Goal: Task Accomplishment & Management: Use online tool/utility

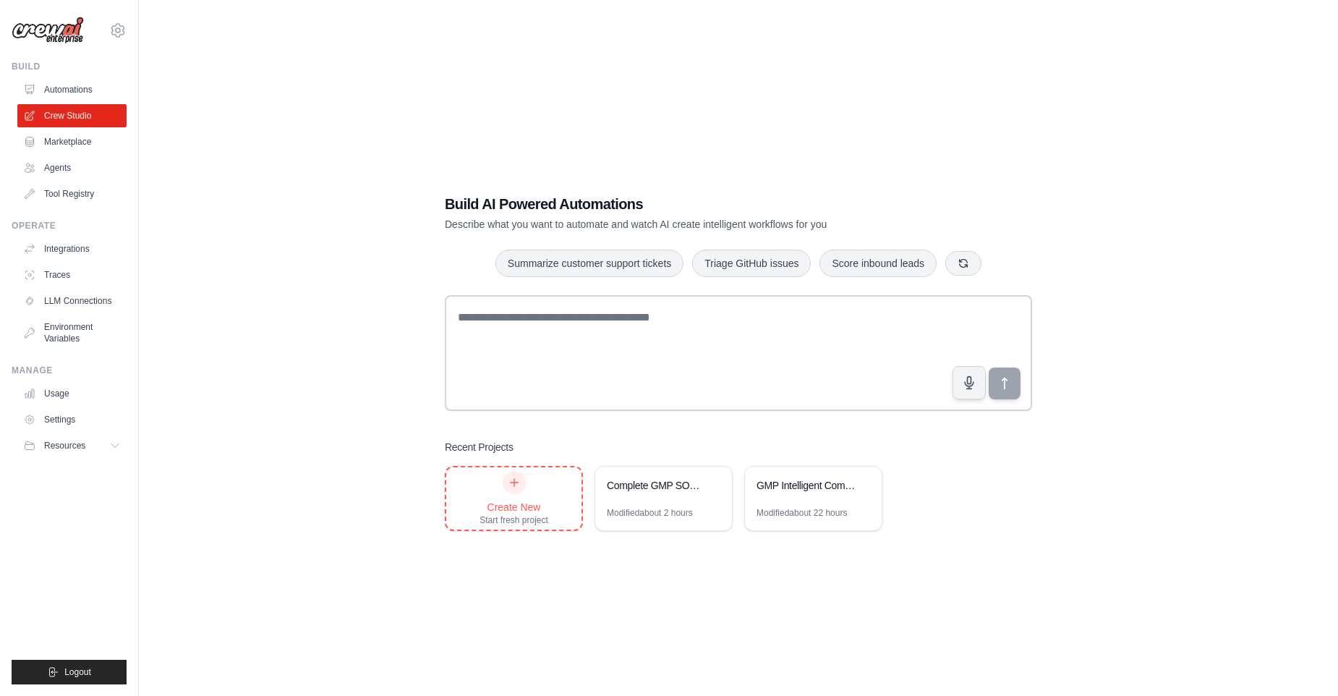
click at [530, 508] on div "Create New" at bounding box center [513, 507] width 69 height 14
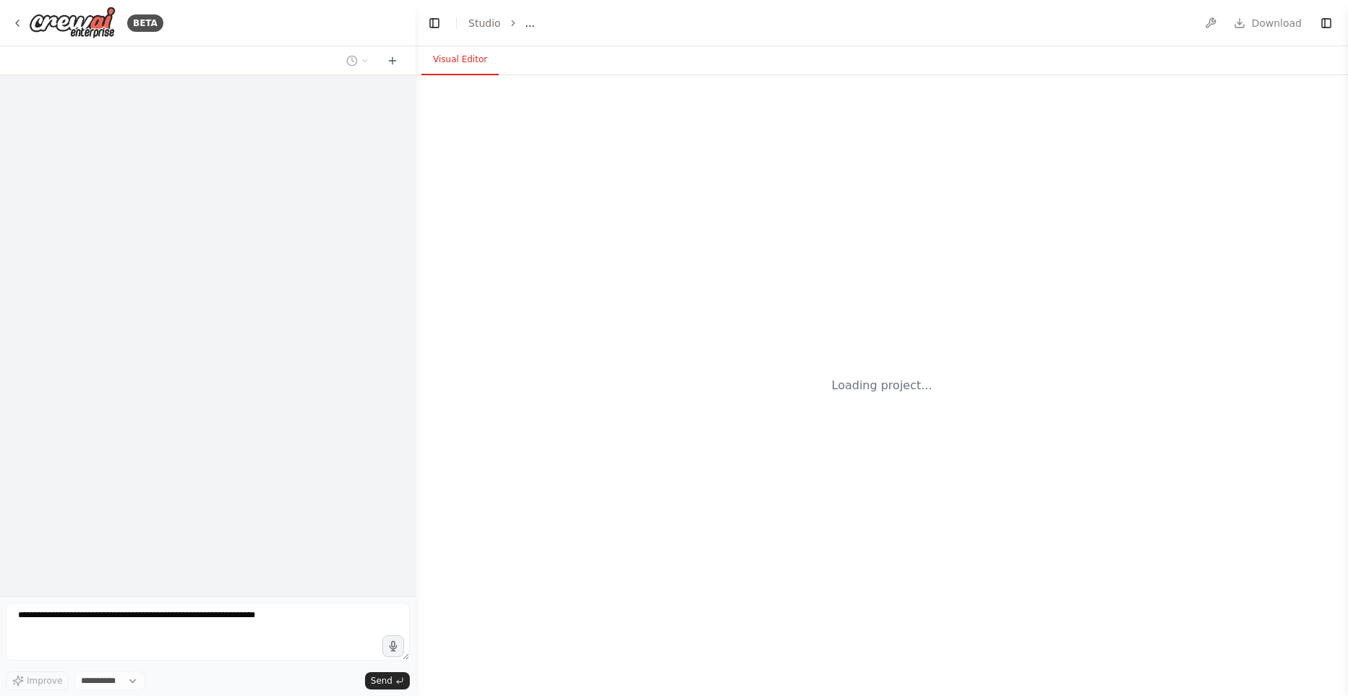
select select "****"
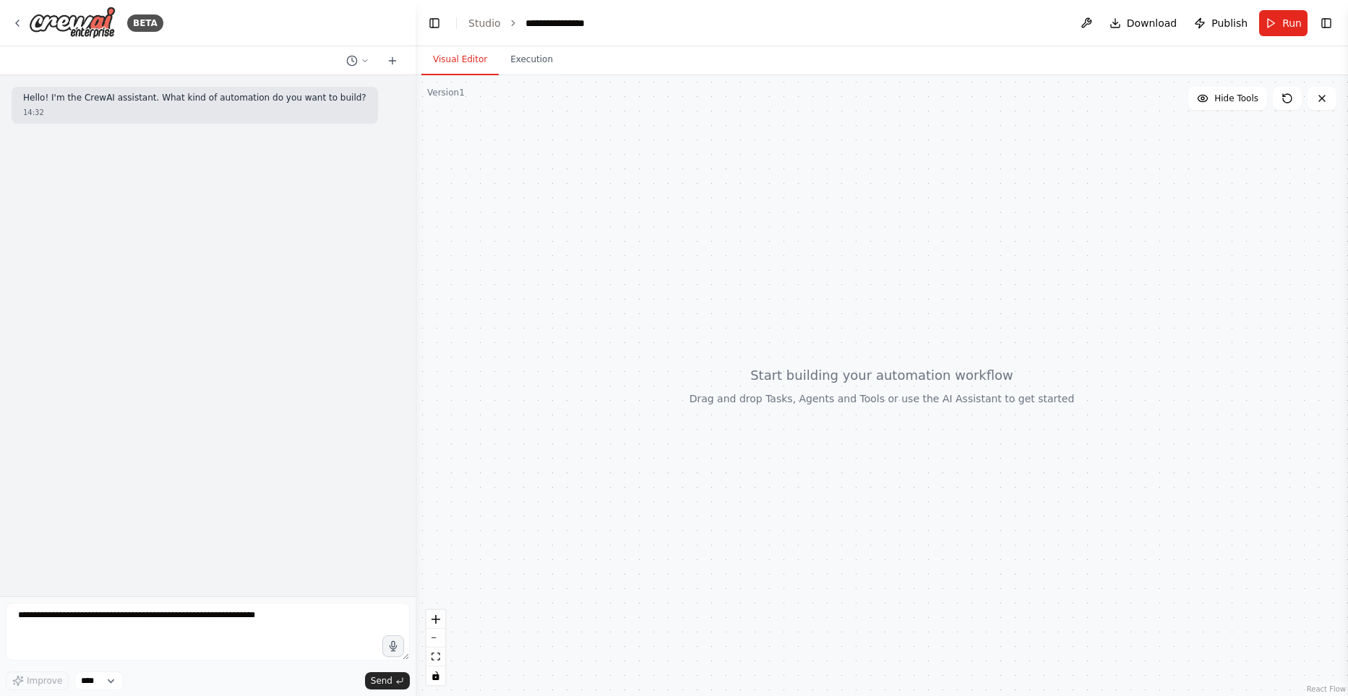
click at [335, 273] on div "Hello! I'm the CrewAI assistant. What kind of automation do you want to build? …" at bounding box center [208, 335] width 416 height 521
click at [151, 614] on textarea at bounding box center [208, 631] width 404 height 58
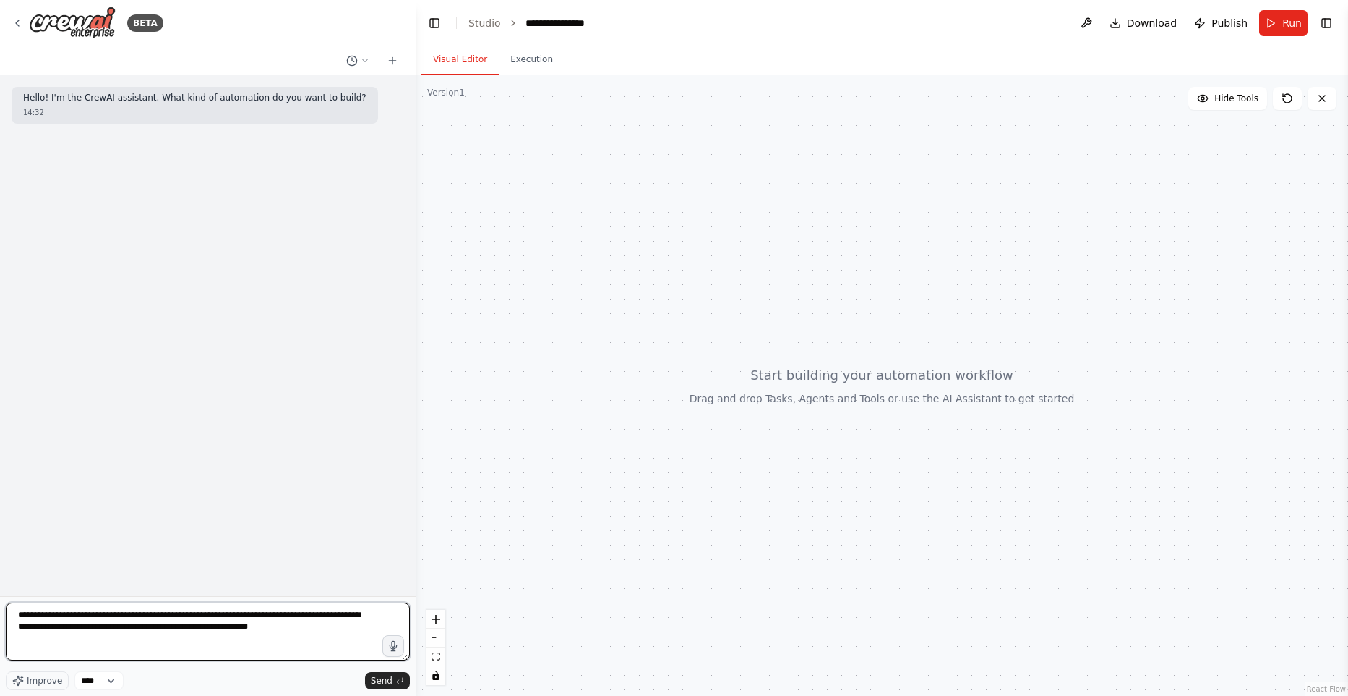
type textarea "**********"
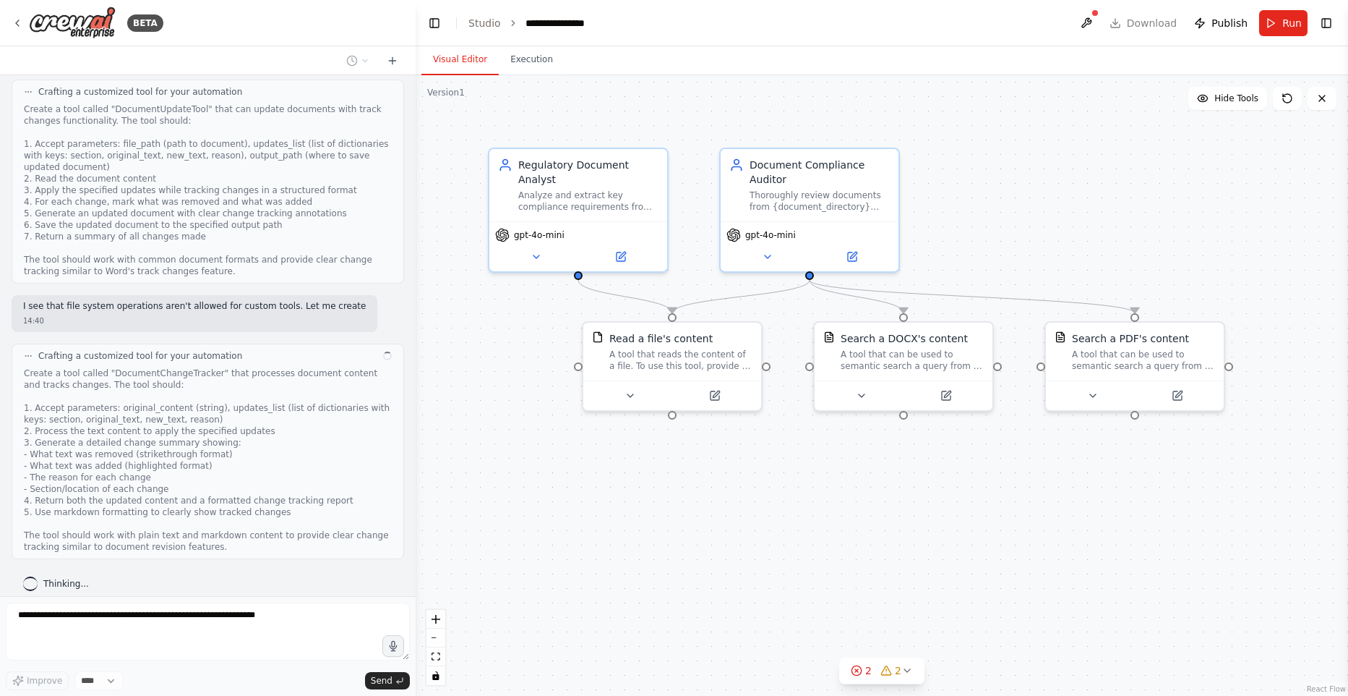
scroll to position [593, 0]
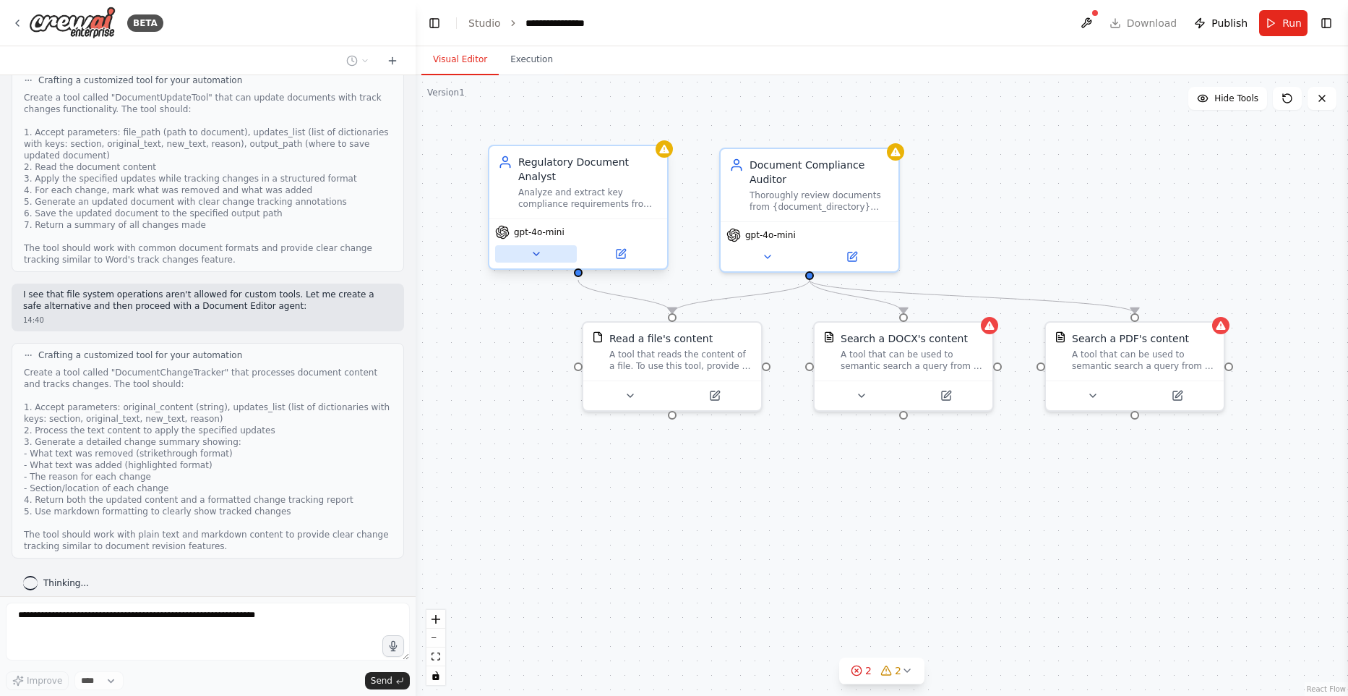
click at [547, 254] on button at bounding box center [536, 253] width 82 height 17
click at [551, 252] on button at bounding box center [536, 253] width 82 height 17
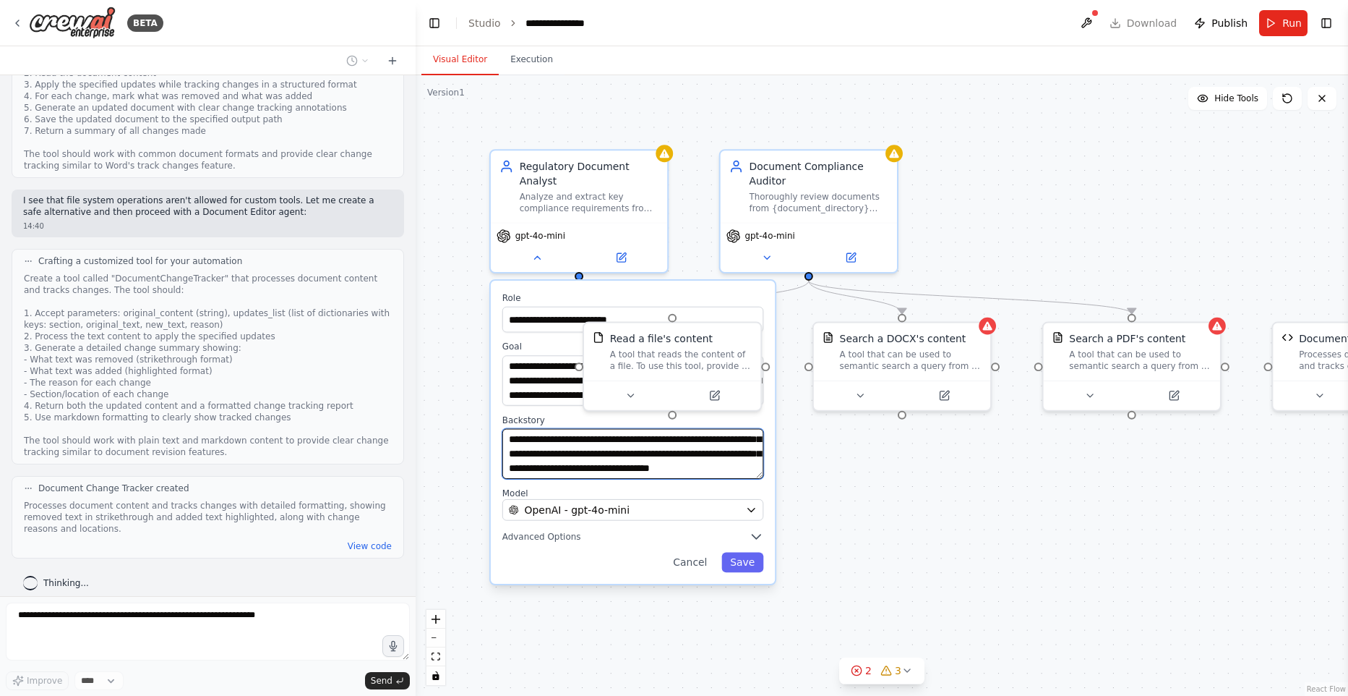
scroll to position [72, 0]
click at [927, 456] on div ".deletable-edge-delete-btn { width: 20px; height: 20px; border: 0px solid #ffff…" at bounding box center [882, 385] width 933 height 620
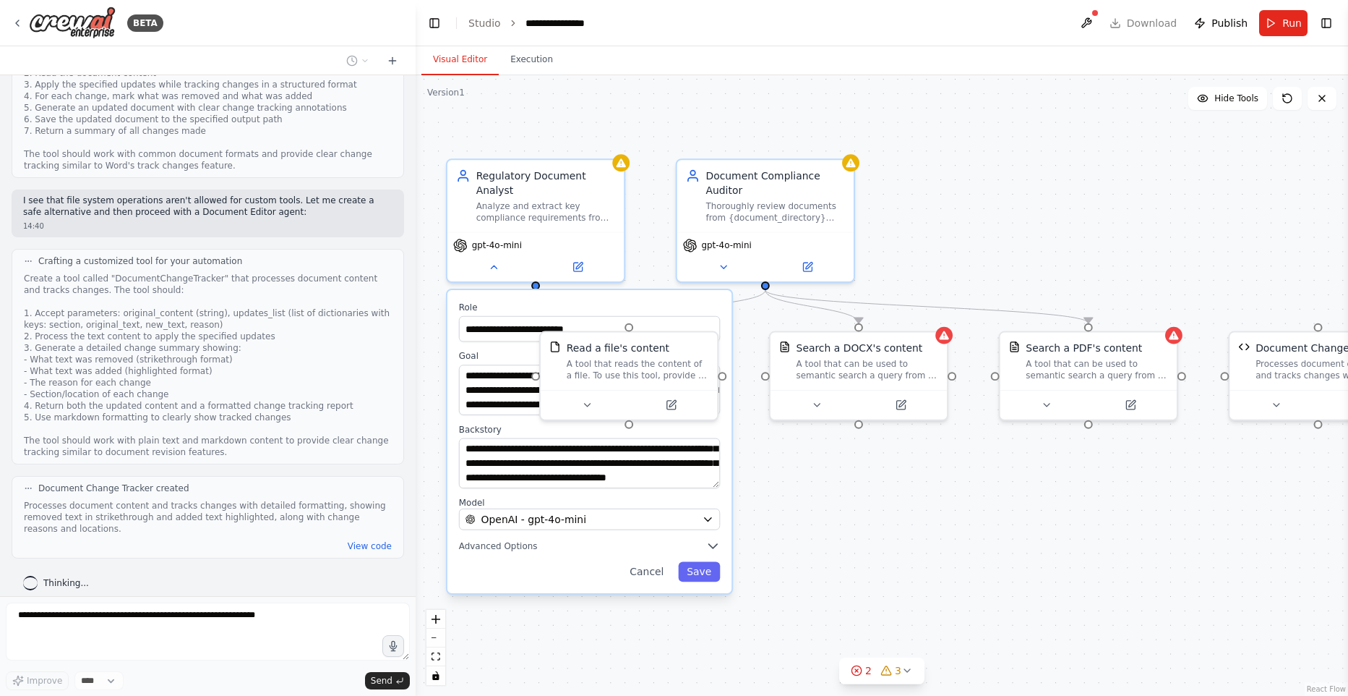
drag, startPoint x: 1032, startPoint y: 488, endPoint x: 986, endPoint y: 498, distance: 46.7
click at [988, 497] on div ".deletable-edge-delete-btn { width: 20px; height: 20px; border: 0px solid #ffff…" at bounding box center [882, 385] width 933 height 620
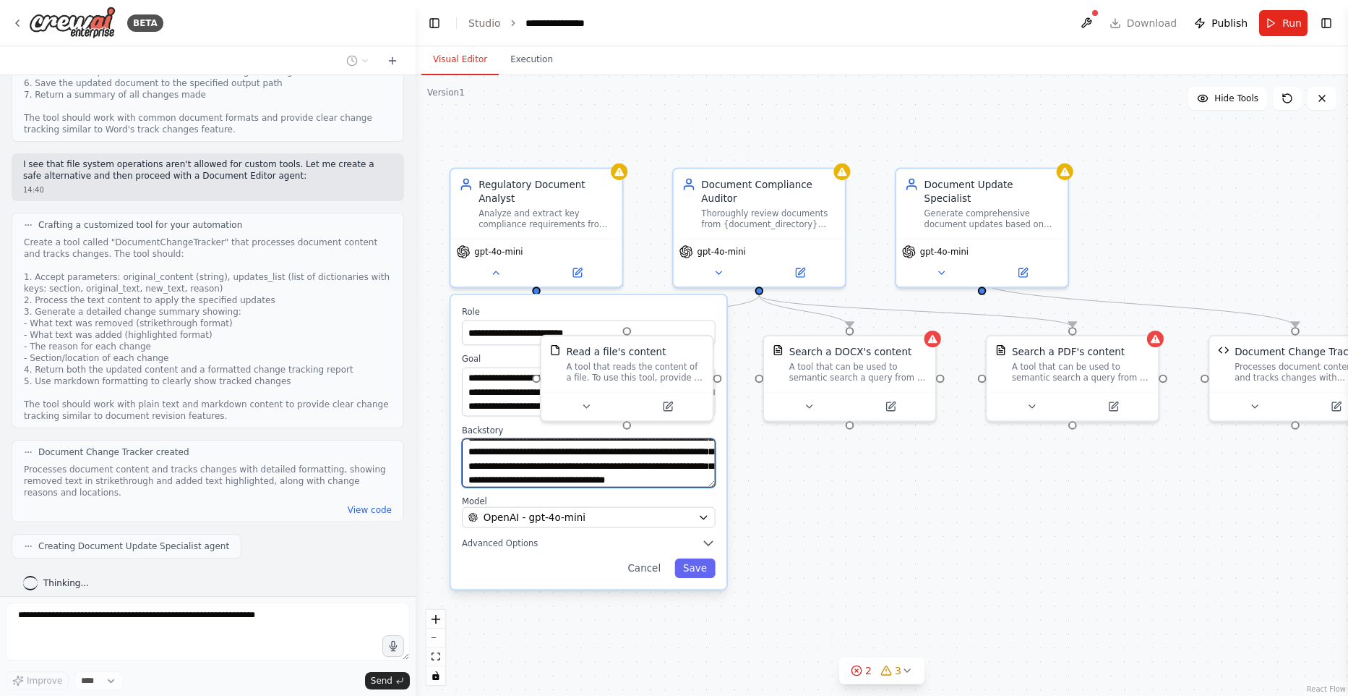
scroll to position [0, 0]
click at [799, 482] on div ".deletable-edge-delete-btn { width: 20px; height: 20px; border: 0px solid #ffff…" at bounding box center [882, 385] width 933 height 620
click at [798, 483] on div ".deletable-edge-delete-btn { width: 20px; height: 20px; border: 0px solid #ffff…" at bounding box center [882, 385] width 933 height 620
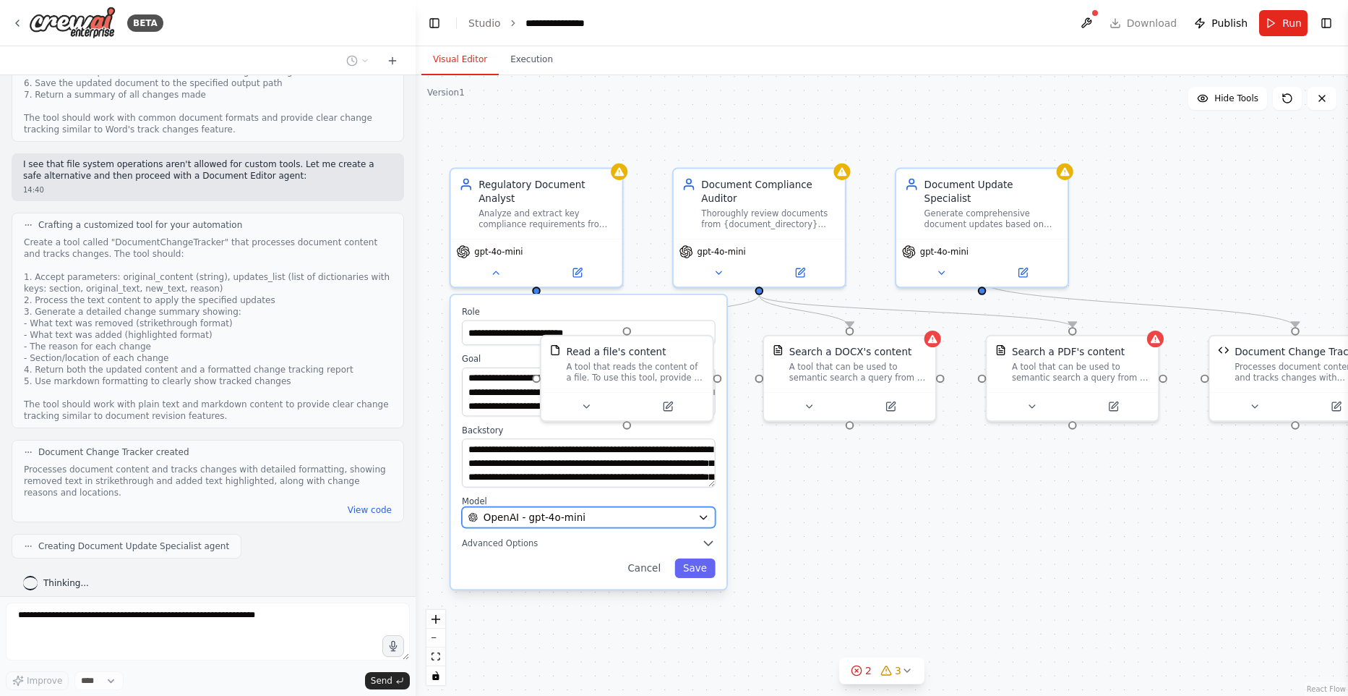
click at [672, 510] on div "OpenAI - gpt-4o-mini" at bounding box center [581, 517] width 224 height 14
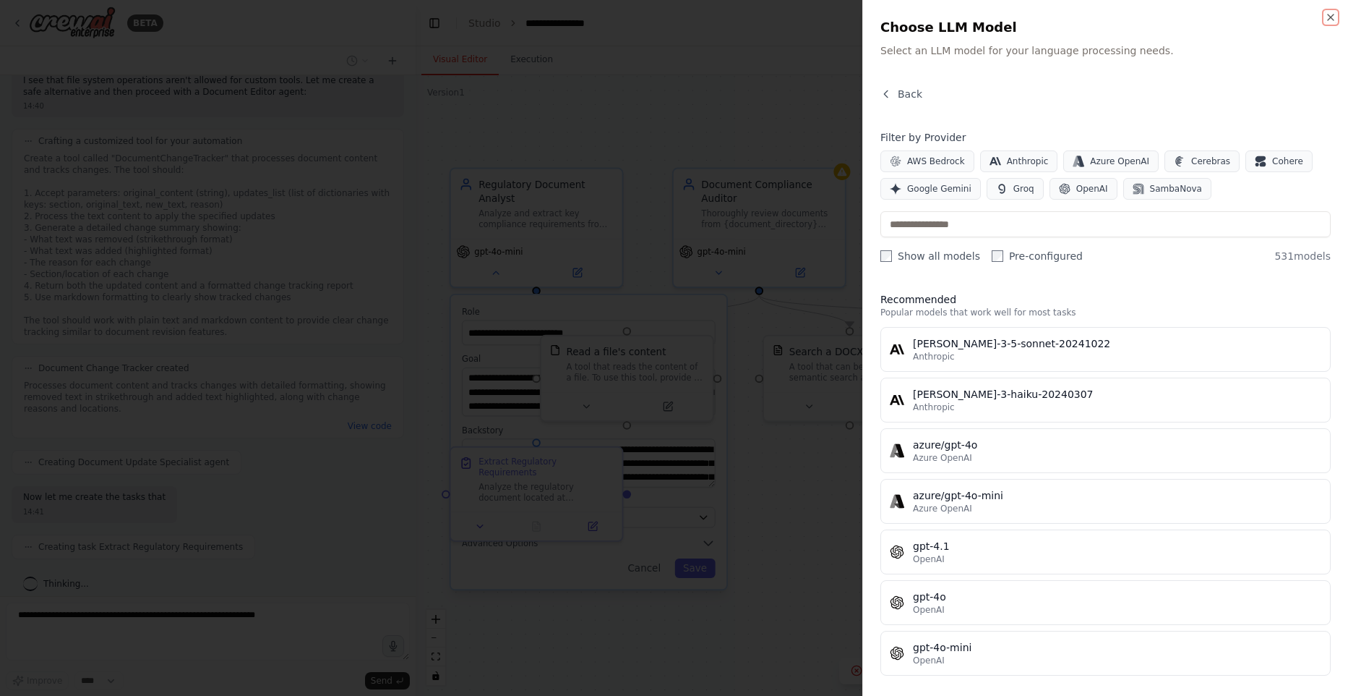
scroll to position [88, 0]
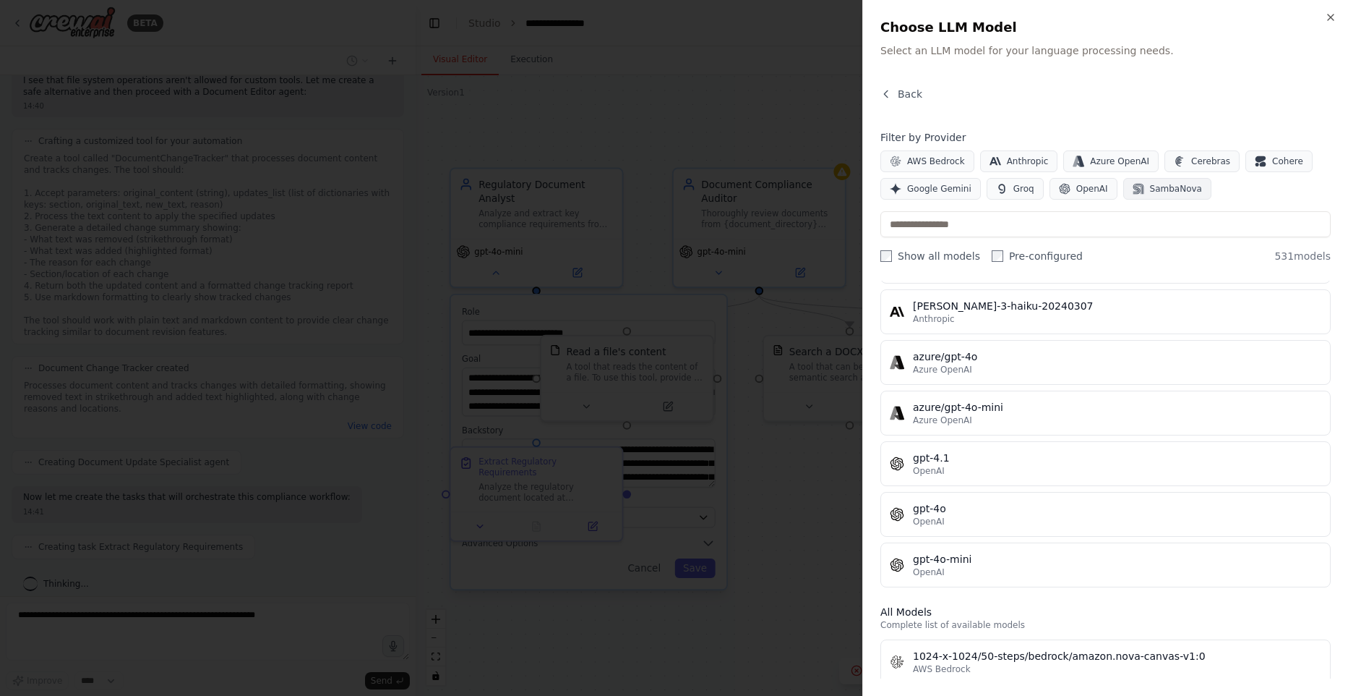
click at [1153, 187] on span "SambaNova" at bounding box center [1176, 189] width 52 height 12
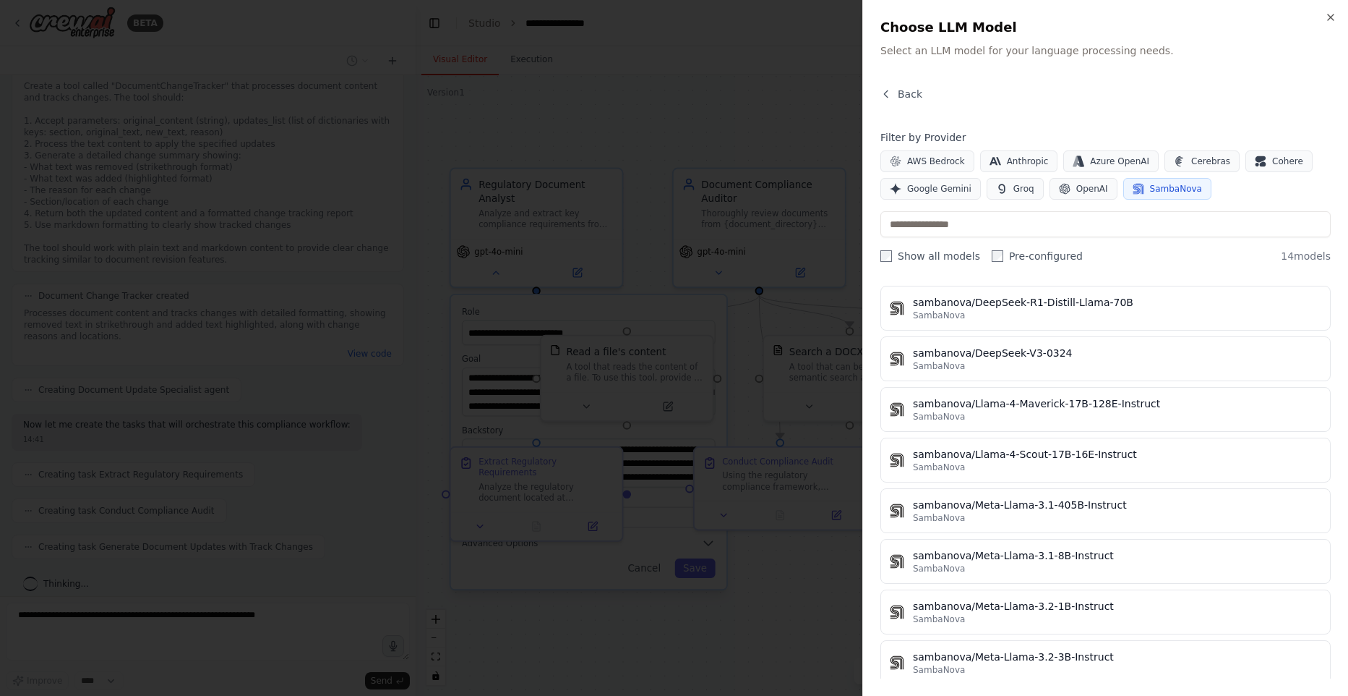
scroll to position [0, 0]
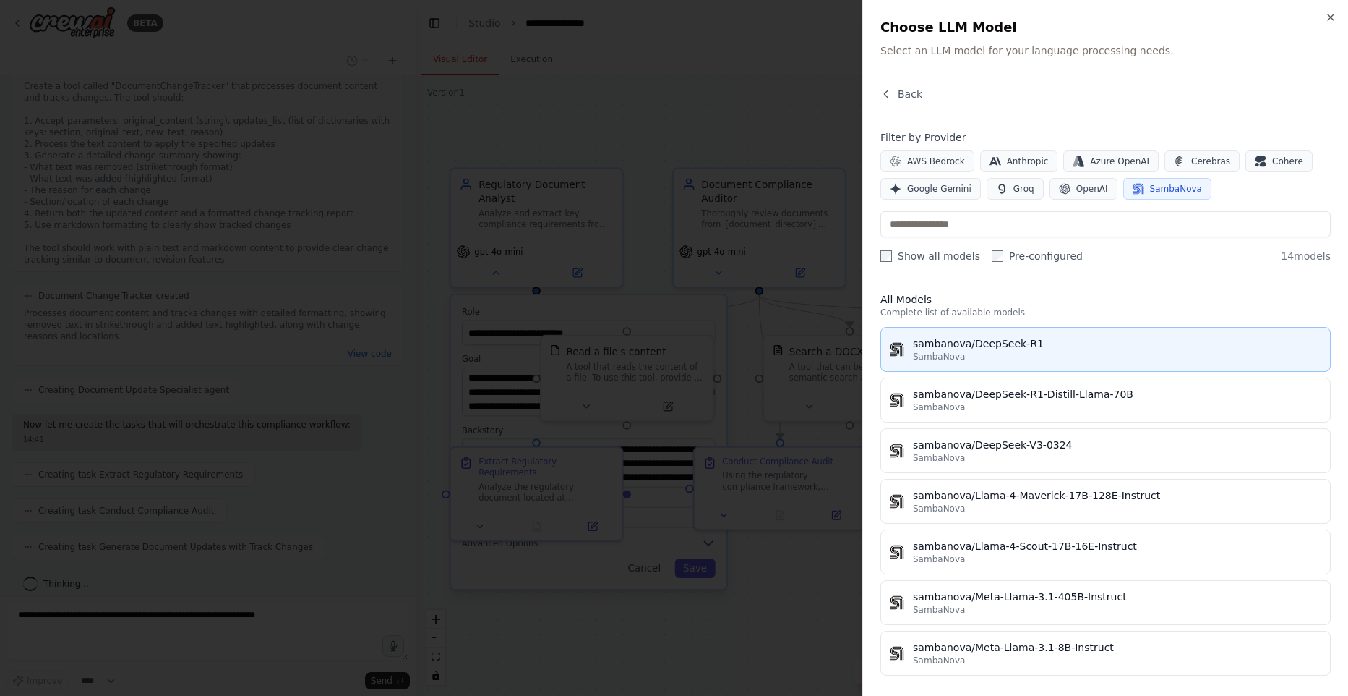
click at [999, 345] on div "sambanova/DeepSeek-R1" at bounding box center [1117, 343] width 409 height 14
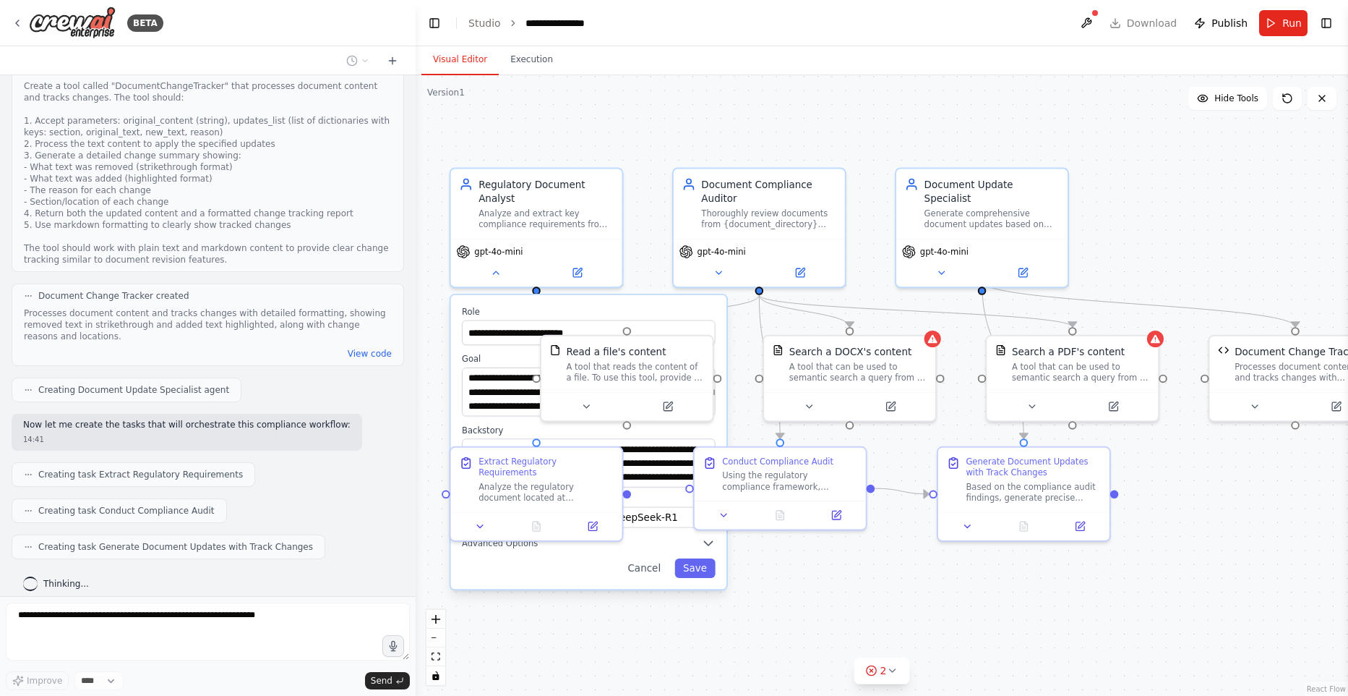
scroll to position [964, 0]
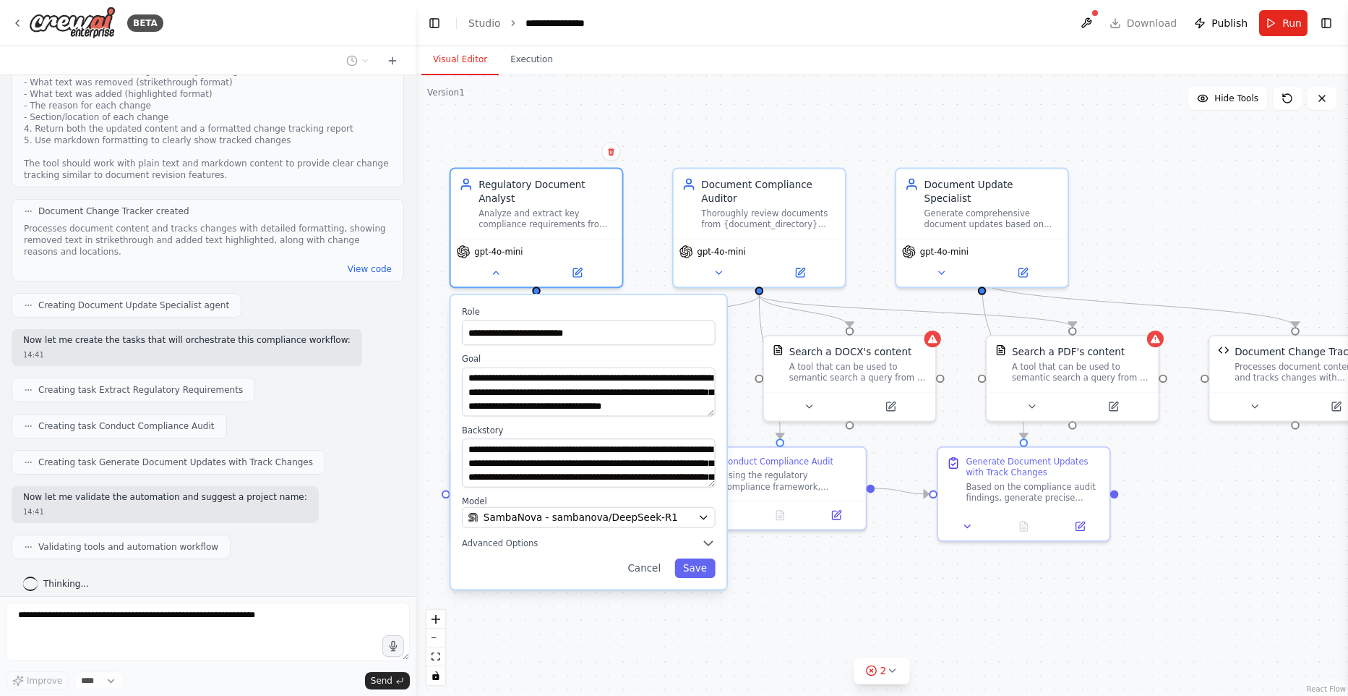
click at [706, 579] on div "**********" at bounding box center [588, 442] width 275 height 294
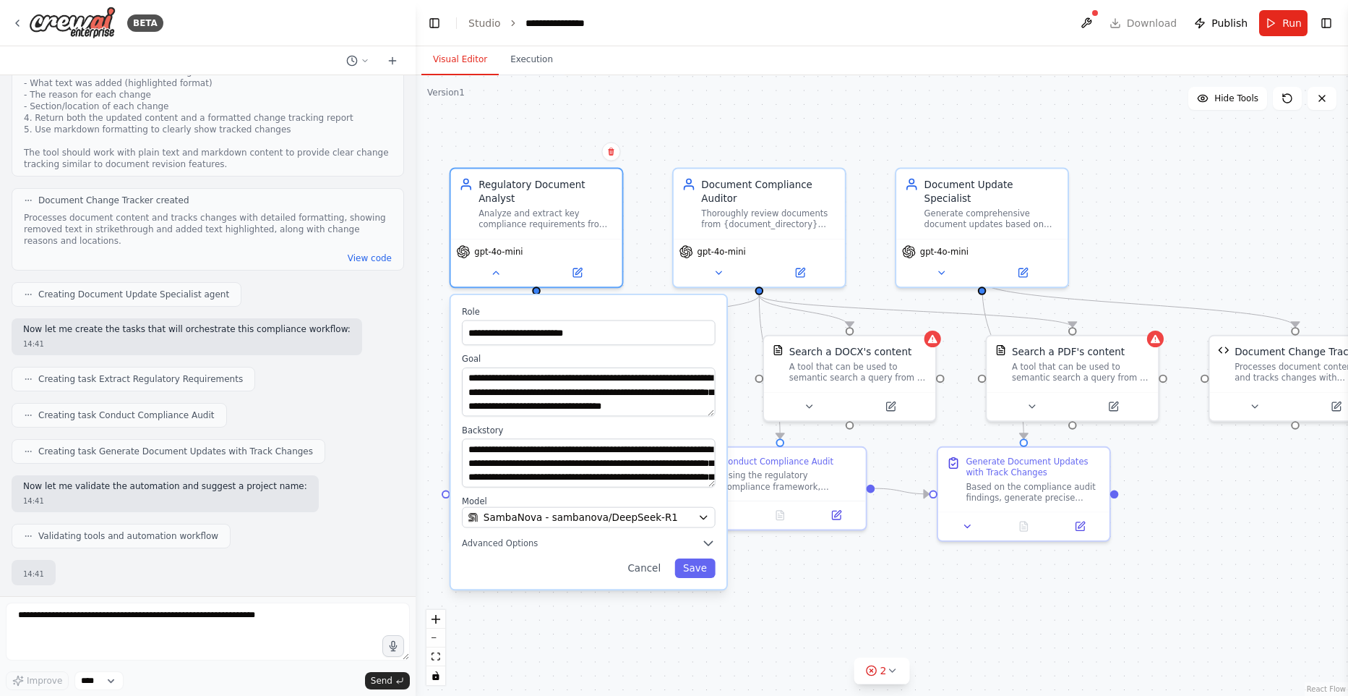
click at [831, 601] on div ".deletable-edge-delete-btn { width: 20px; height: 20px; border: 0px solid #ffff…" at bounding box center [882, 385] width 933 height 620
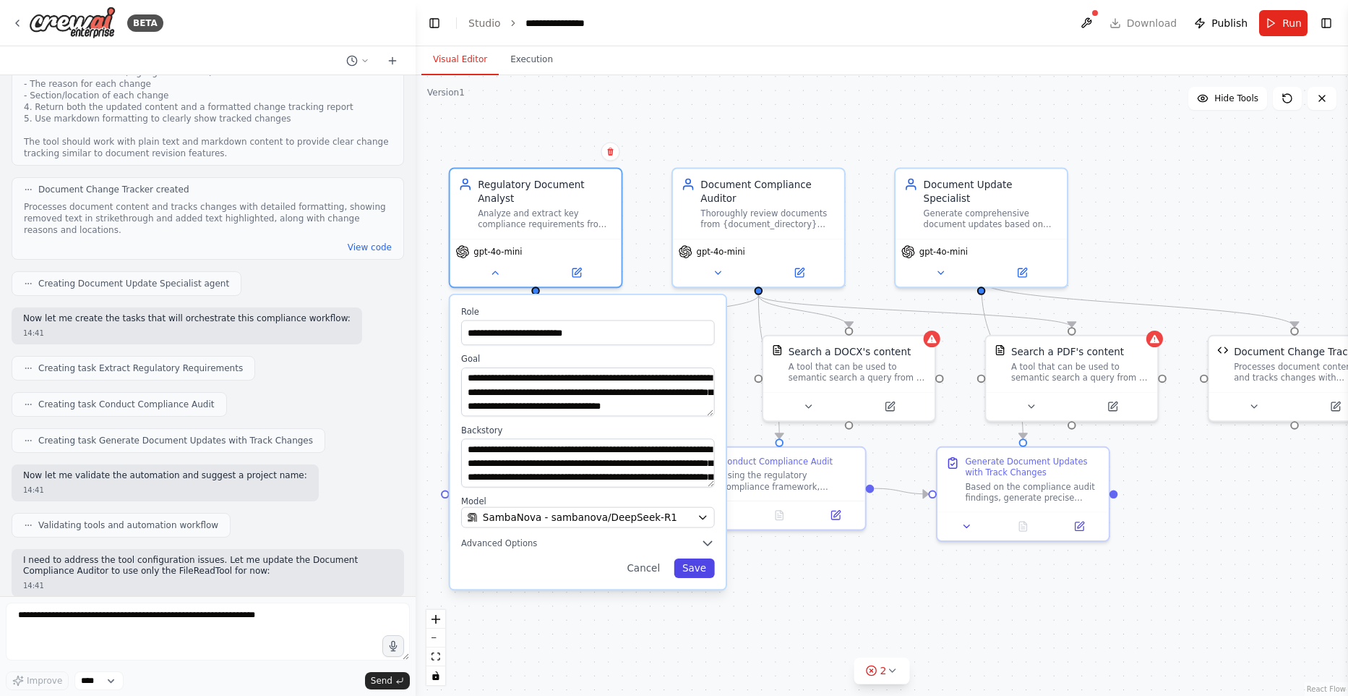
click at [699, 567] on button "Save" at bounding box center [694, 568] width 40 height 20
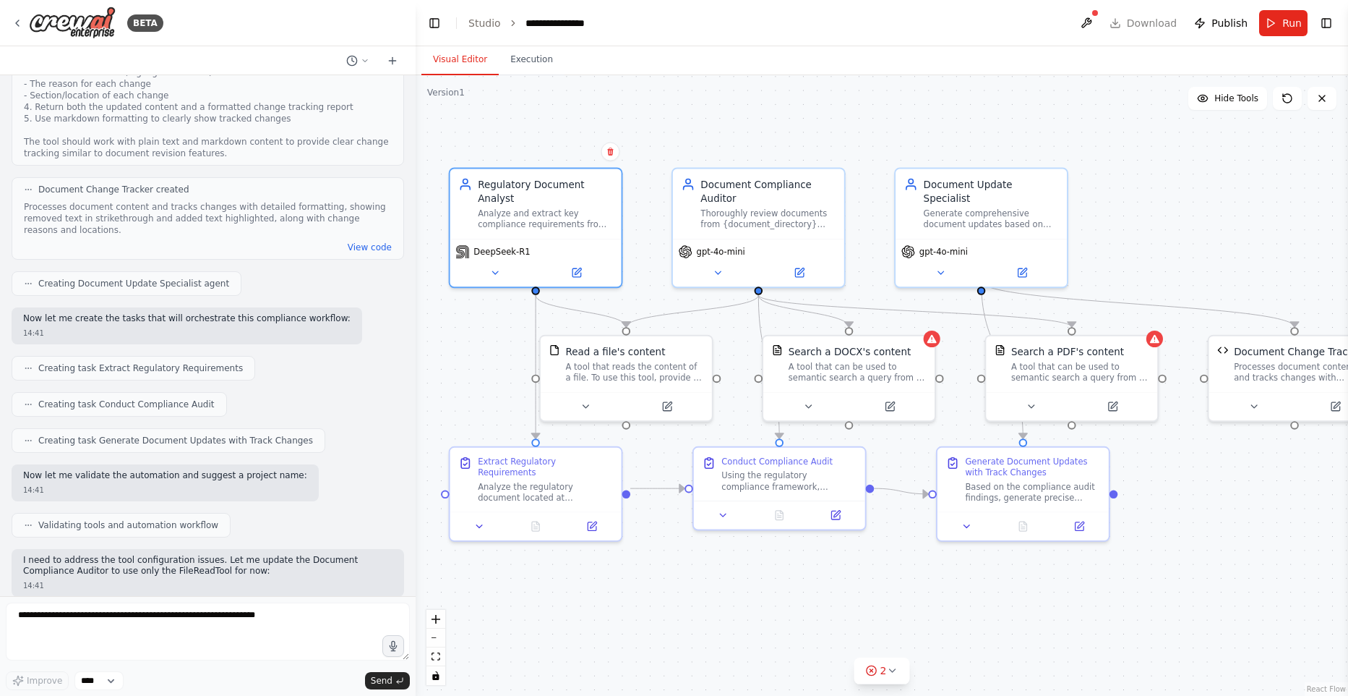
click at [800, 589] on div ".deletable-edge-delete-btn { width: 20px; height: 20px; border: 0px solid #ffff…" at bounding box center [882, 385] width 933 height 620
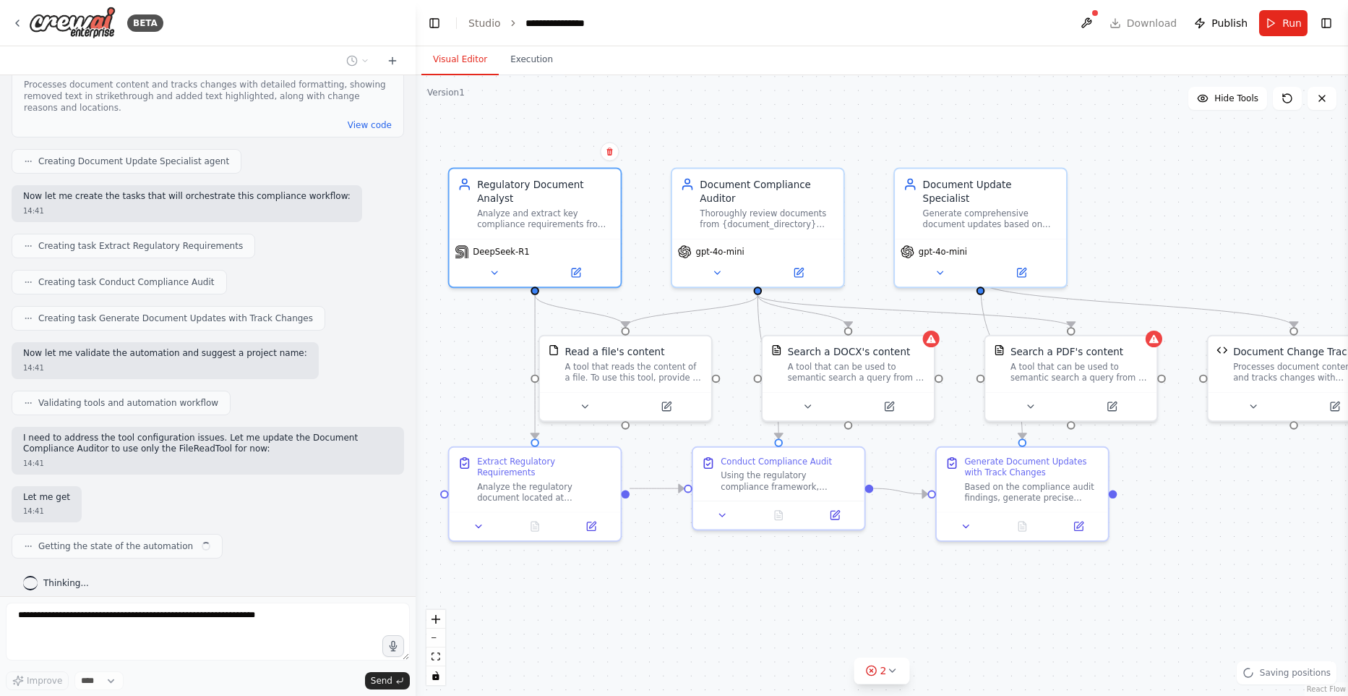
scroll to position [1108, 0]
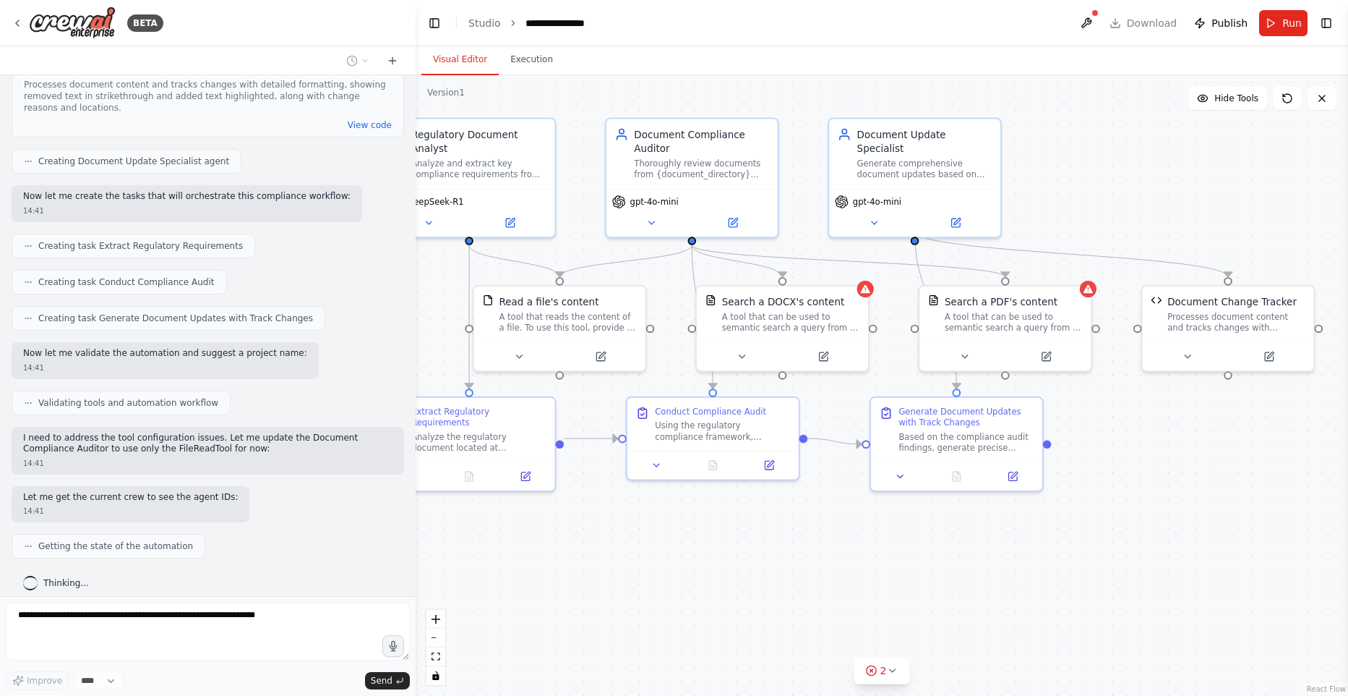
drag, startPoint x: 968, startPoint y: 602, endPoint x: 930, endPoint y: 555, distance: 61.2
click at [902, 552] on div ".deletable-edge-delete-btn { width: 20px; height: 20px; border: 0px solid #ffff…" at bounding box center [882, 385] width 933 height 620
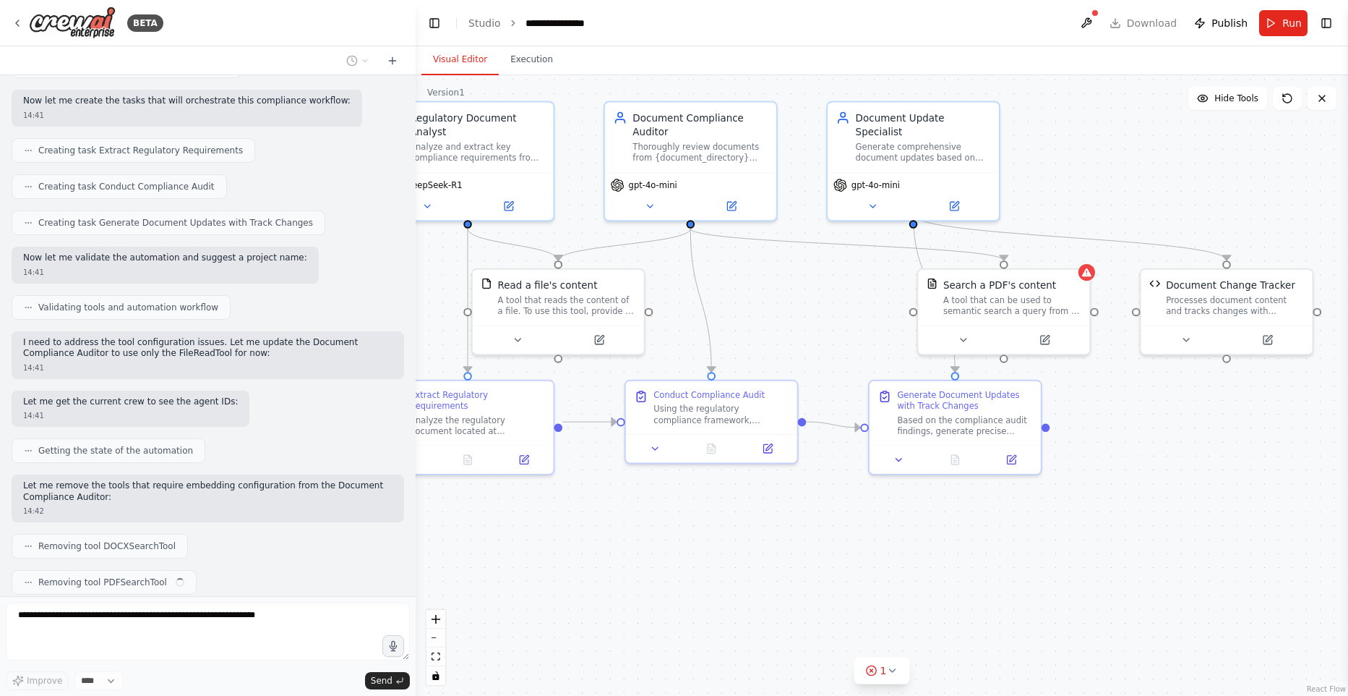
scroll to position [1239, 0]
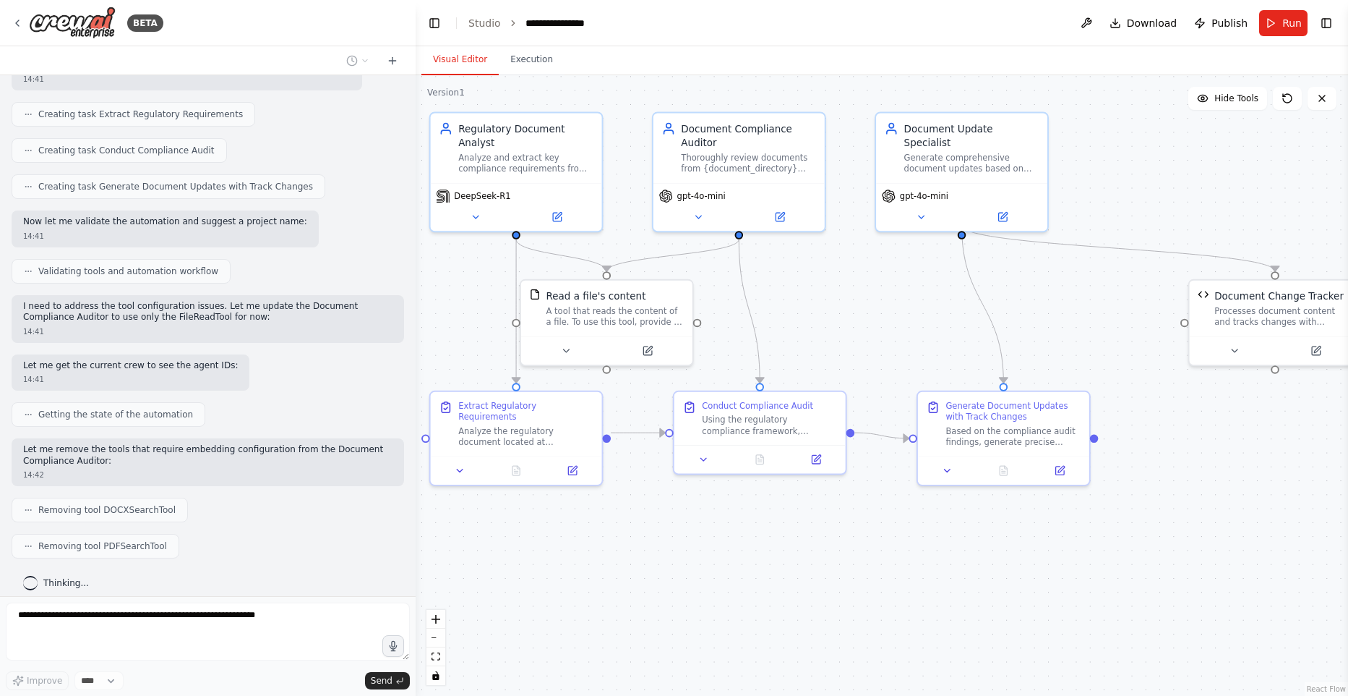
drag, startPoint x: 1269, startPoint y: 502, endPoint x: 1317, endPoint y: 497, distance: 48.0
click at [1317, 497] on div ".deletable-edge-delete-btn { width: 20px; height: 20px; border: 0px solid #ffff…" at bounding box center [882, 385] width 933 height 620
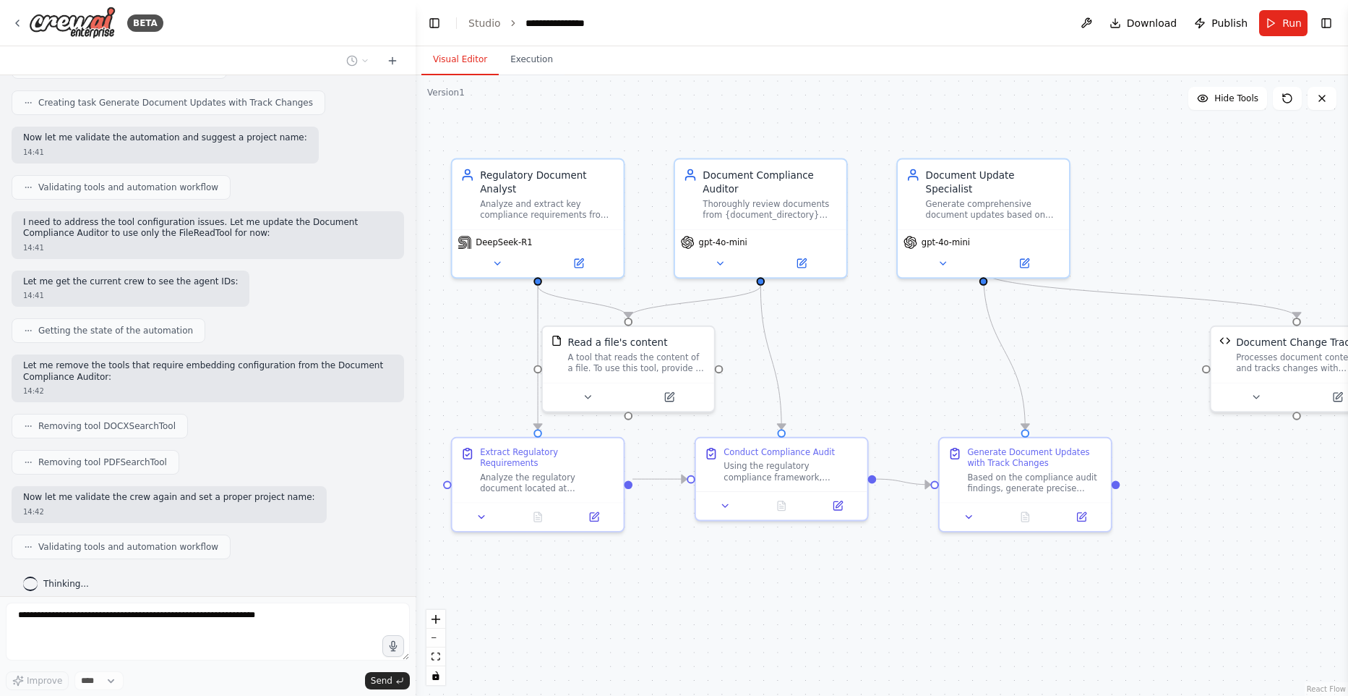
scroll to position [1359, 0]
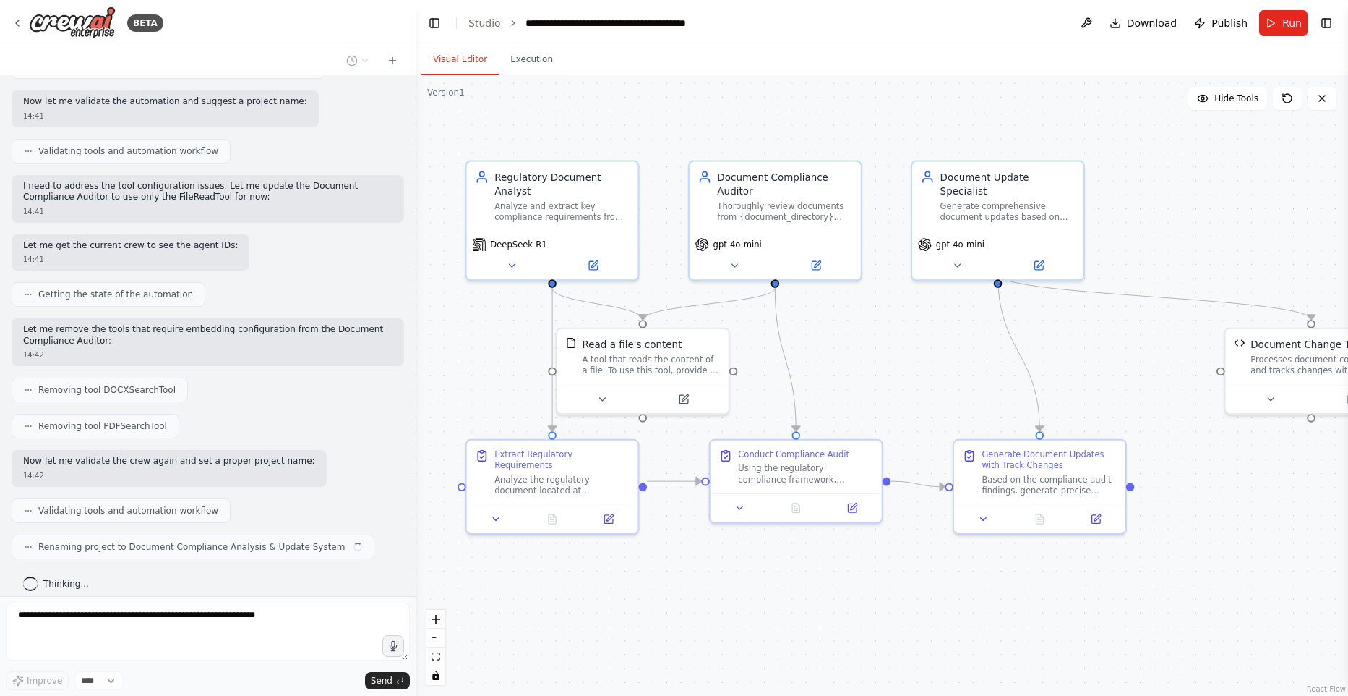
drag, startPoint x: 1327, startPoint y: 484, endPoint x: 1321, endPoint y: 489, distance: 7.7
click at [1348, 533] on html "BETA Hello! I'm the CrewAI assistant. What kind of automation do you want to bu…" at bounding box center [674, 348] width 1348 height 696
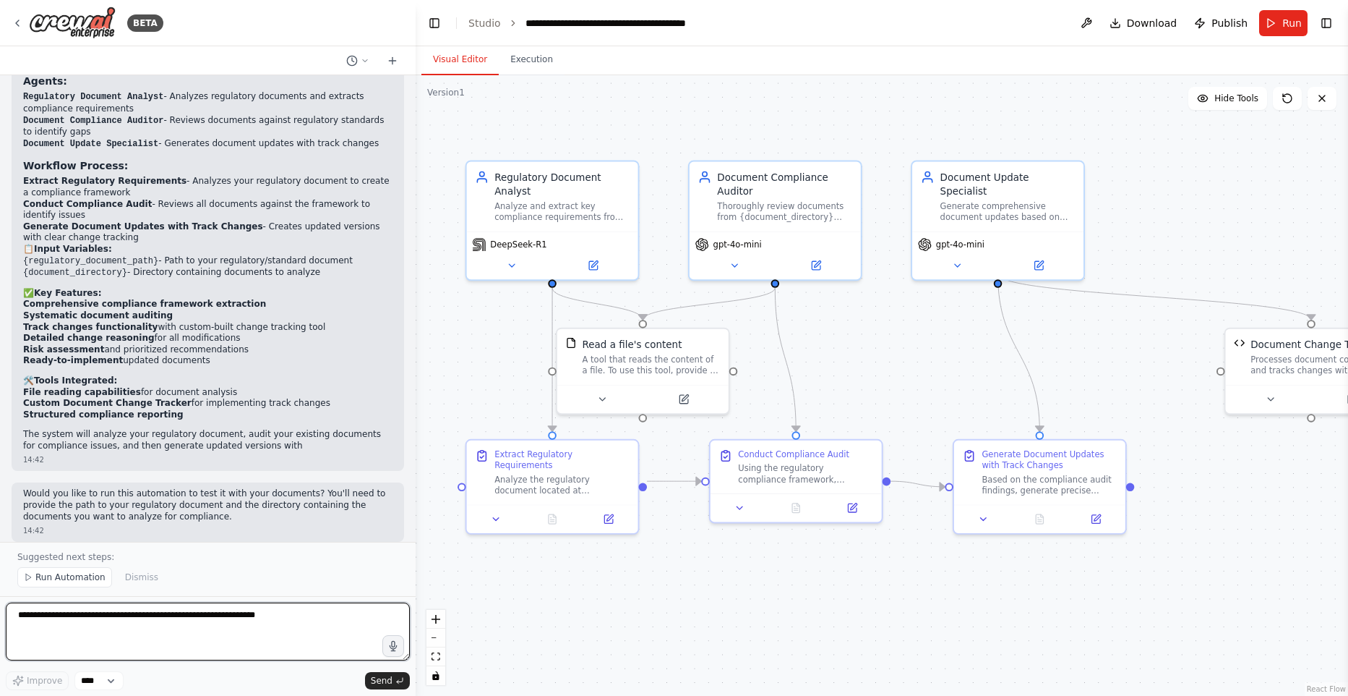
scroll to position [1929, 0]
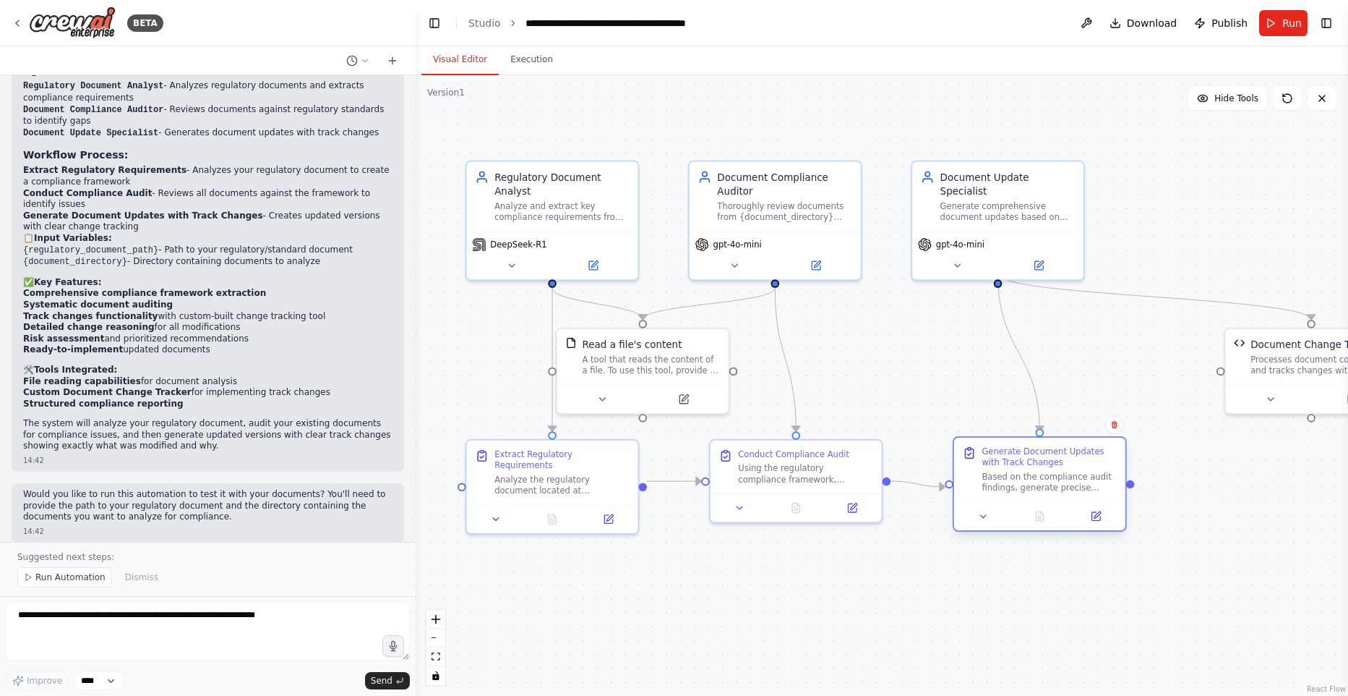
drag, startPoint x: 1053, startPoint y: 473, endPoint x: 1047, endPoint y: 466, distance: 9.2
click at [1047, 466] on div "Generate Document Updates with Track Changes Based on the compliance audit find…" at bounding box center [1049, 470] width 135 height 48
click at [1198, 471] on div ".deletable-edge-delete-btn { width: 20px; height: 20px; border: 0px solid #ffff…" at bounding box center [882, 385] width 933 height 620
click at [1070, 461] on div "Generate Document Updates with Track Changes" at bounding box center [1048, 457] width 135 height 22
click at [1220, 466] on div ".deletable-edge-delete-btn { width: 20px; height: 20px; border: 0px solid #ffff…" at bounding box center [882, 385] width 933 height 620
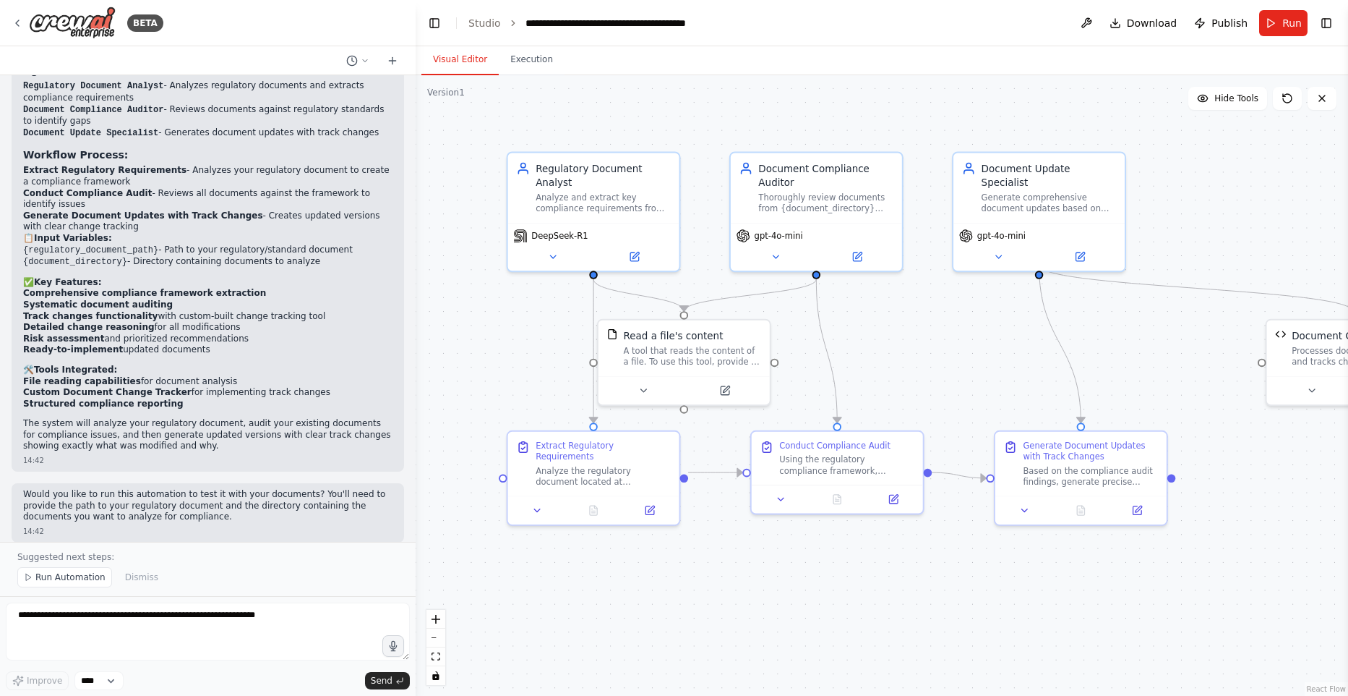
drag, startPoint x: 1264, startPoint y: 484, endPoint x: 1304, endPoint y: 475, distance: 40.7
click at [1304, 475] on div ".deletable-edge-delete-btn { width: 20px; height: 20px; border: 0px solid #ffff…" at bounding box center [882, 385] width 933 height 620
click at [649, 383] on button at bounding box center [649, 388] width 79 height 17
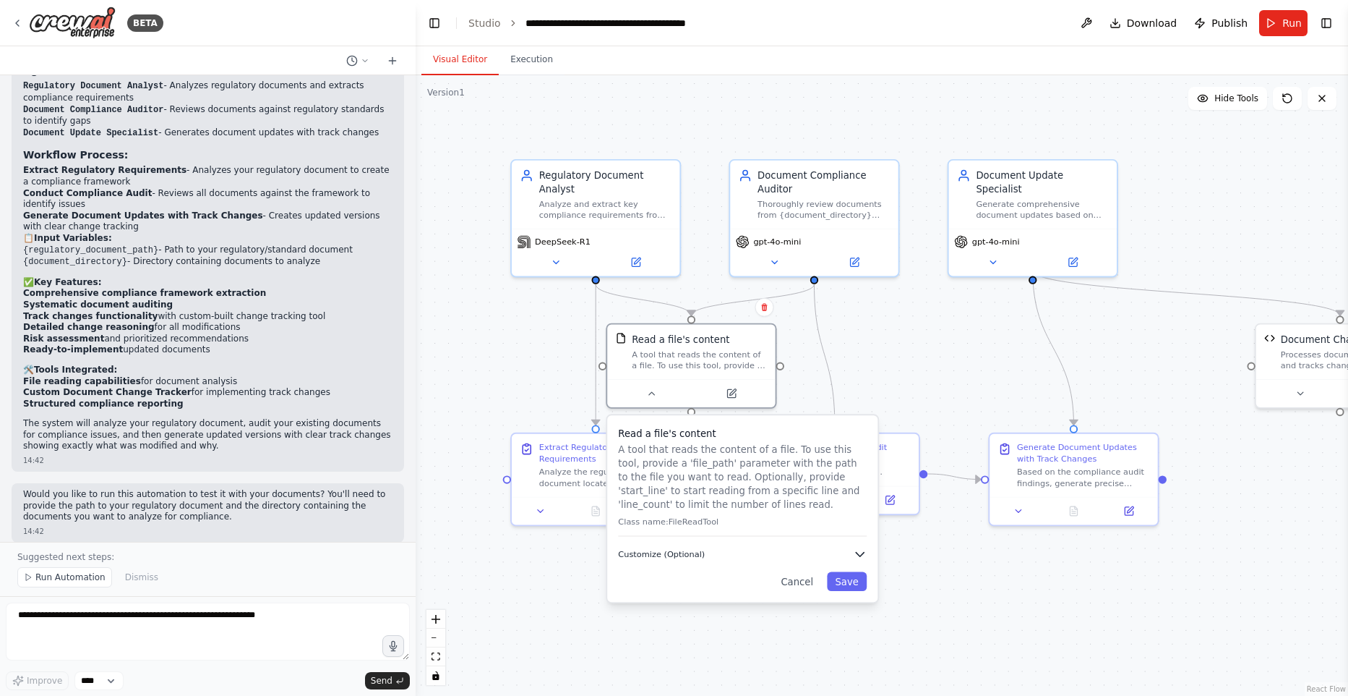
click at [852, 547] on button "Customize (Optional)" at bounding box center [742, 554] width 249 height 14
click at [860, 552] on icon "button" at bounding box center [860, 554] width 8 height 4
click at [850, 551] on button "Customize (Optional)" at bounding box center [743, 554] width 248 height 14
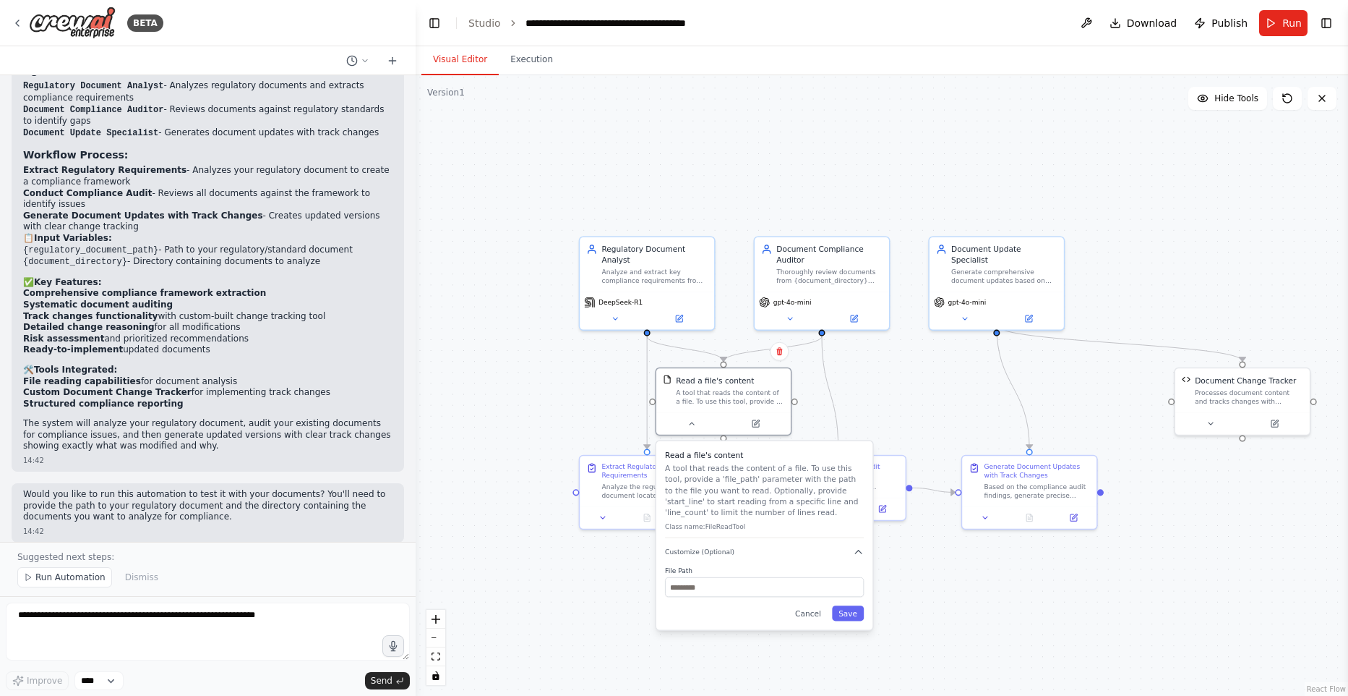
click at [960, 570] on div ".deletable-edge-delete-btn { width: 20px; height: 20px; border: 0px solid #ffff…" at bounding box center [882, 385] width 933 height 620
click at [958, 570] on div ".deletable-edge-delete-btn { width: 20px; height: 20px; border: 0px solid #ffff…" at bounding box center [882, 385] width 933 height 620
click at [760, 517] on div "Read a file's content A tool that reads the content of a file. To use this tool…" at bounding box center [764, 494] width 199 height 88
click at [858, 552] on icon "button" at bounding box center [859, 551] width 7 height 3
click at [858, 550] on icon "button" at bounding box center [859, 552] width 11 height 11
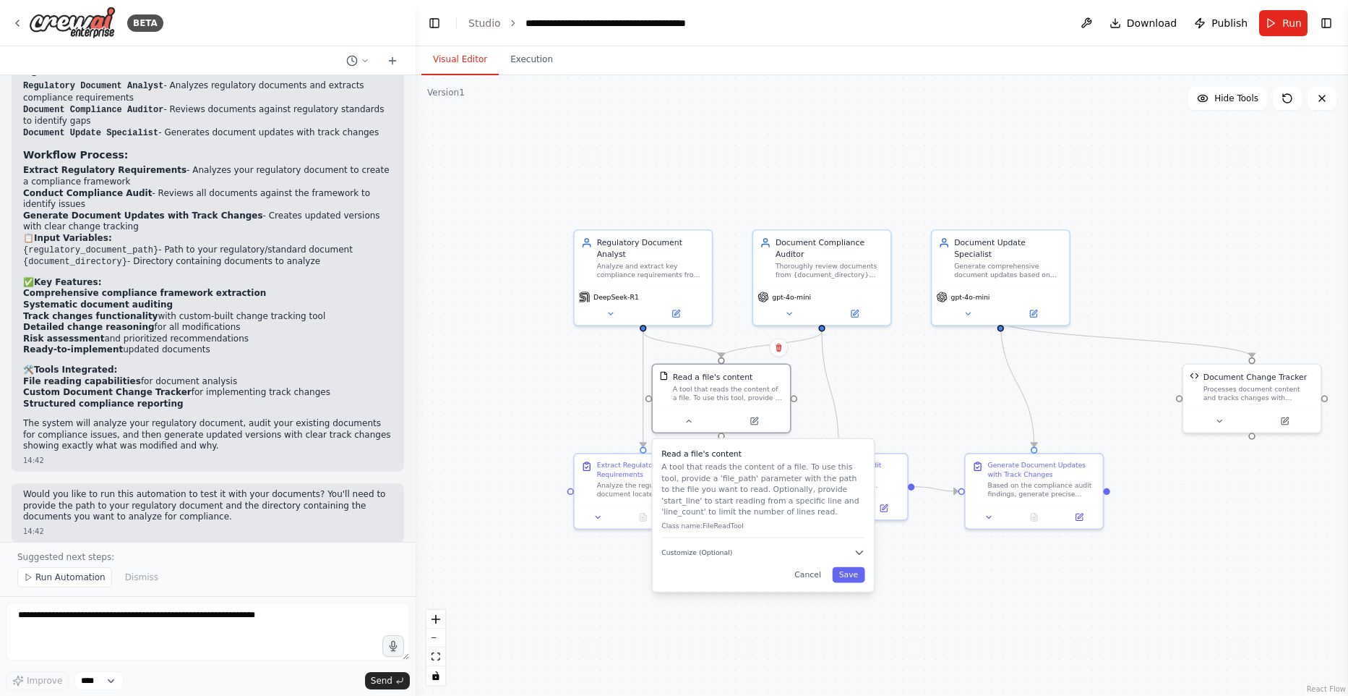
drag, startPoint x: 959, startPoint y: 560, endPoint x: 944, endPoint y: 557, distance: 15.5
click at [959, 560] on div ".deletable-edge-delete-btn { width: 20px; height: 20px; border: 0px solid #ffff…" at bounding box center [882, 385] width 933 height 620
click at [806, 574] on button "Cancel" at bounding box center [807, 575] width 40 height 16
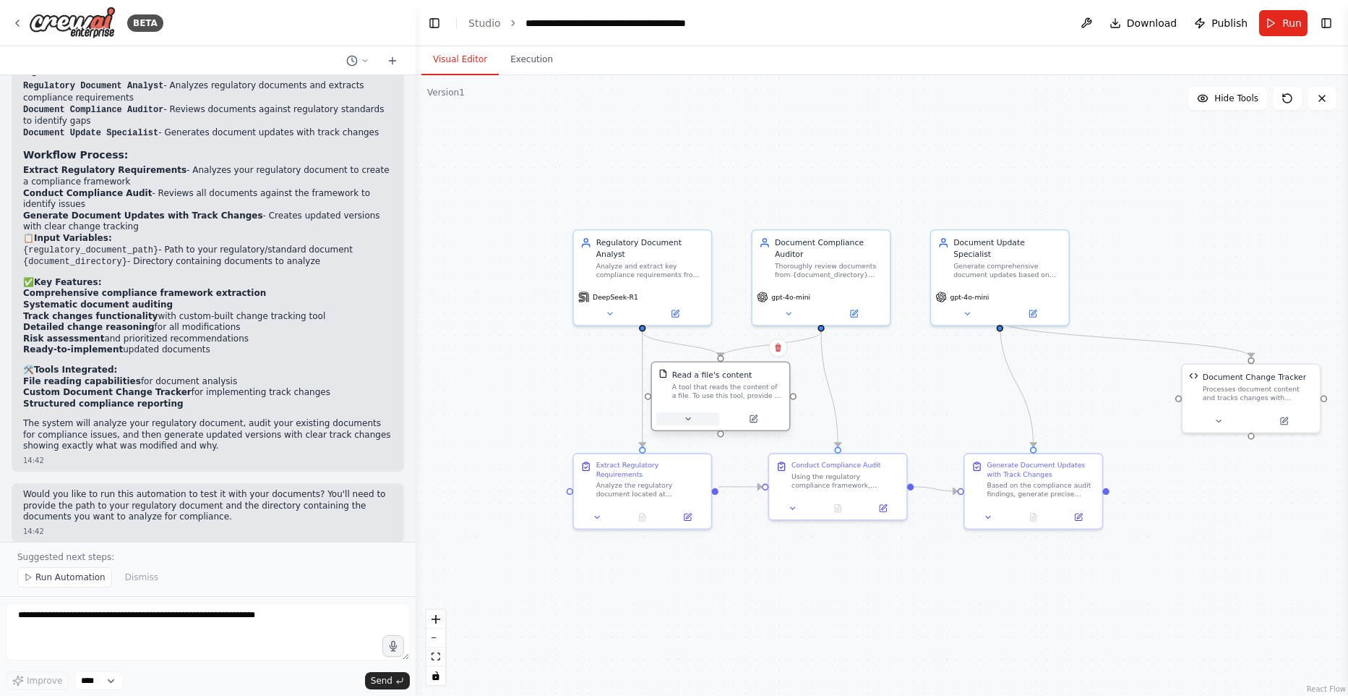
click at [692, 420] on icon at bounding box center [688, 418] width 9 height 9
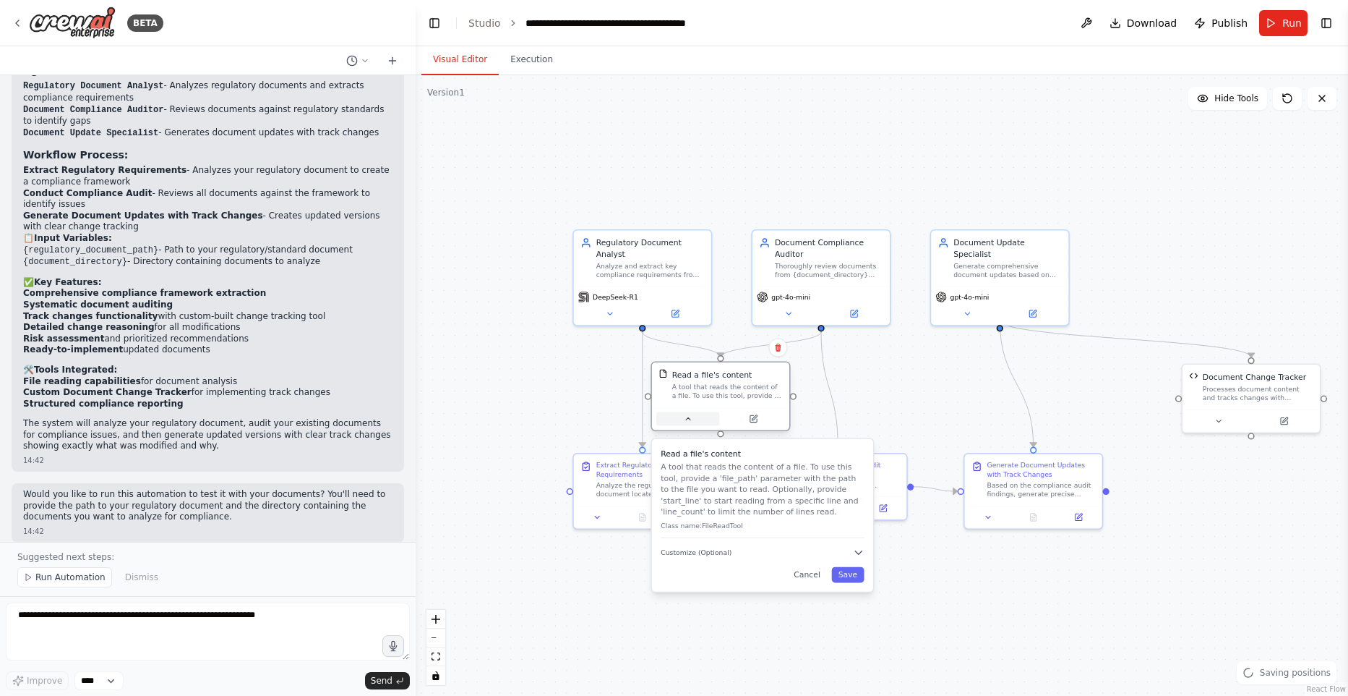
click at [692, 420] on icon at bounding box center [688, 418] width 9 height 9
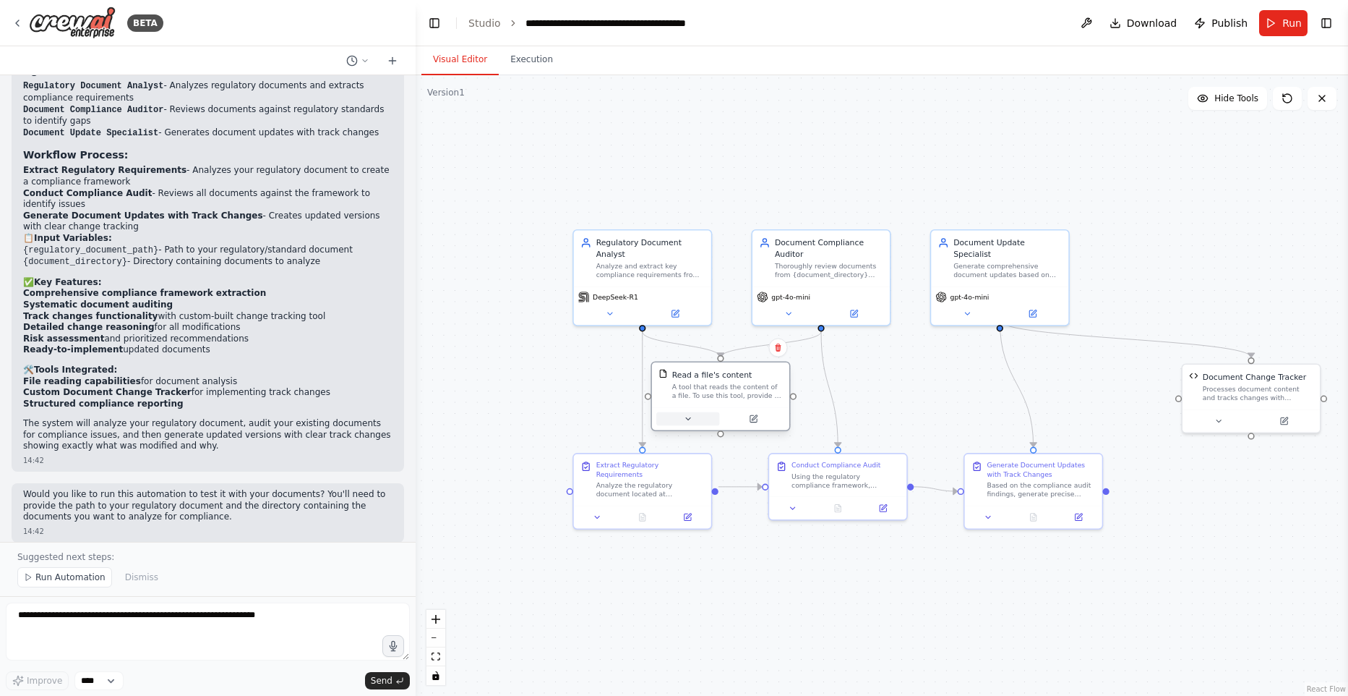
click at [696, 418] on button at bounding box center [688, 419] width 63 height 14
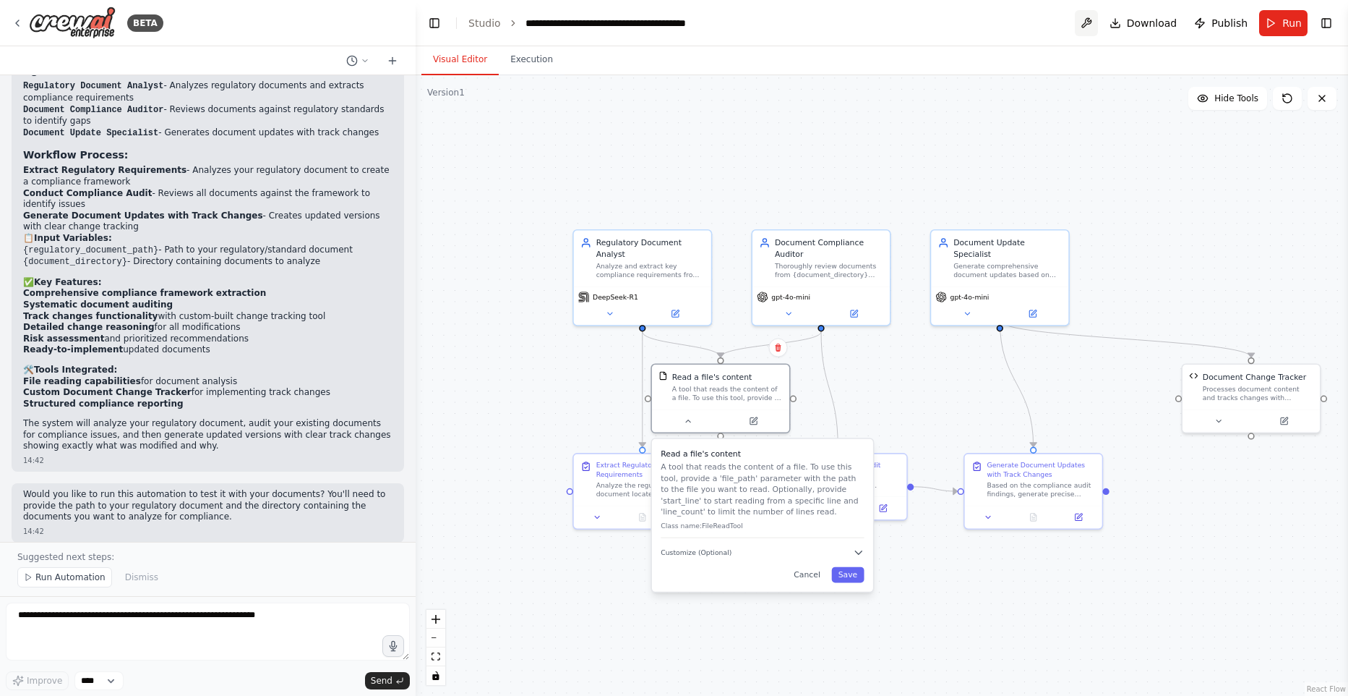
click at [1092, 15] on button at bounding box center [1086, 23] width 23 height 26
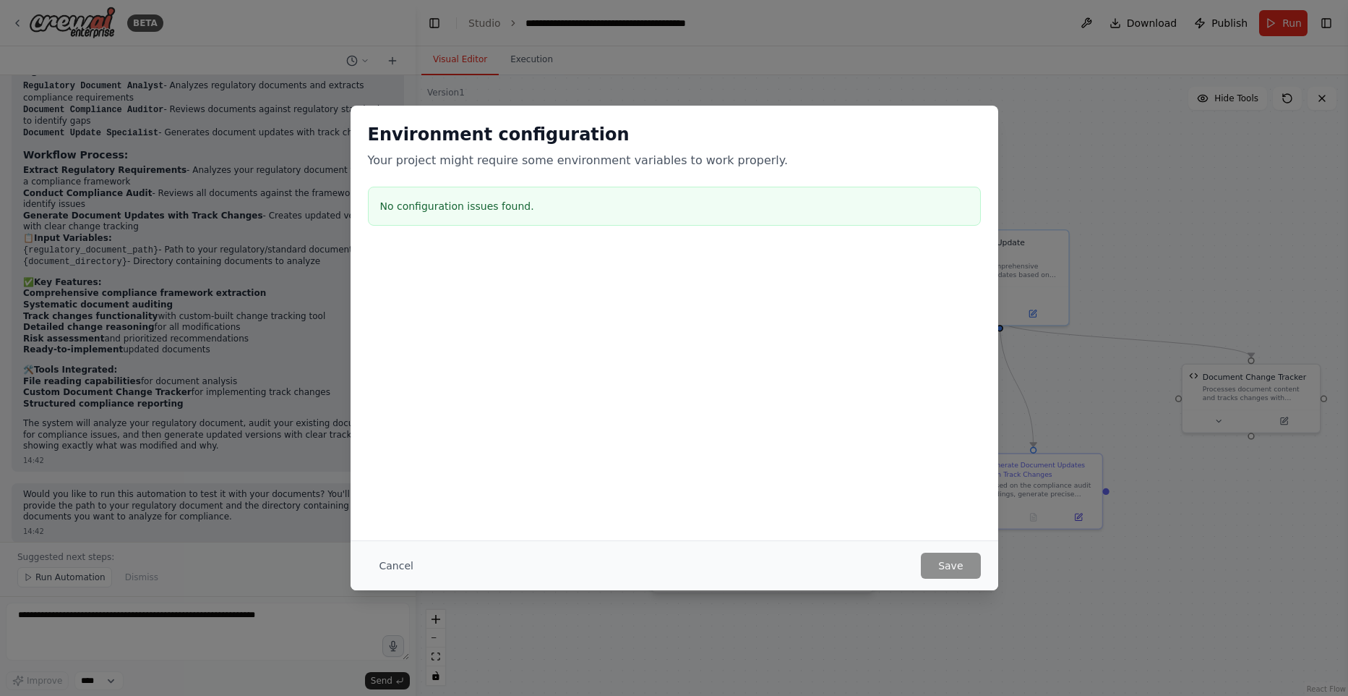
click at [384, 583] on div "Cancel Save" at bounding box center [675, 565] width 648 height 50
click at [393, 570] on button "Cancel" at bounding box center [396, 565] width 57 height 26
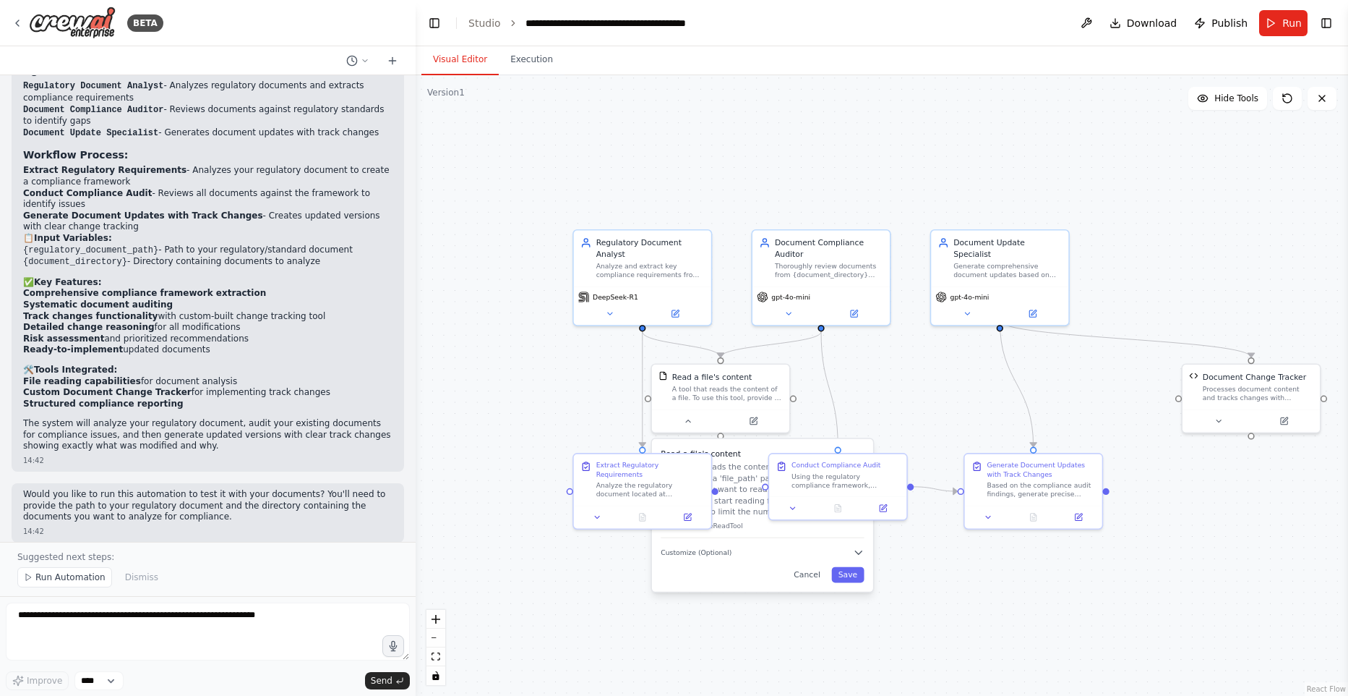
click at [531, 546] on div ".deletable-edge-delete-btn { width: 20px; height: 20px; border: 0px solid #ffff…" at bounding box center [882, 385] width 933 height 620
click at [811, 577] on button "Cancel" at bounding box center [807, 575] width 40 height 16
click at [809, 577] on div ".deletable-edge-delete-btn { width: 20px; height: 20px; border: 0px solid #ffff…" at bounding box center [882, 385] width 933 height 620
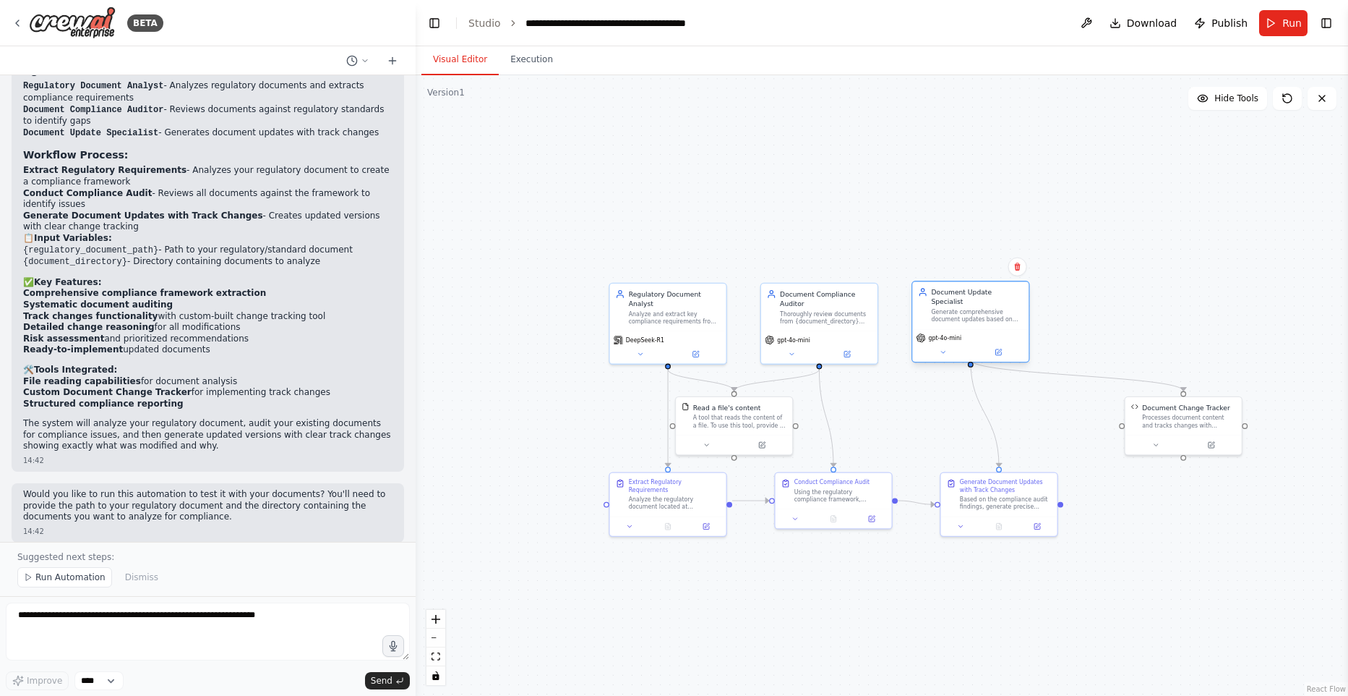
click at [962, 294] on div "Document Update Specialist" at bounding box center [977, 296] width 92 height 19
click at [1137, 254] on div ".deletable-edge-delete-btn { width: 20px; height: 20px; border: 0px solid #ffff…" at bounding box center [882, 385] width 933 height 620
click at [941, 349] on icon at bounding box center [942, 352] width 7 height 7
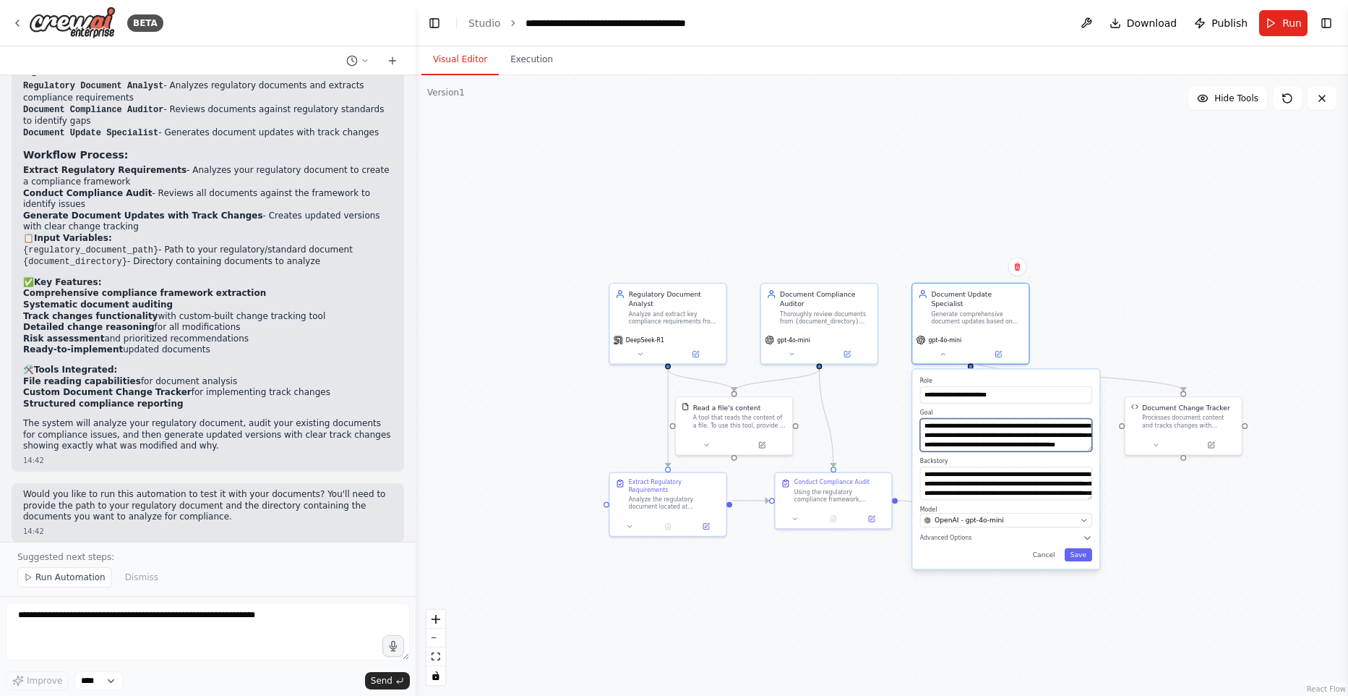
scroll to position [29, 0]
click at [1208, 552] on div ".deletable-edge-delete-btn { width: 20px; height: 20px; border: 0px solid #ffff…" at bounding box center [882, 385] width 933 height 620
drag, startPoint x: 1218, startPoint y: 536, endPoint x: 1205, endPoint y: 529, distance: 15.3
click at [1217, 536] on div ".deletable-edge-delete-btn { width: 20px; height: 20px; border: 0px solid #ffff…" at bounding box center [882, 385] width 933 height 620
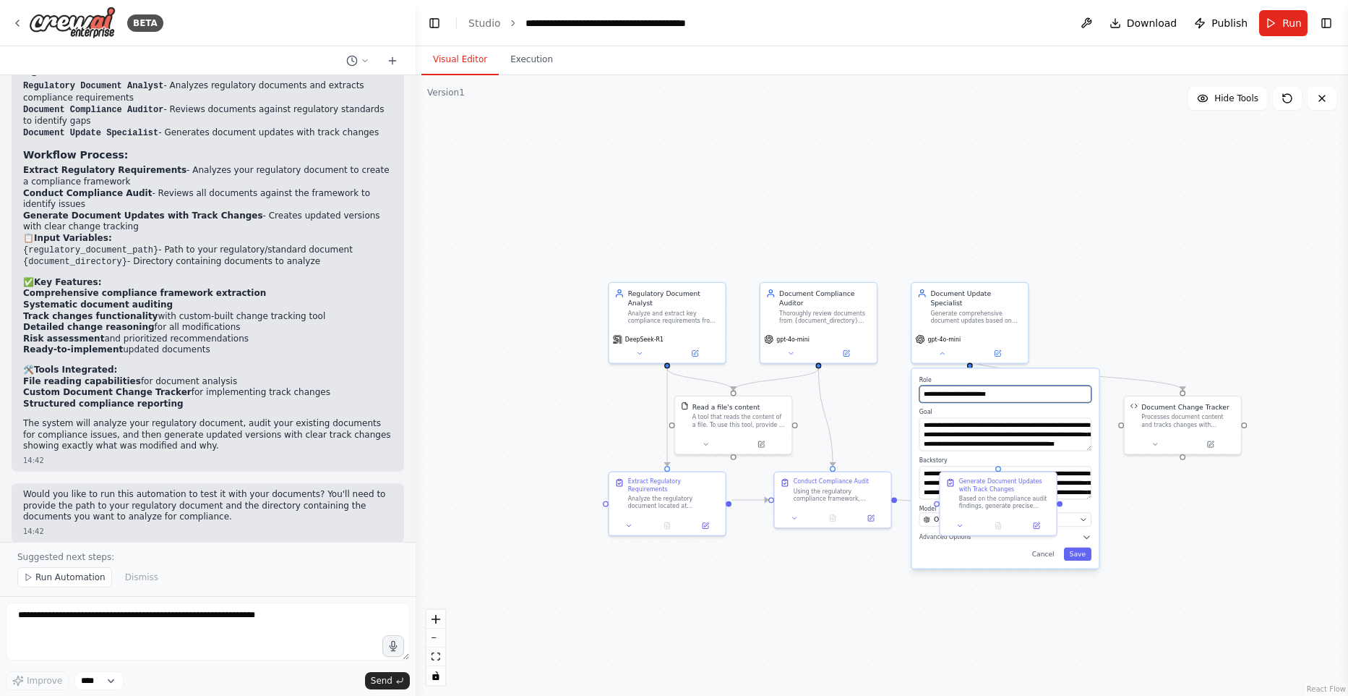
click at [1048, 385] on input "**********" at bounding box center [1006, 393] width 172 height 17
drag, startPoint x: 1137, startPoint y: 297, endPoint x: 1121, endPoint y: 330, distance: 36.2
click at [1137, 297] on div ".deletable-edge-delete-btn { width: 20px; height: 20px; border: 0px solid #ffff…" at bounding box center [882, 385] width 933 height 620
click at [1059, 474] on textarea "**********" at bounding box center [1006, 482] width 172 height 33
click at [1184, 513] on div ".deletable-edge-delete-btn { width: 20px; height: 20px; border: 0px solid #ffff…" at bounding box center [882, 385] width 933 height 620
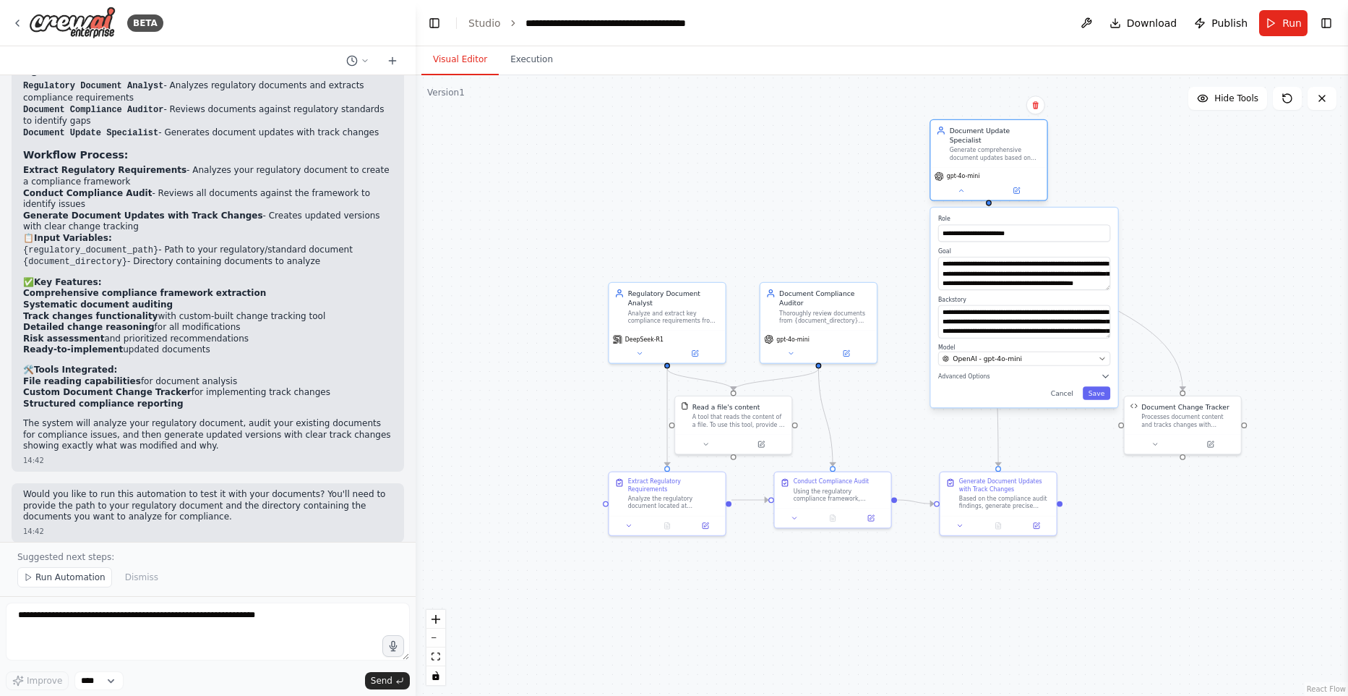
drag, startPoint x: 972, startPoint y: 316, endPoint x: 986, endPoint y: 158, distance: 158.3
click at [986, 158] on div "Document Update Specialist Generate comprehensive document updates based on com…" at bounding box center [989, 160] width 119 height 82
click at [161, 642] on textarea at bounding box center [208, 631] width 404 height 58
type textarea "**********"
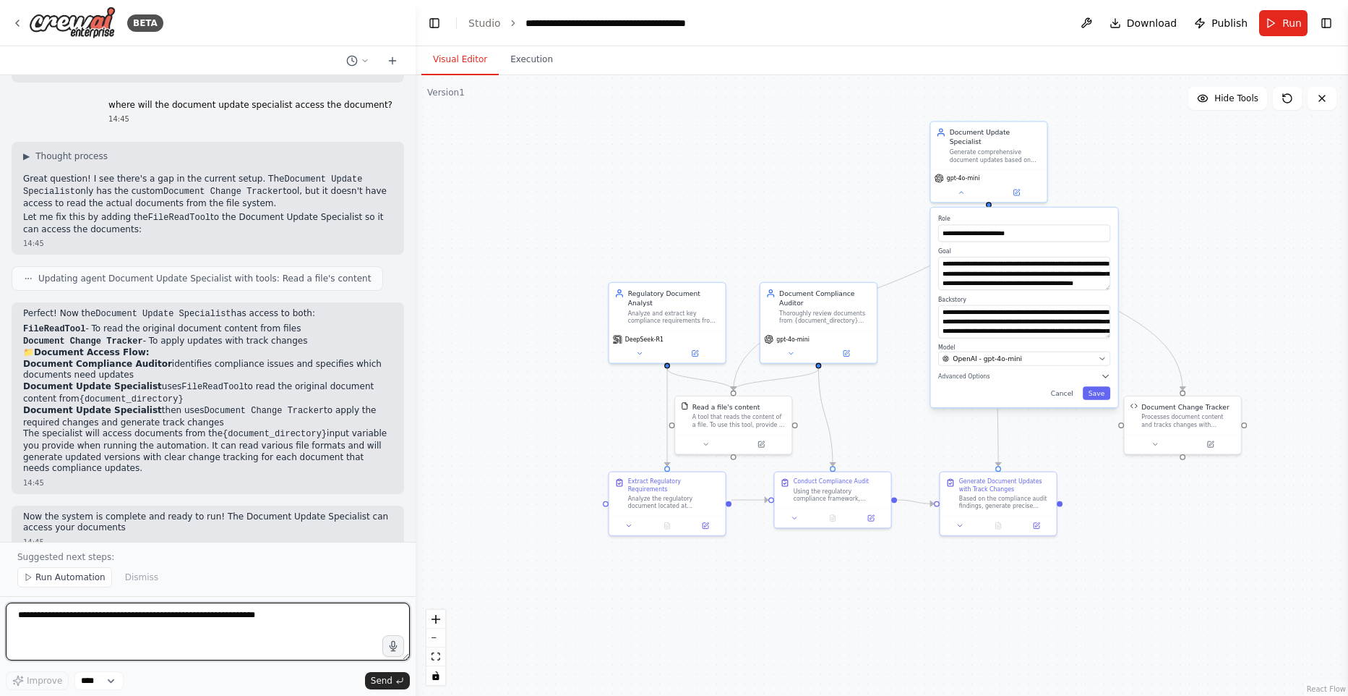
scroll to position [2400, 0]
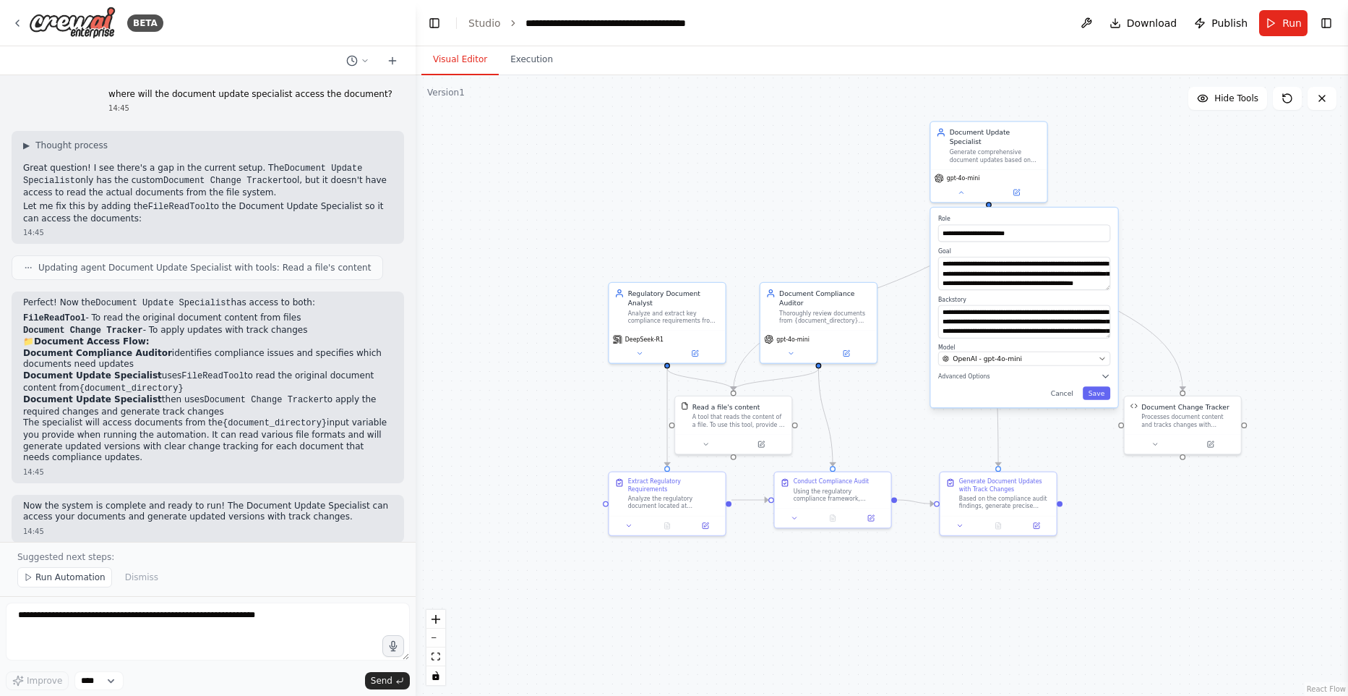
click at [241, 599] on form "Improve **** Send" at bounding box center [208, 646] width 416 height 100
click at [288, 626] on textarea at bounding box center [208, 631] width 404 height 58
click at [278, 626] on textarea at bounding box center [208, 631] width 404 height 58
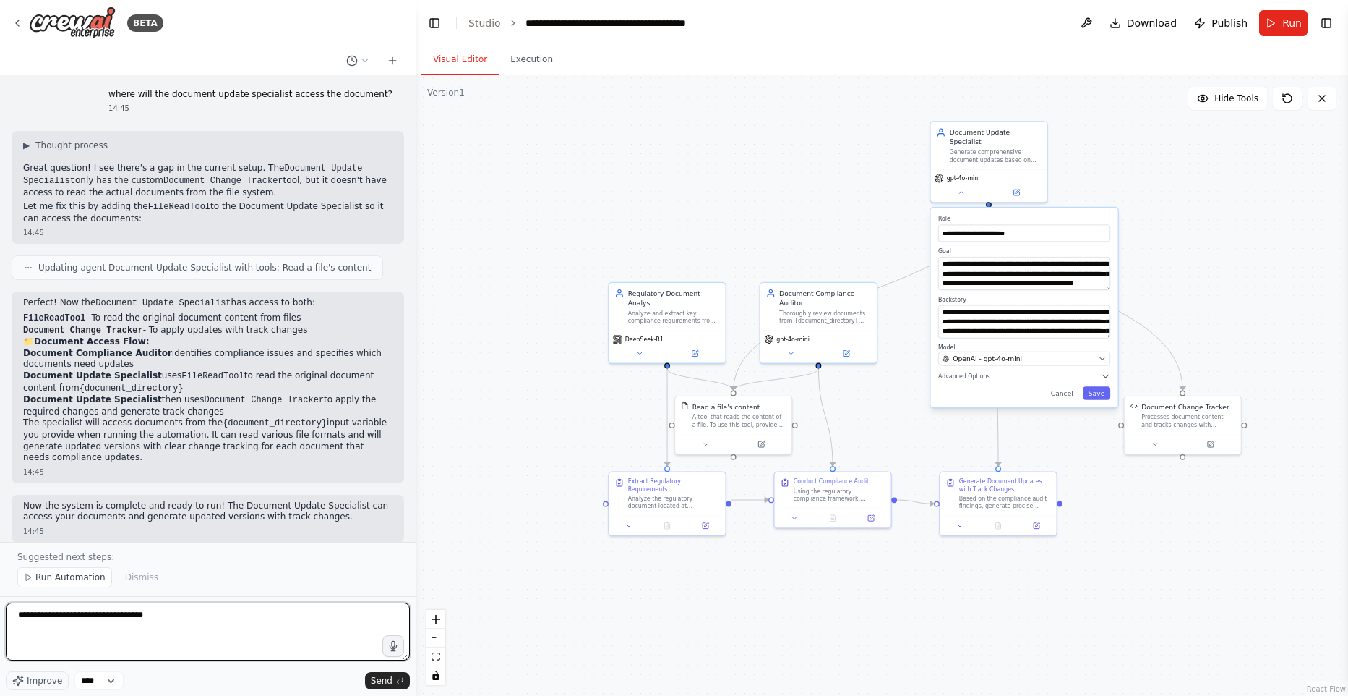
type textarea "**********"
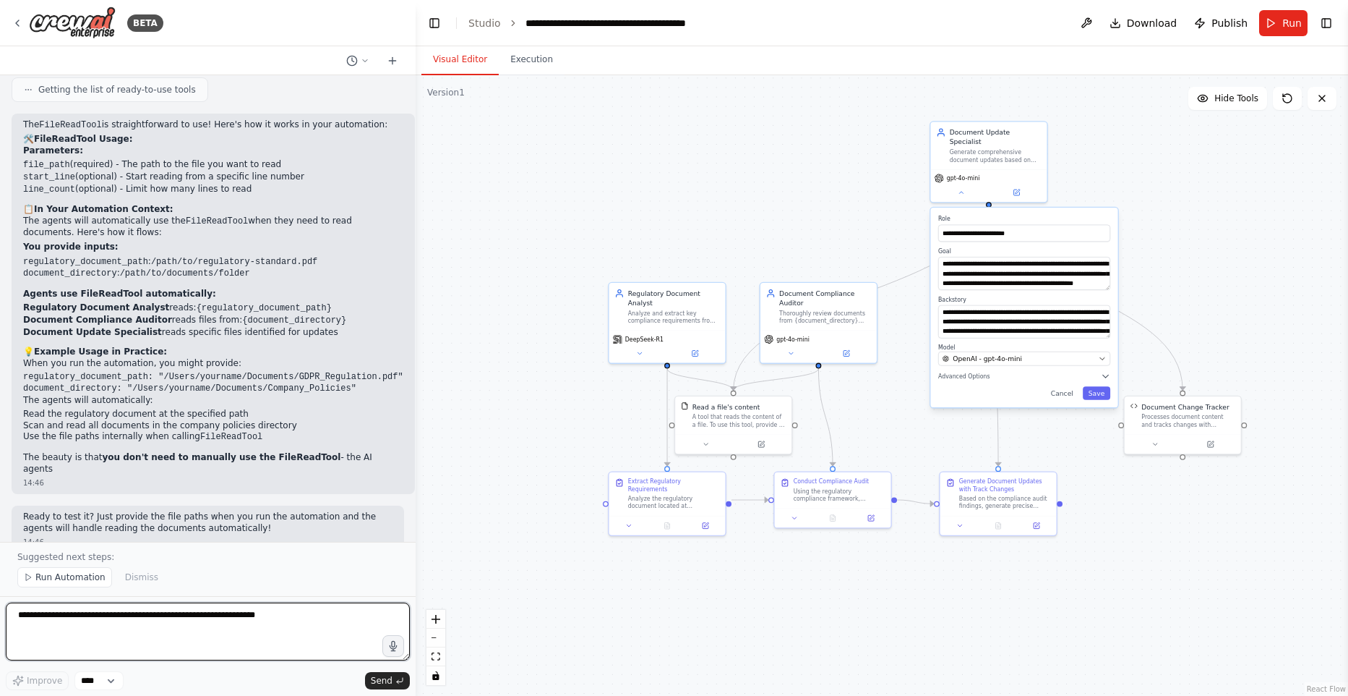
scroll to position [3022, 0]
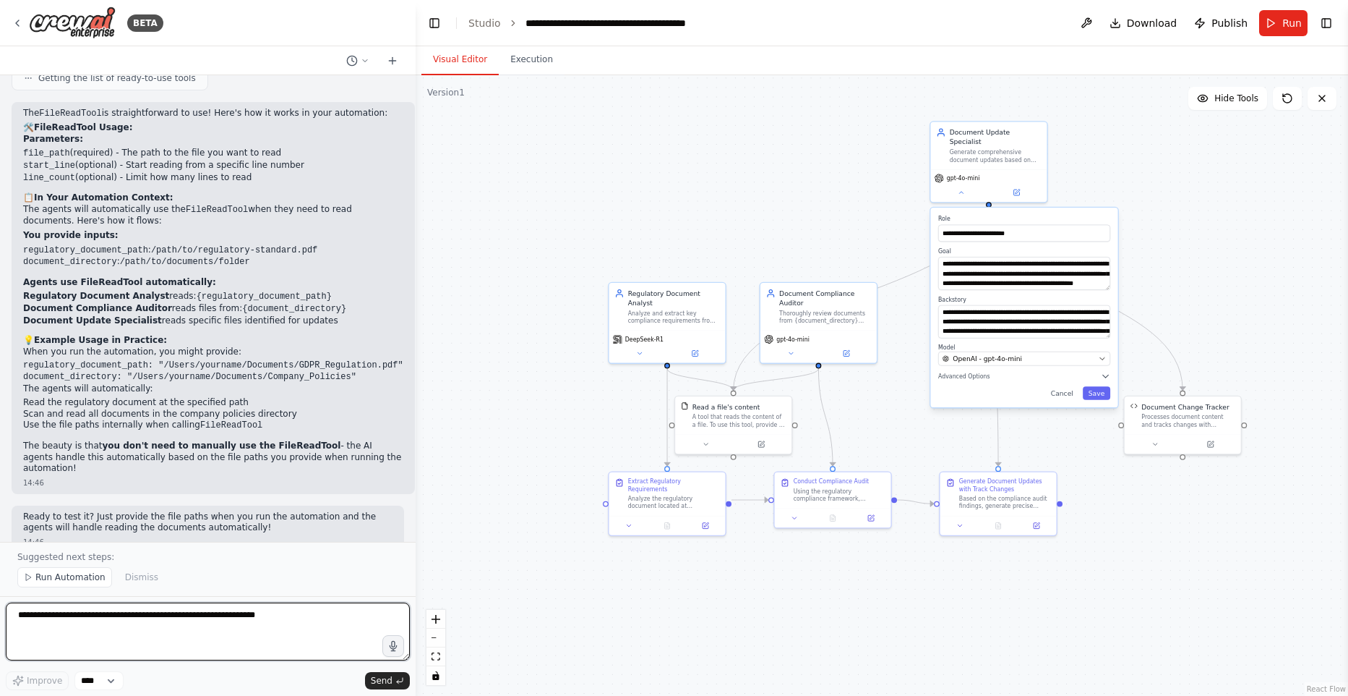
click at [46, 622] on textarea at bounding box center [208, 631] width 404 height 58
type textarea "**********"
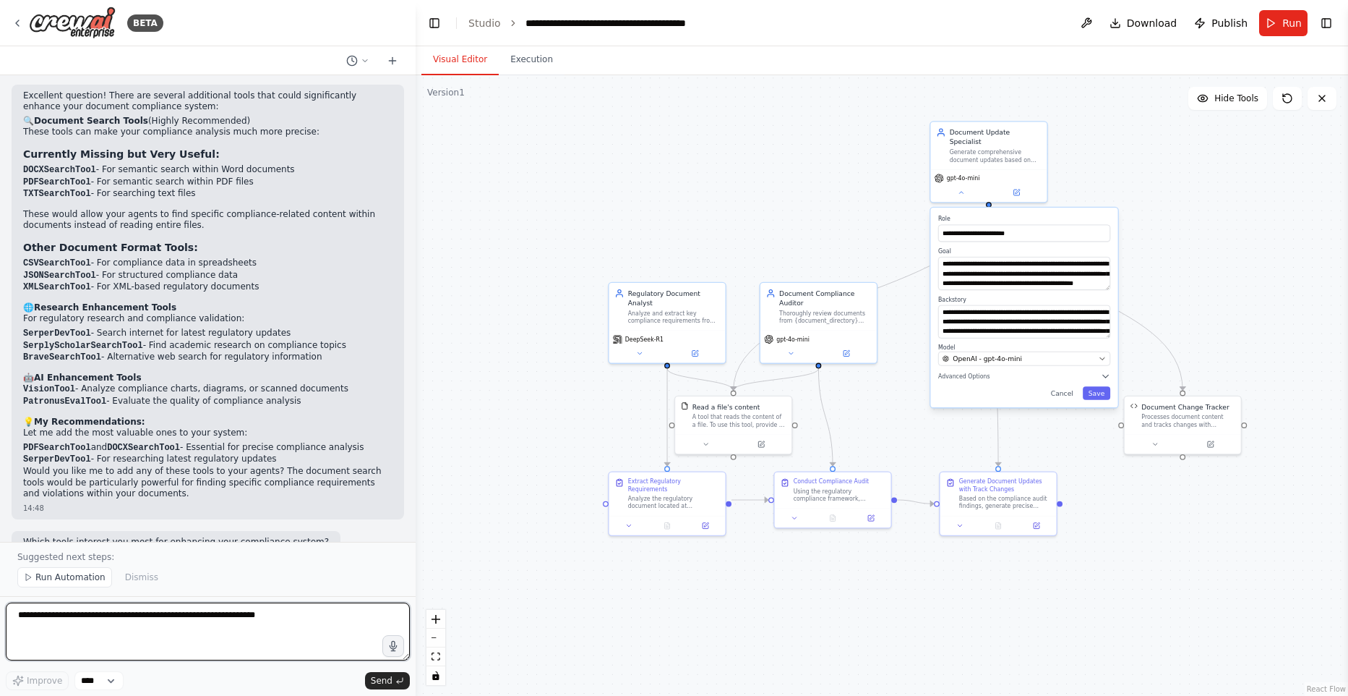
scroll to position [3794, 0]
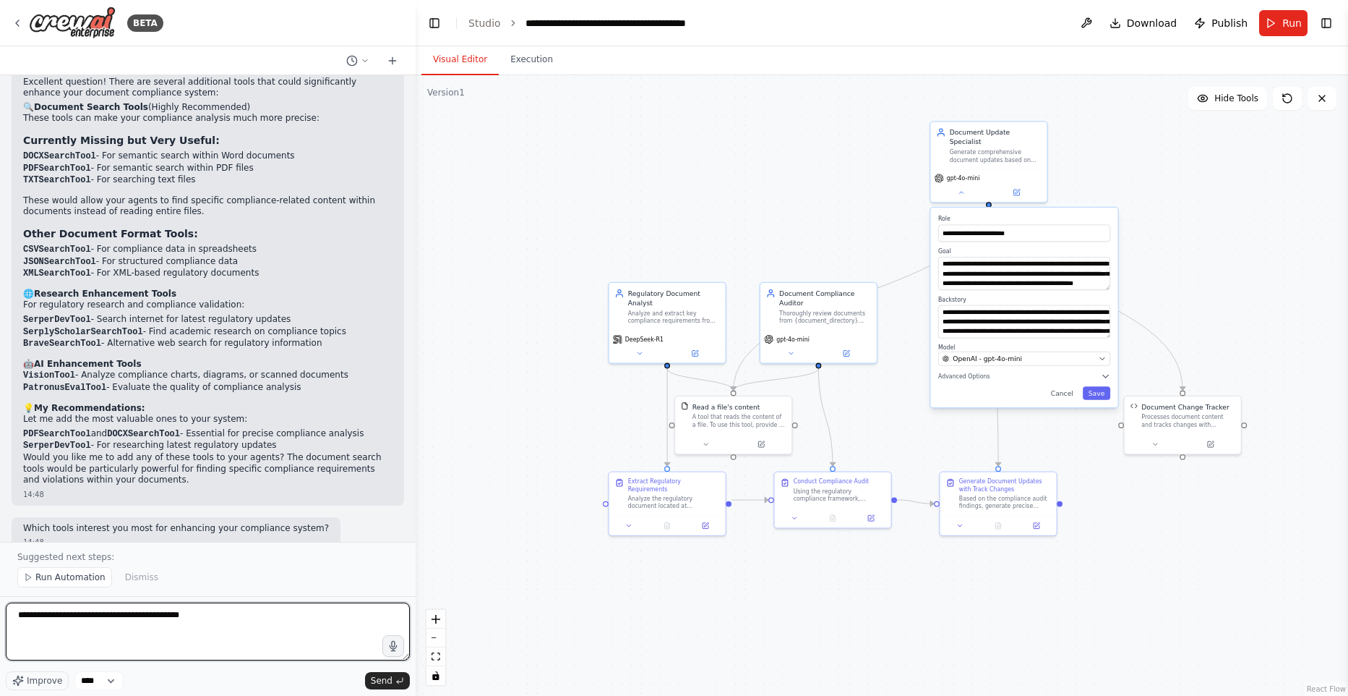
type textarea "**********"
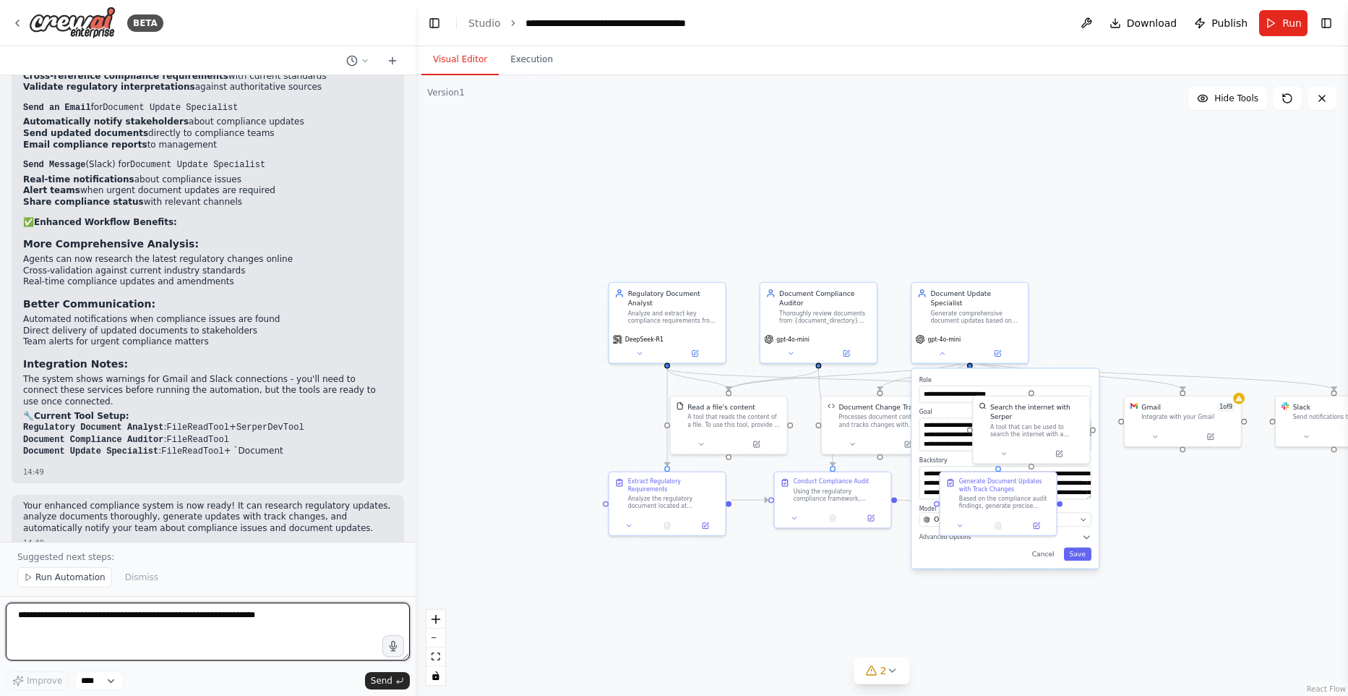
scroll to position [5068, 0]
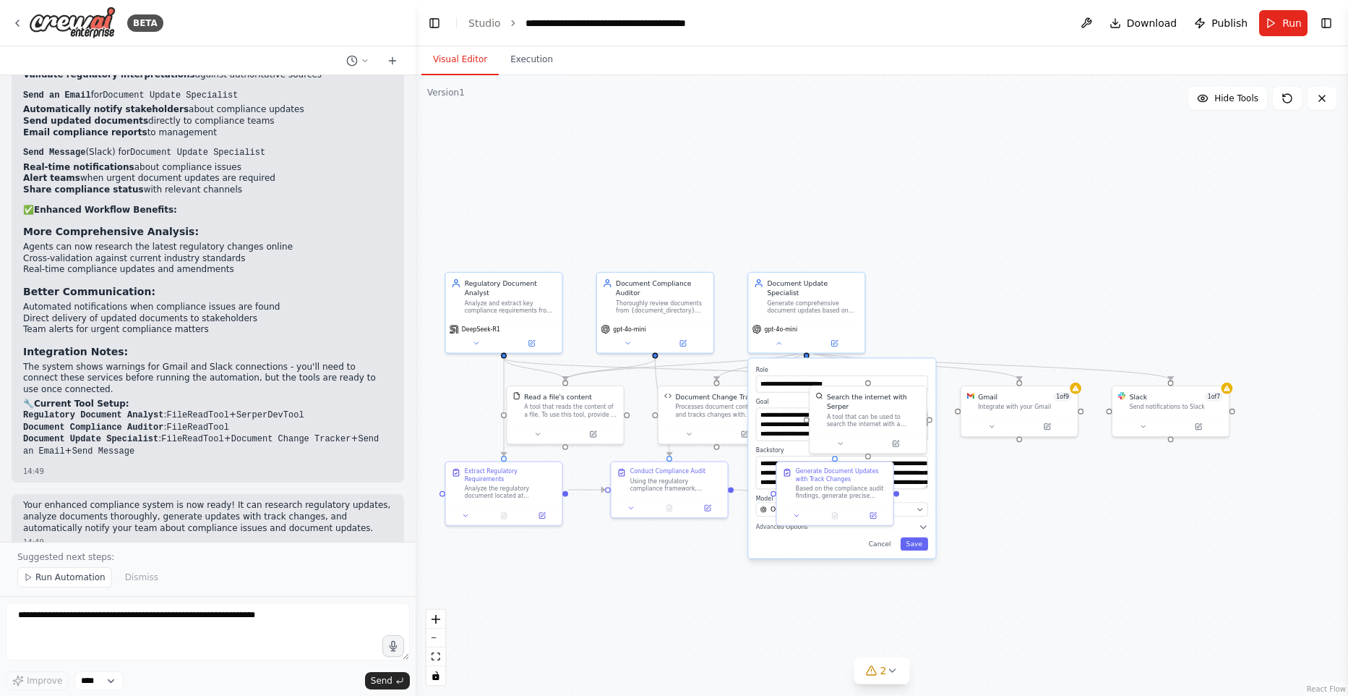
drag, startPoint x: 1144, startPoint y: 194, endPoint x: 980, endPoint y: 184, distance: 163.7
click at [980, 184] on div ".deletable-edge-delete-btn { width: 20px; height: 20px; border: 0px solid #ffff…" at bounding box center [882, 385] width 933 height 620
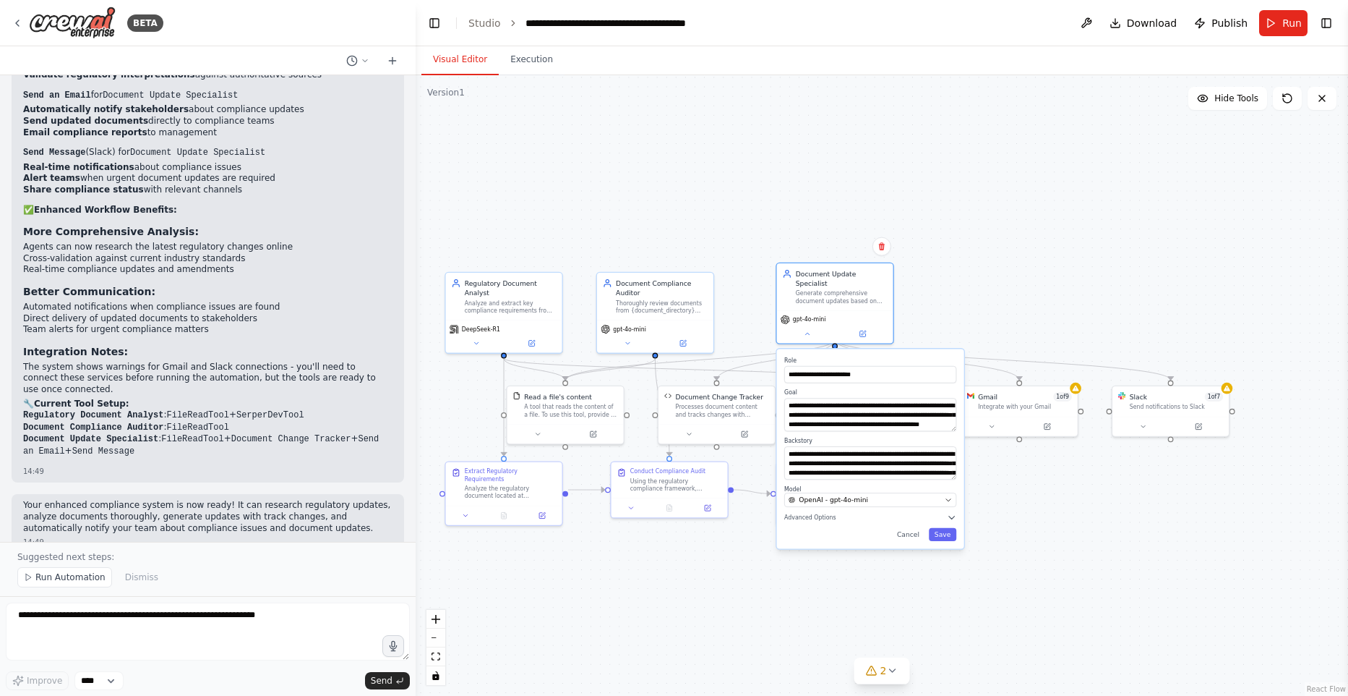
drag, startPoint x: 908, startPoint y: 359, endPoint x: 932, endPoint y: 351, distance: 25.4
click at [932, 356] on label "Role" at bounding box center [870, 359] width 172 height 7
click at [912, 528] on button "Cancel" at bounding box center [909, 534] width 34 height 13
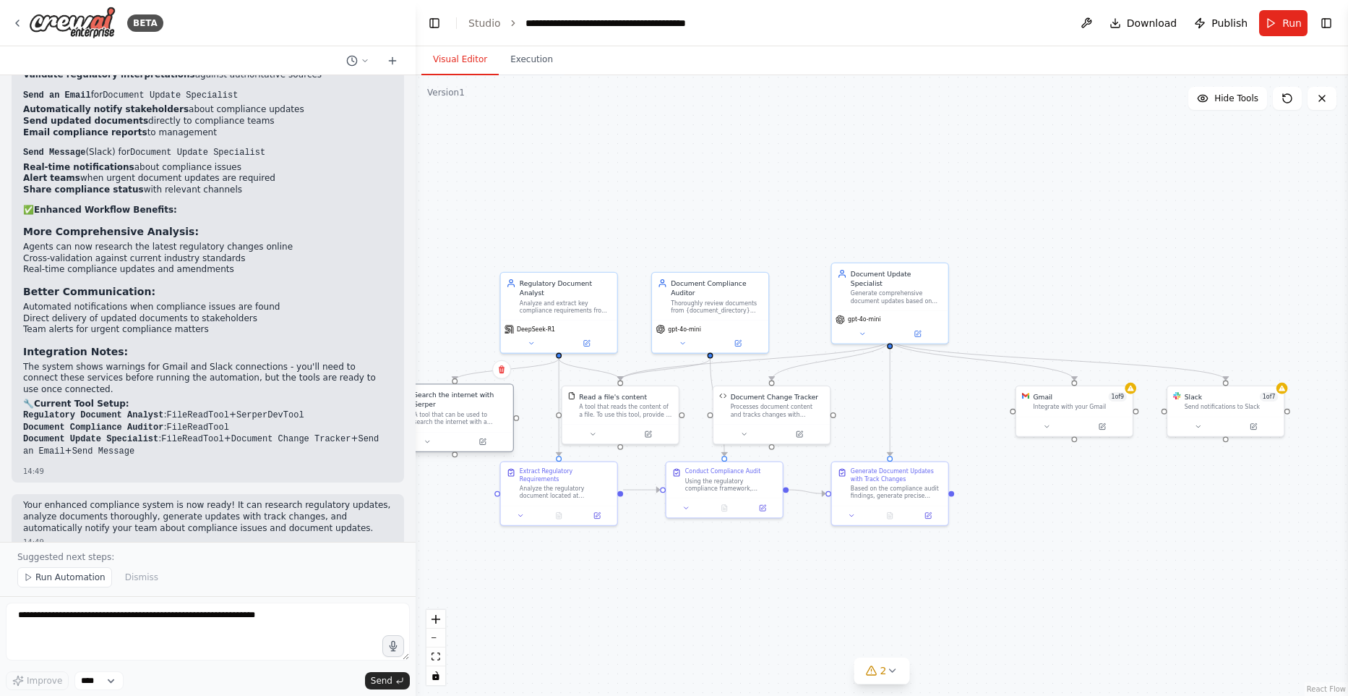
drag, startPoint x: 888, startPoint y: 409, endPoint x: 474, endPoint y: 409, distance: 414.3
click at [471, 409] on div "Search the internet with Serper A tool that can be used to search the internet …" at bounding box center [461, 408] width 94 height 36
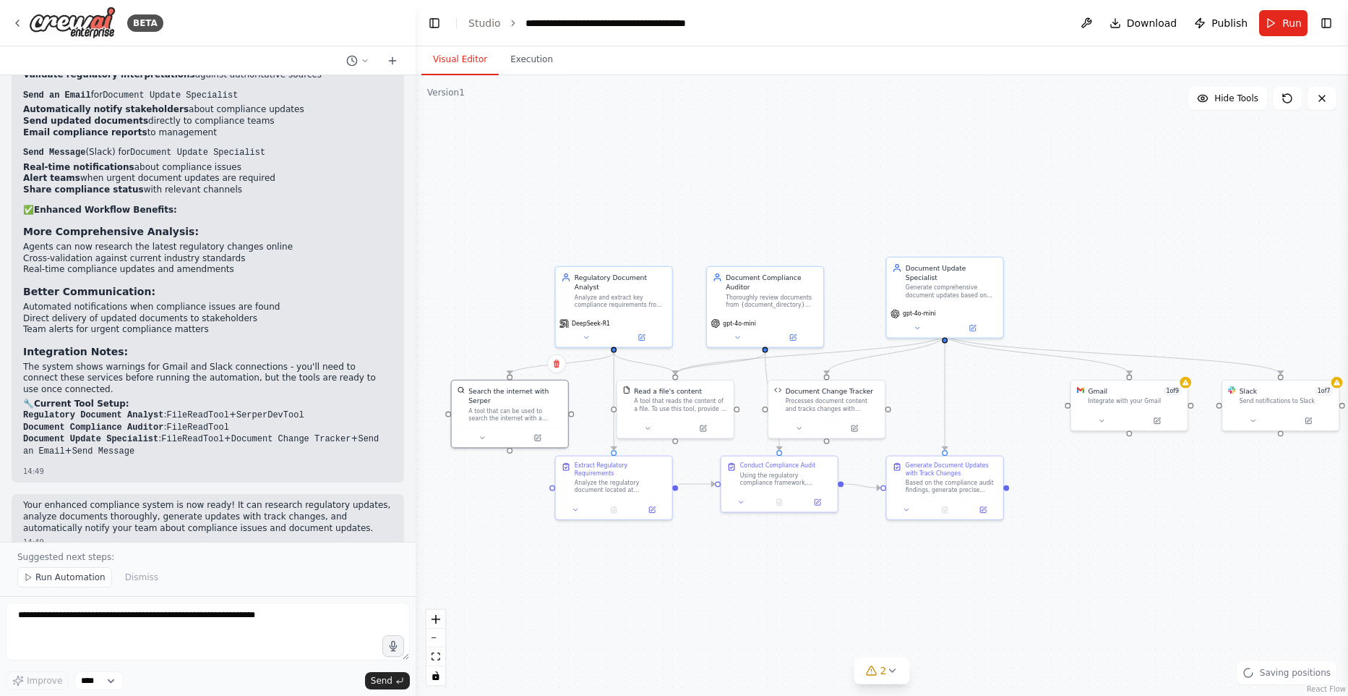
drag, startPoint x: 543, startPoint y: 405, endPoint x: 601, endPoint y: 399, distance: 58.1
click at [604, 398] on div ".deletable-edge-delete-btn { width: 20px; height: 20px; border: 0px solid #ffff…" at bounding box center [882, 385] width 933 height 620
click at [487, 435] on icon at bounding box center [488, 434] width 7 height 7
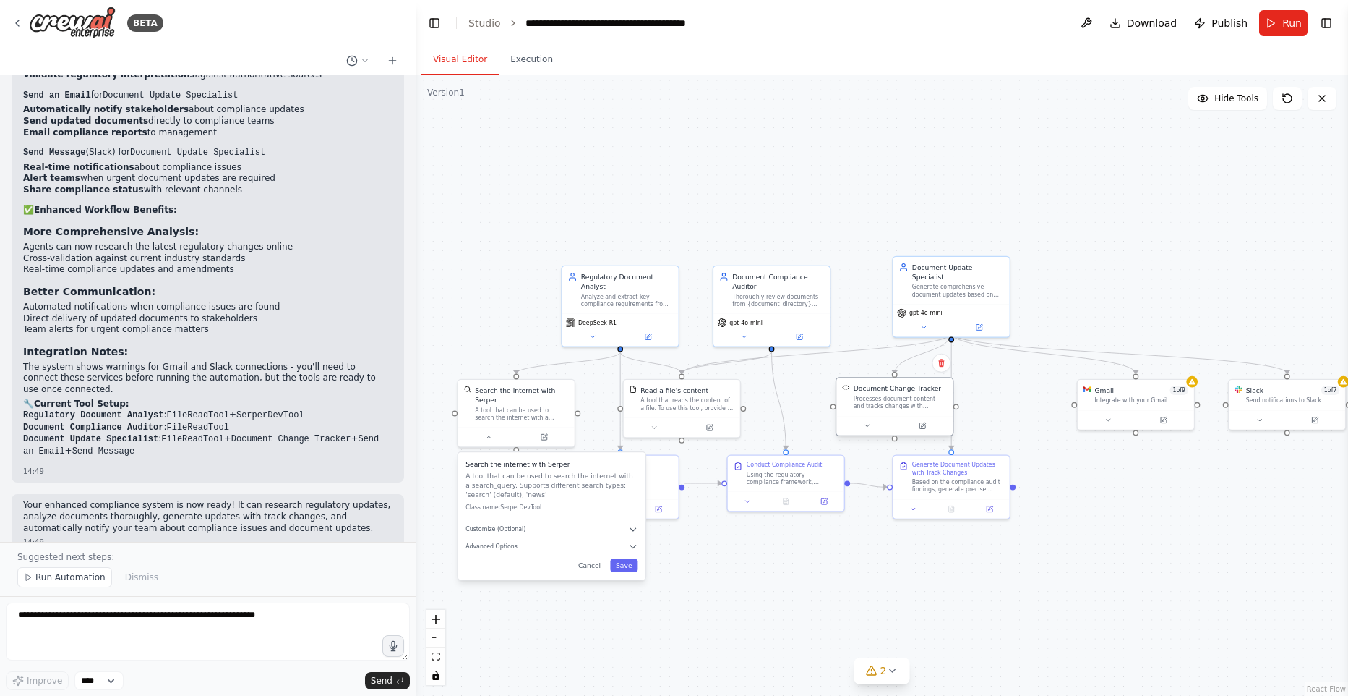
drag, startPoint x: 826, startPoint y: 409, endPoint x: 884, endPoint y: 405, distance: 57.2
click at [884, 405] on div "Processes document content and tracks changes with detailed formatting, showing…" at bounding box center [901, 402] width 94 height 15
click at [860, 422] on button at bounding box center [867, 426] width 54 height 12
click at [943, 407] on div "Processes document content and tracks changes with detailed formatting, showing…" at bounding box center [901, 402] width 94 height 15
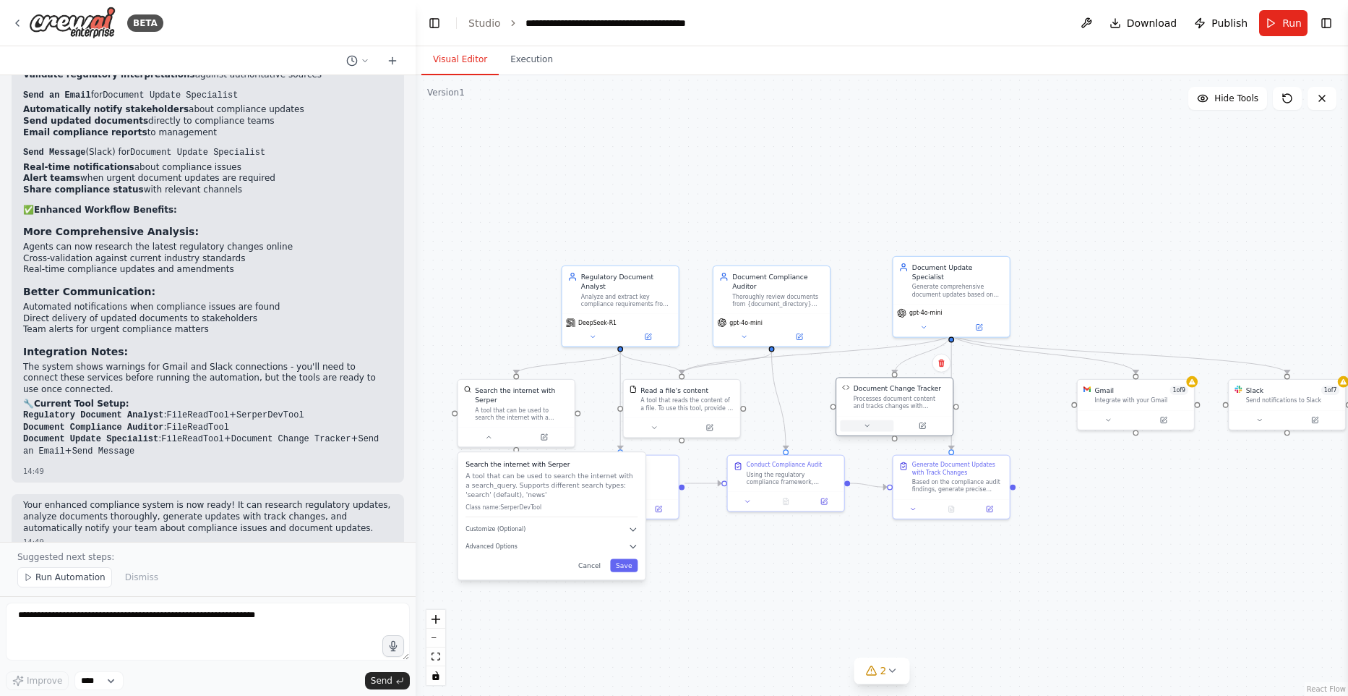
click at [874, 424] on button at bounding box center [867, 426] width 54 height 12
drag, startPoint x: 902, startPoint y: 401, endPoint x: 934, endPoint y: 390, distance: 34.5
click at [923, 384] on div "Processes document content and tracks changes with detailed formatting, showing…" at bounding box center [920, 383] width 94 height 15
click at [1207, 554] on div ".deletable-edge-delete-btn { width: 20px; height: 20px; border: 0px solid #ffff…" at bounding box center [882, 385] width 933 height 620
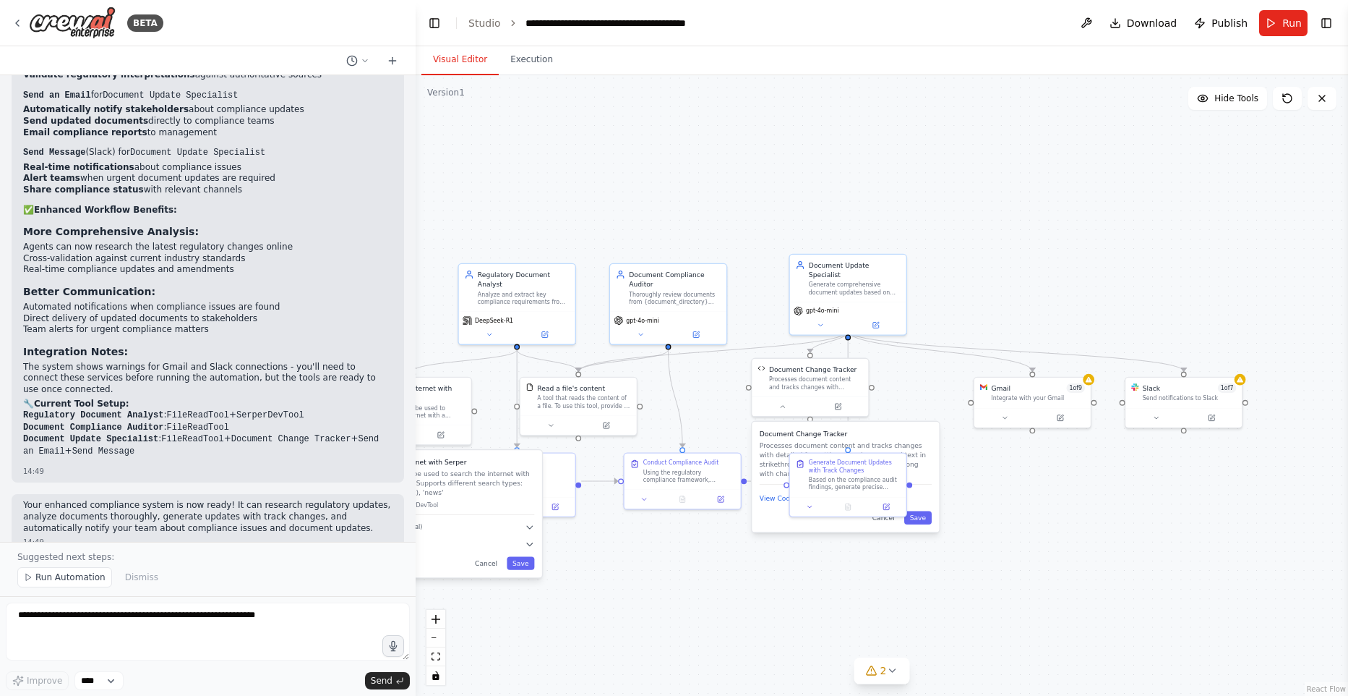
drag, startPoint x: 1222, startPoint y: 522, endPoint x: 1035, endPoint y: 516, distance: 186.7
click at [1118, 520] on div ".deletable-edge-delete-btn { width: 20px; height: 20px; border: 0px solid #ffff…" at bounding box center [882, 385] width 933 height 620
click at [258, 629] on textarea at bounding box center [208, 631] width 404 height 58
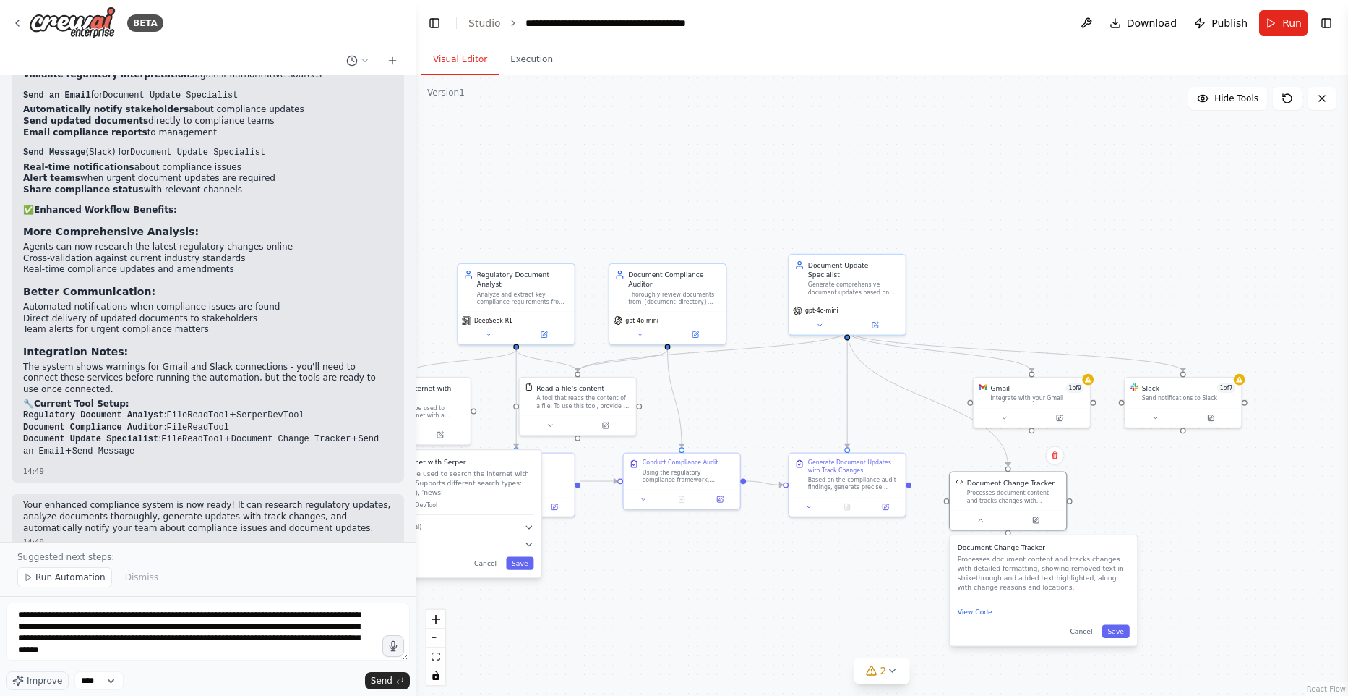
drag, startPoint x: 926, startPoint y: 456, endPoint x: 1109, endPoint y: 569, distance: 214.9
click at [1122, 569] on p "Processes document content and tracks changes with detailed formatting, showing…" at bounding box center [1044, 573] width 172 height 38
click at [181, 645] on textarea "**********" at bounding box center [208, 631] width 404 height 58
click at [221, 625] on textarea "**********" at bounding box center [208, 631] width 404 height 58
click at [208, 630] on textarea "**********" at bounding box center [208, 631] width 404 height 58
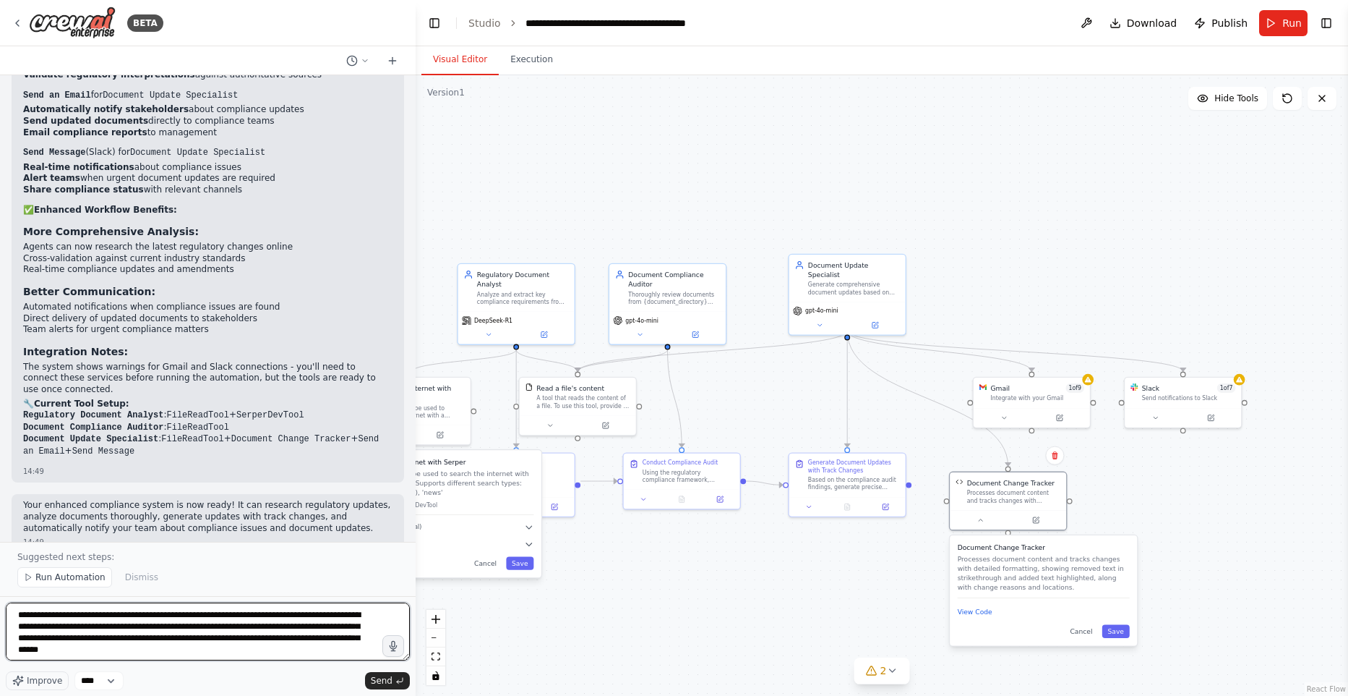
click at [208, 630] on textarea "**********" at bounding box center [208, 631] width 404 height 58
click at [213, 654] on textarea "**********" at bounding box center [208, 631] width 404 height 58
click at [143, 628] on textarea "**********" at bounding box center [208, 631] width 404 height 58
click at [147, 627] on textarea "**********" at bounding box center [208, 631] width 404 height 58
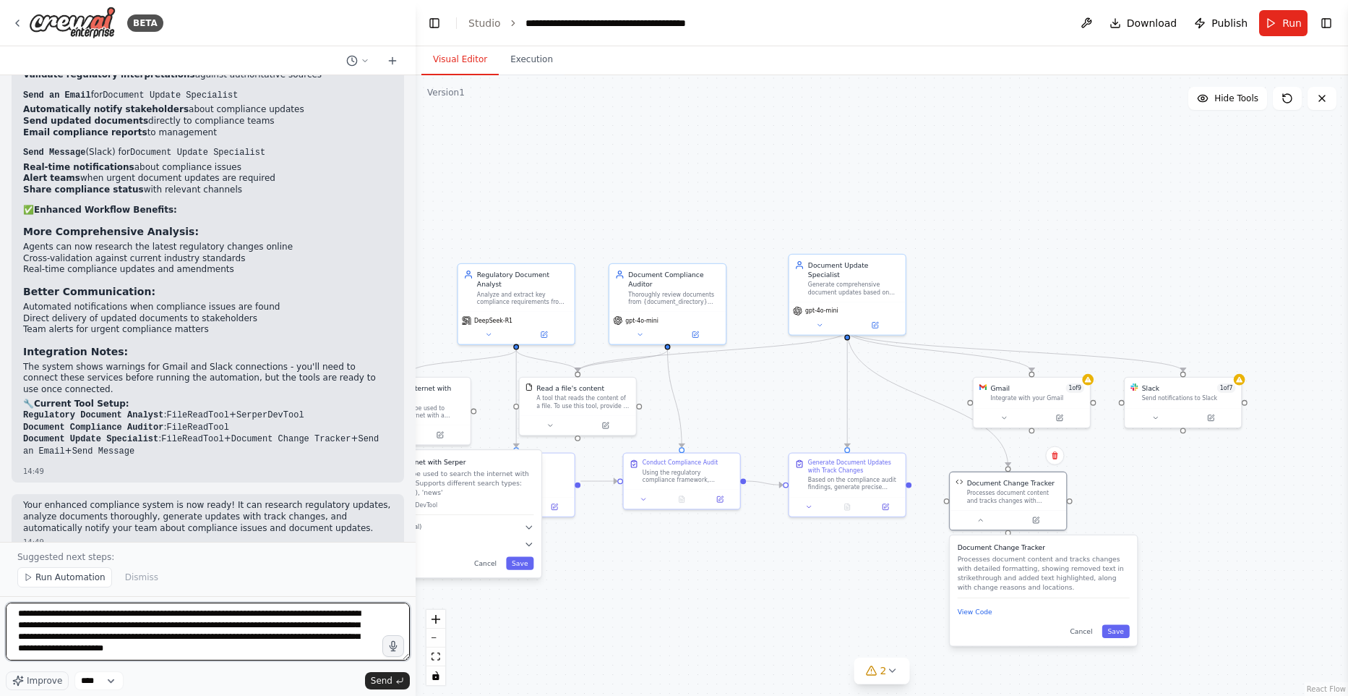
click at [291, 649] on textarea "**********" at bounding box center [208, 631] width 404 height 58
click at [304, 644] on textarea "**********" at bounding box center [208, 631] width 404 height 58
click at [313, 641] on textarea "**********" at bounding box center [208, 631] width 404 height 58
click at [317, 643] on textarea "**********" at bounding box center [208, 631] width 404 height 58
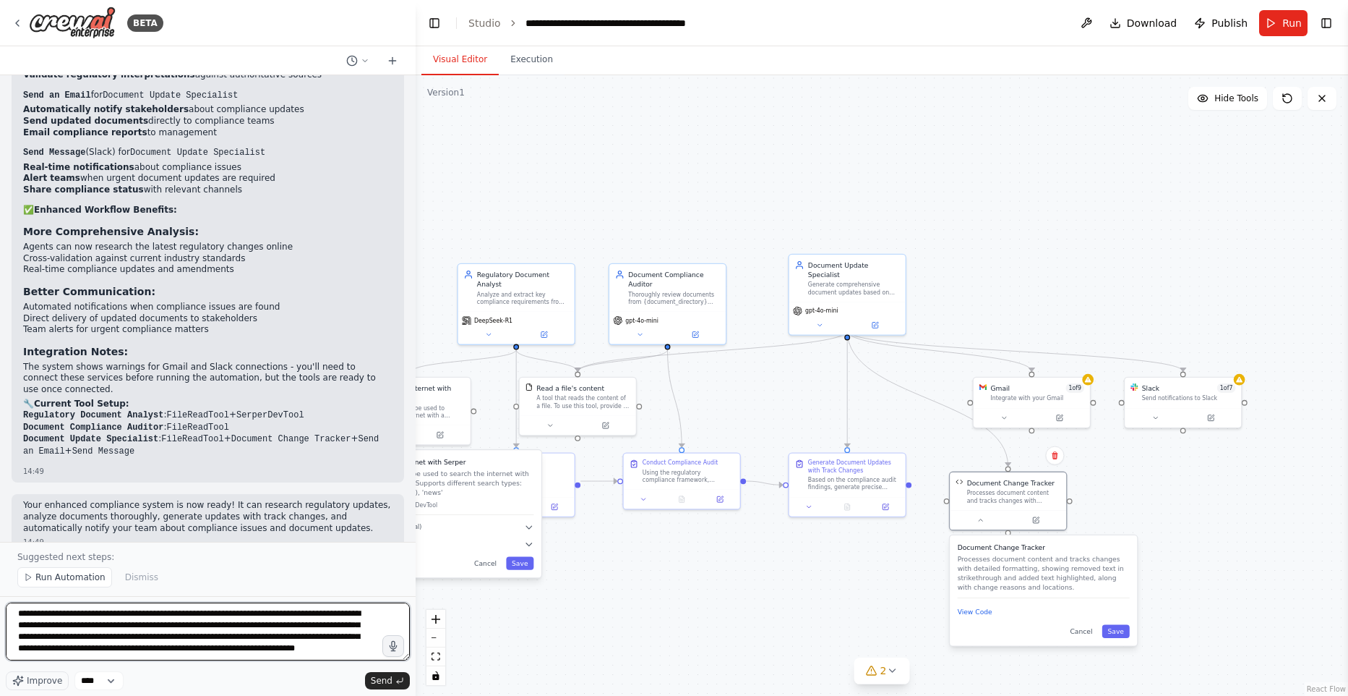
type textarea "**********"
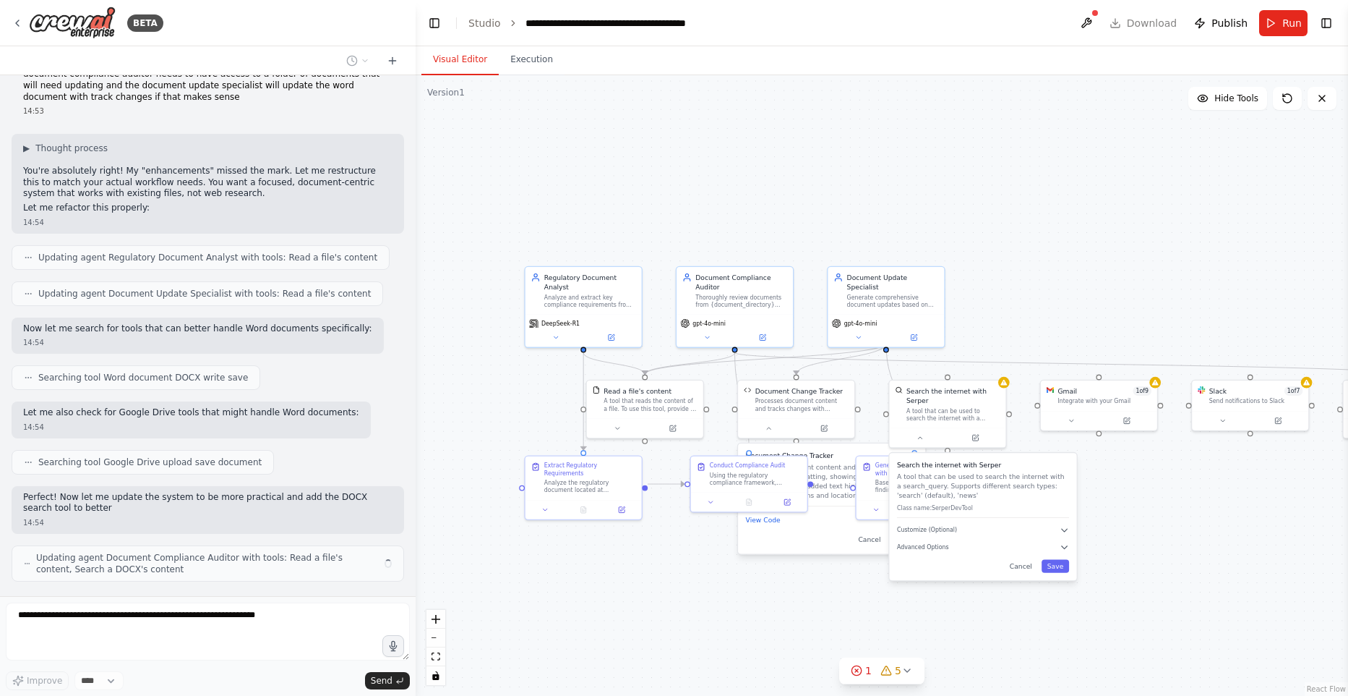
scroll to position [5604, 0]
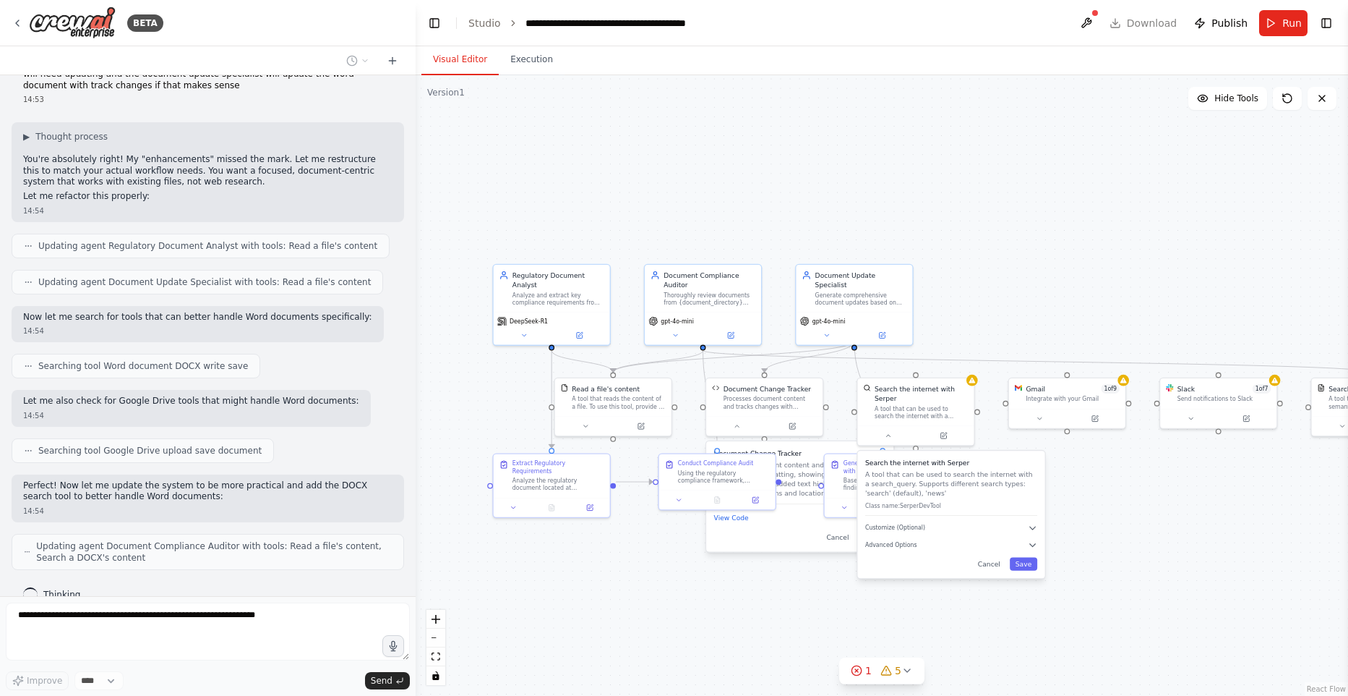
drag, startPoint x: 579, startPoint y: 192, endPoint x: 615, endPoint y: 193, distance: 35.4
click at [615, 193] on div ".deletable-edge-delete-btn { width: 20px; height: 20px; border: 0px solid #ffff…" at bounding box center [882, 385] width 933 height 620
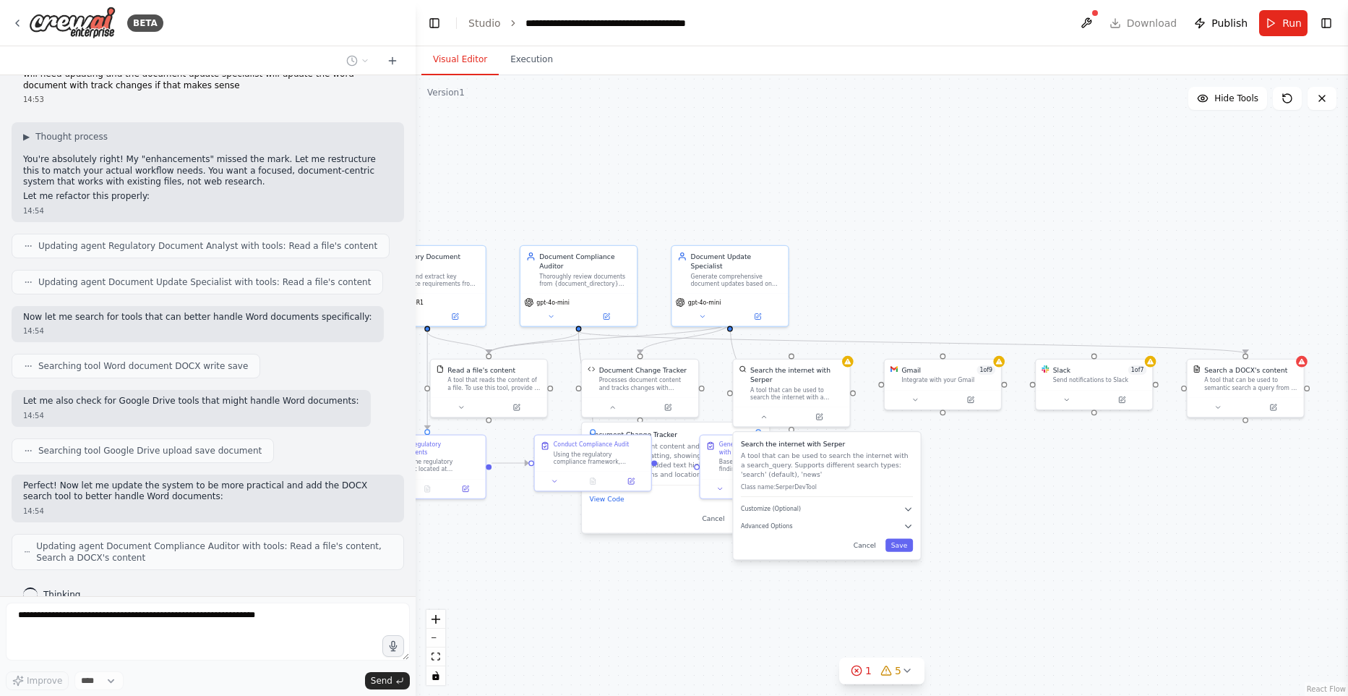
drag, startPoint x: 1280, startPoint y: 228, endPoint x: 1156, endPoint y: 210, distance: 125.8
click at [1156, 210] on div ".deletable-edge-delete-btn { width: 20px; height: 20px; border: 0px solid #ffff…" at bounding box center [882, 385] width 933 height 620
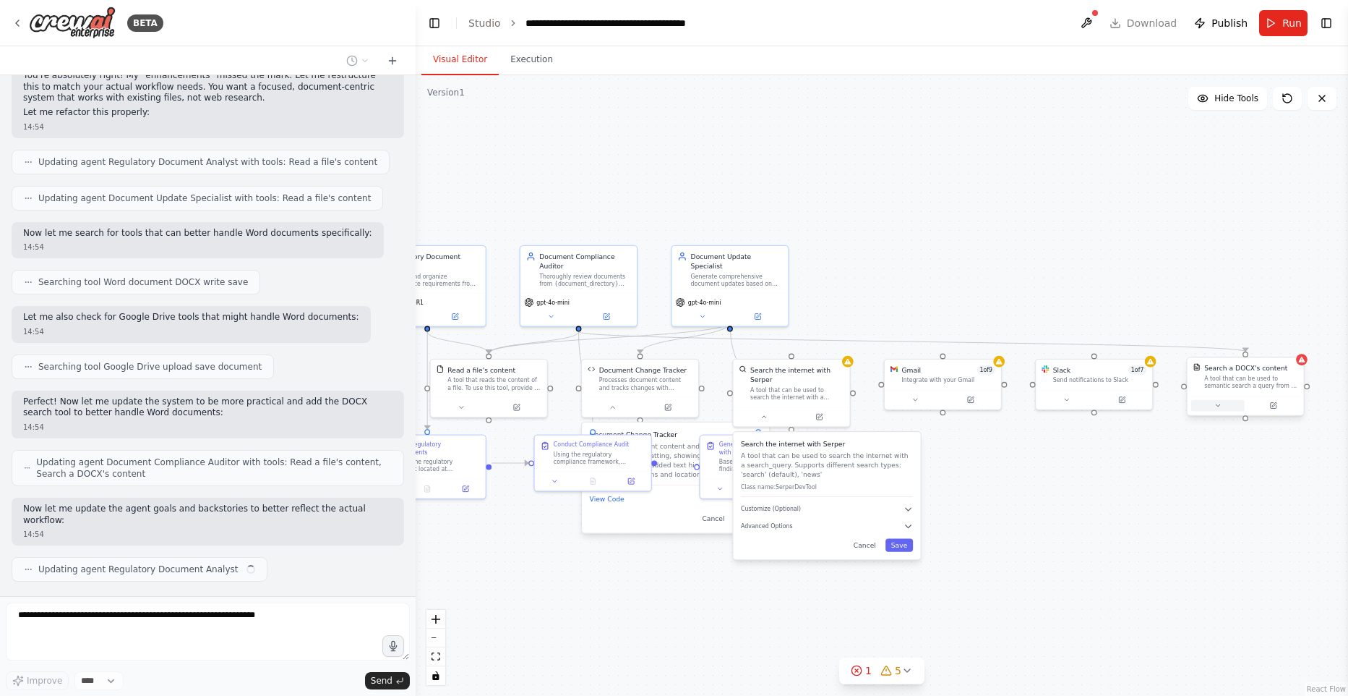
scroll to position [5699, 0]
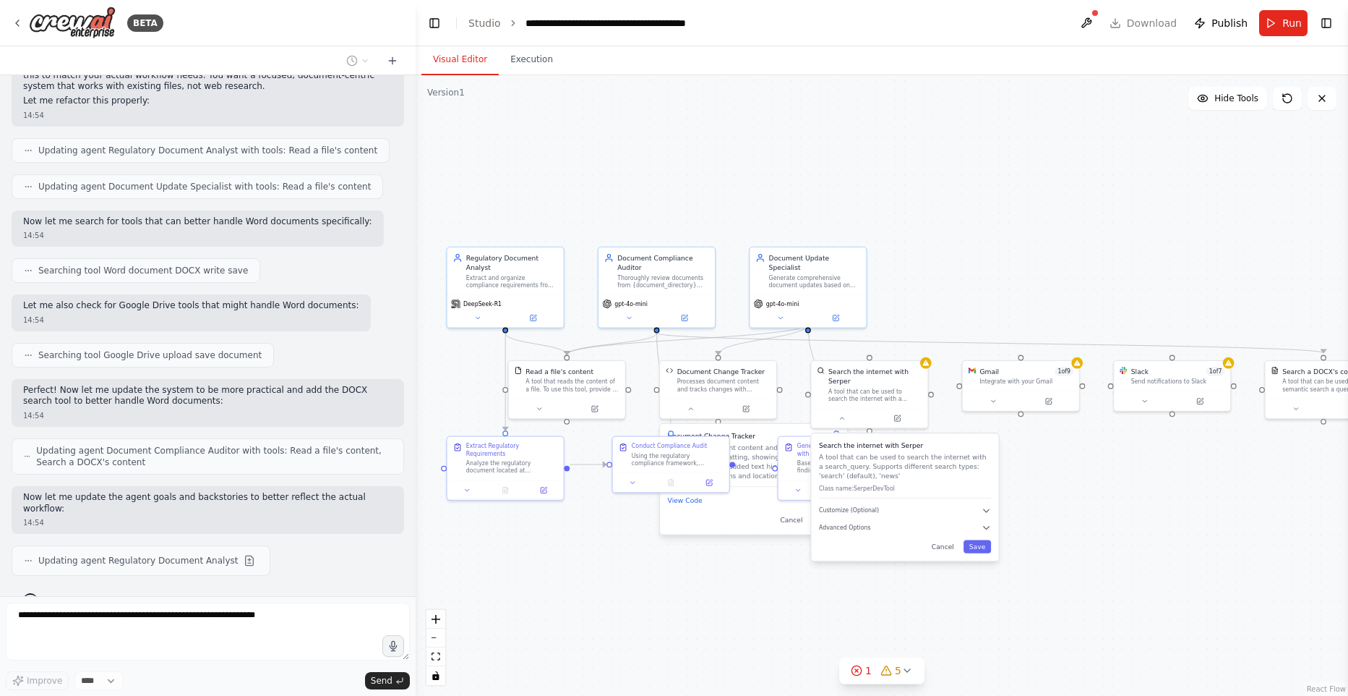
drag, startPoint x: 1020, startPoint y: 445, endPoint x: 1071, endPoint y: 447, distance: 50.6
click at [1098, 447] on div ".deletable-edge-delete-btn { width: 20px; height: 20px; border: 0px solid #ffff…" at bounding box center [882, 385] width 933 height 620
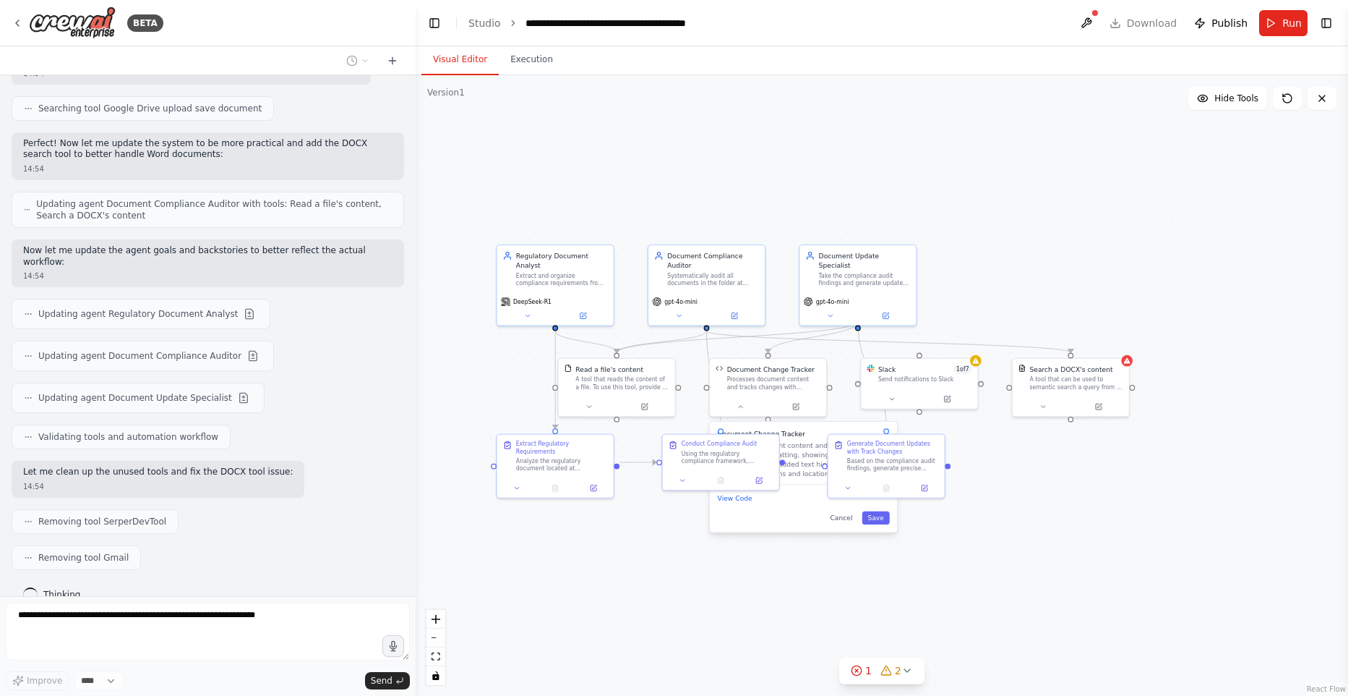
scroll to position [5982, 0]
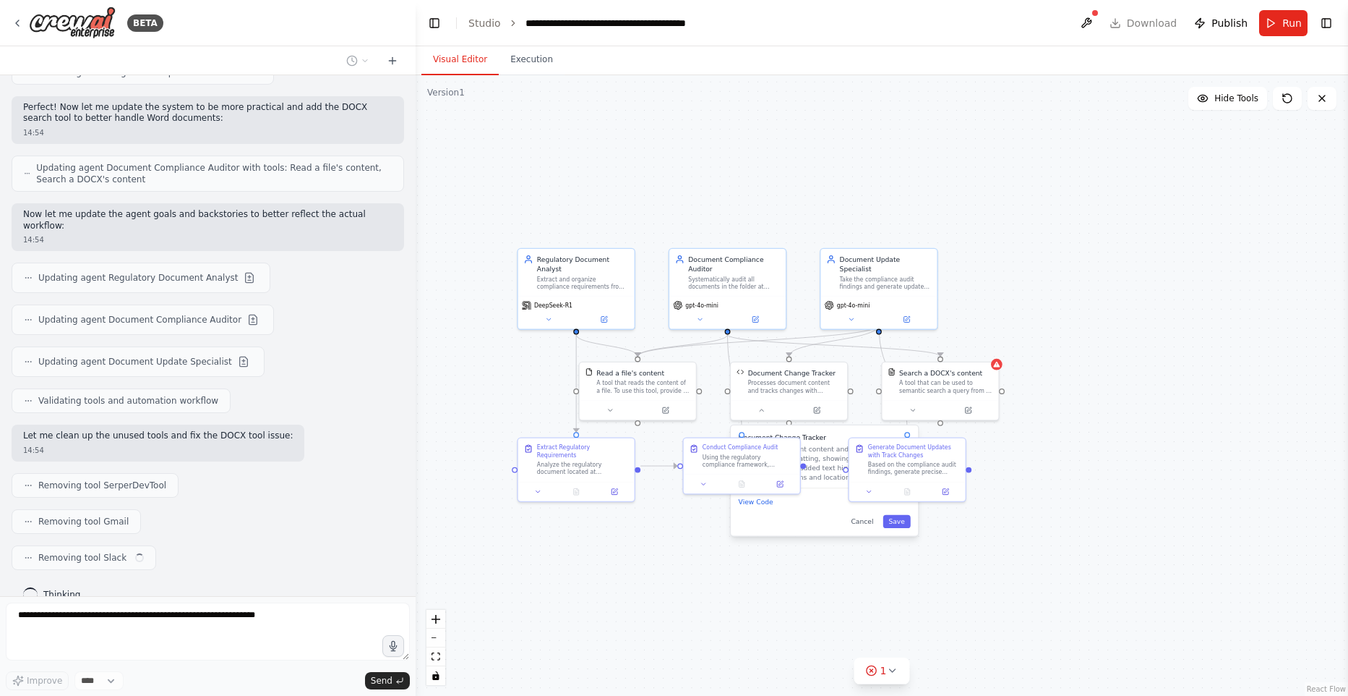
drag, startPoint x: 628, startPoint y: 581, endPoint x: 697, endPoint y: 583, distance: 69.4
click at [698, 583] on div ".deletable-edge-delete-btn { width: 20px; height: 20px; border: 0px solid #ffff…" at bounding box center [882, 385] width 933 height 620
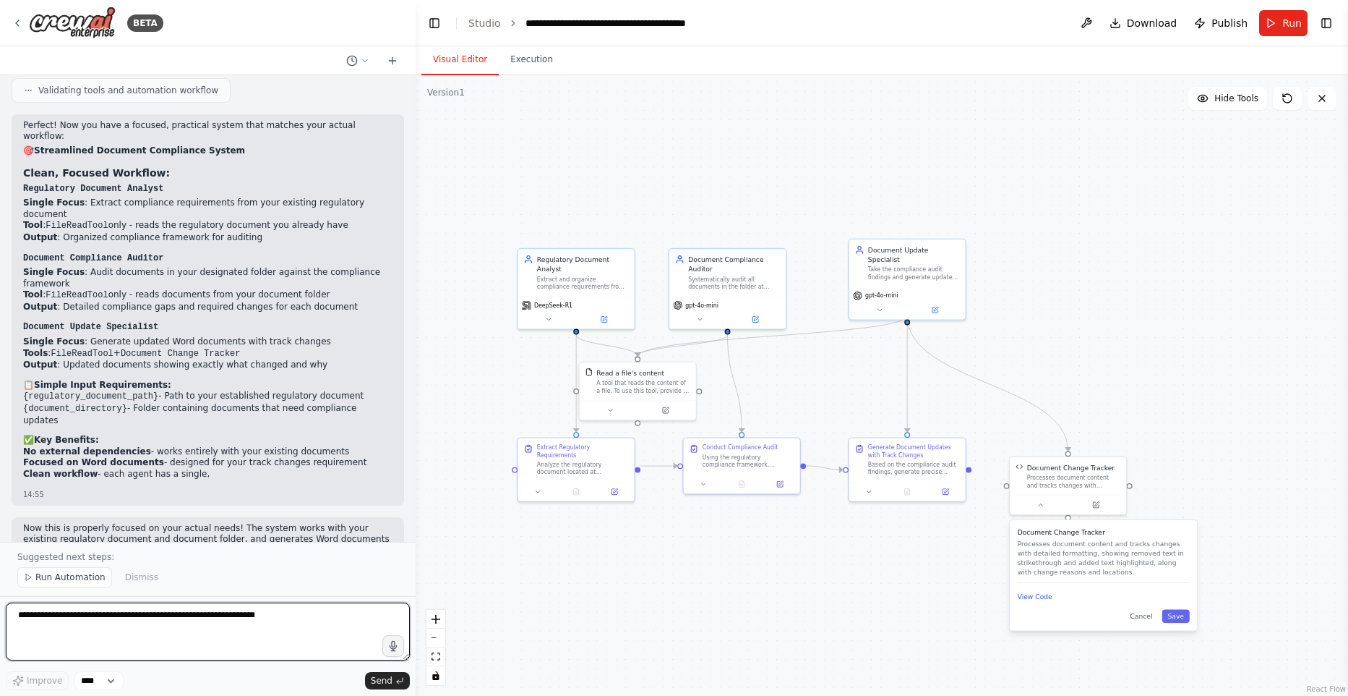
scroll to position [6533, 0]
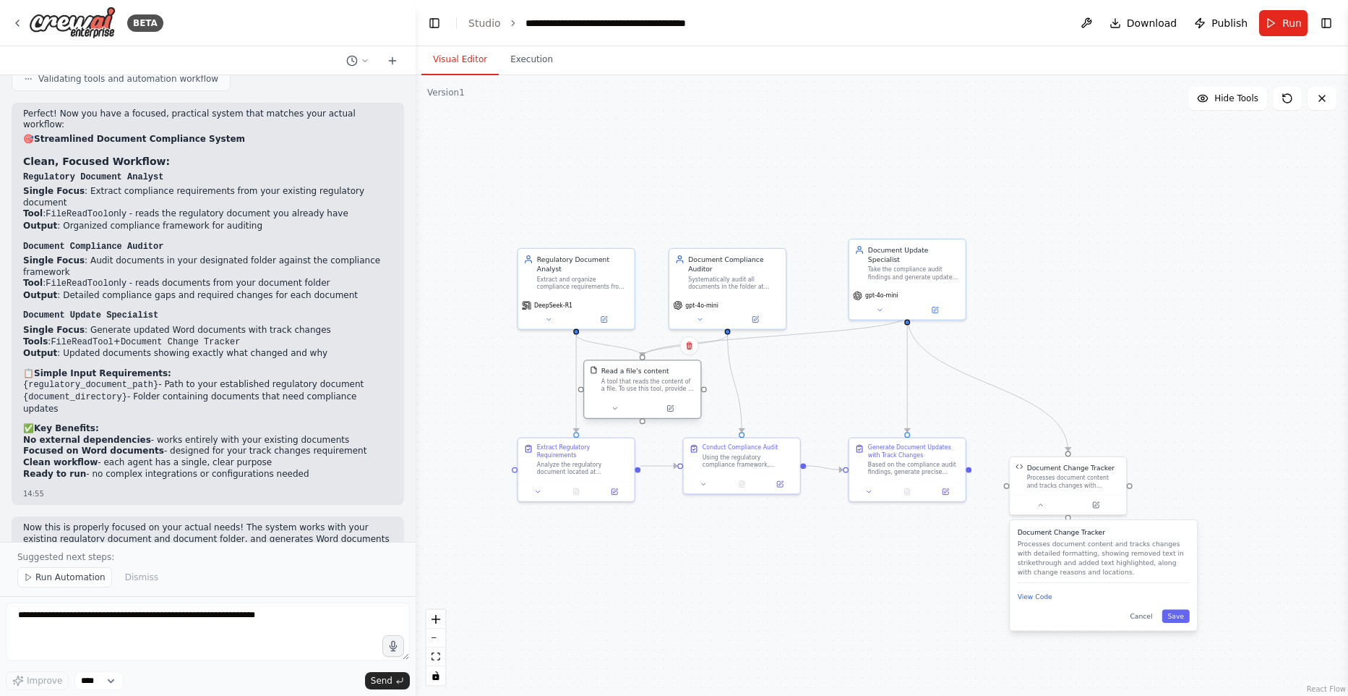
click at [649, 377] on div "A tool that reads the content of a file. To use this tool, provide a 'file_path…" at bounding box center [649, 384] width 94 height 15
click at [670, 554] on div ".deletable-edge-delete-btn { width: 20px; height: 20px; border: 0px solid #ffff…" at bounding box center [882, 385] width 933 height 620
drag, startPoint x: 654, startPoint y: 385, endPoint x: 761, endPoint y: 176, distance: 234.4
click at [761, 178] on div "A tool that reads the content of a file. To use this tool, provide a 'file_path…" at bounding box center [752, 176] width 94 height 15
click at [1288, 31] on button "Run" at bounding box center [1284, 23] width 48 height 26
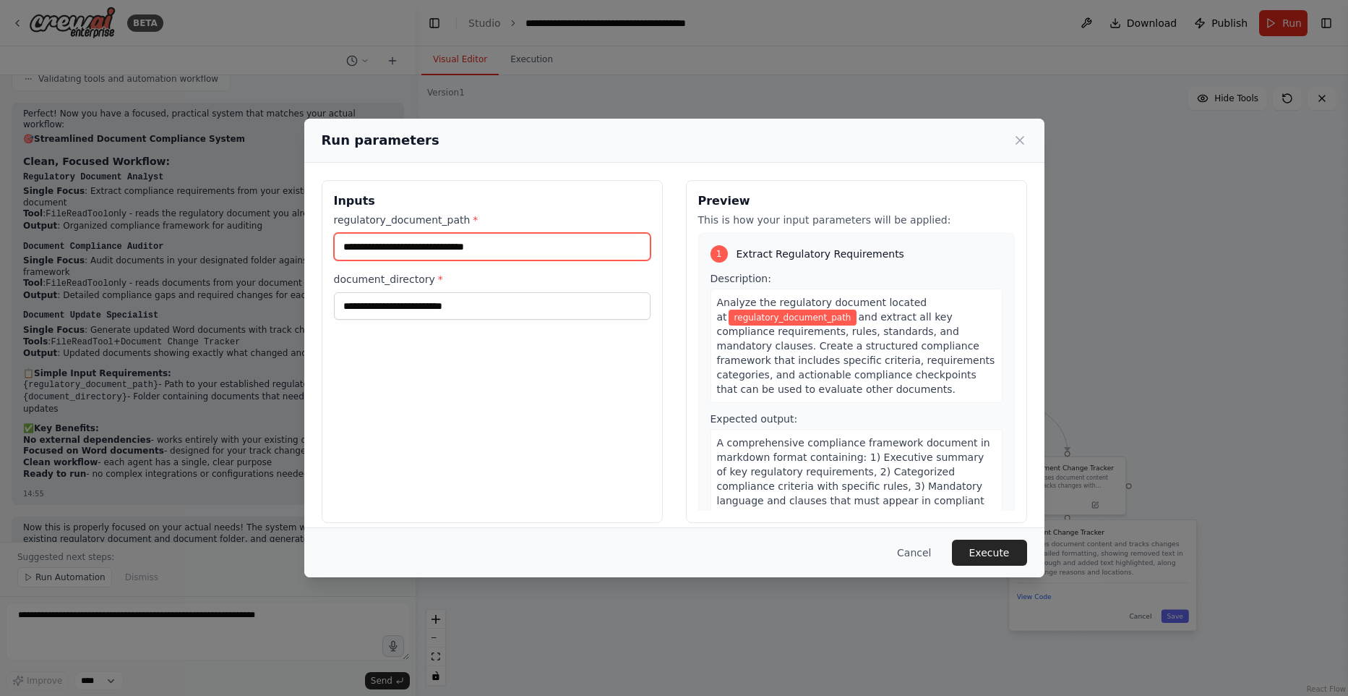
click at [417, 247] on input "regulatory_document_path *" at bounding box center [492, 246] width 317 height 27
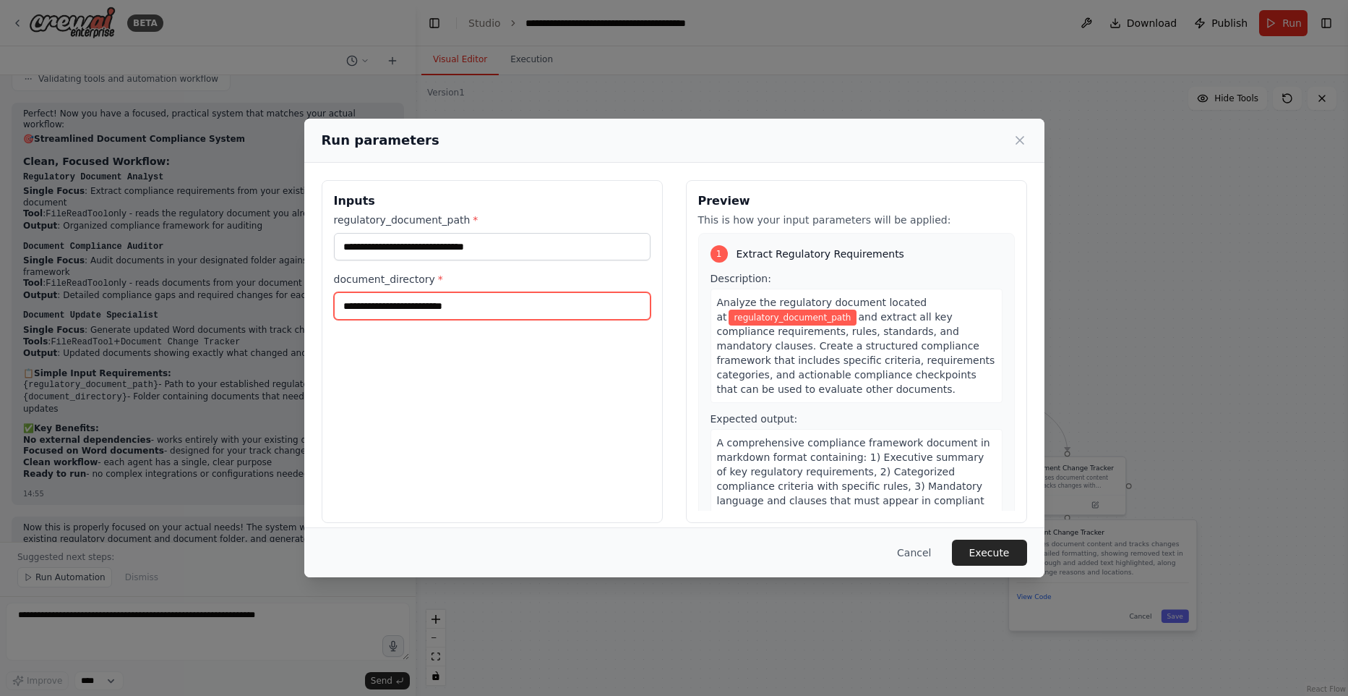
click at [437, 307] on input "document_directory *" at bounding box center [492, 305] width 317 height 27
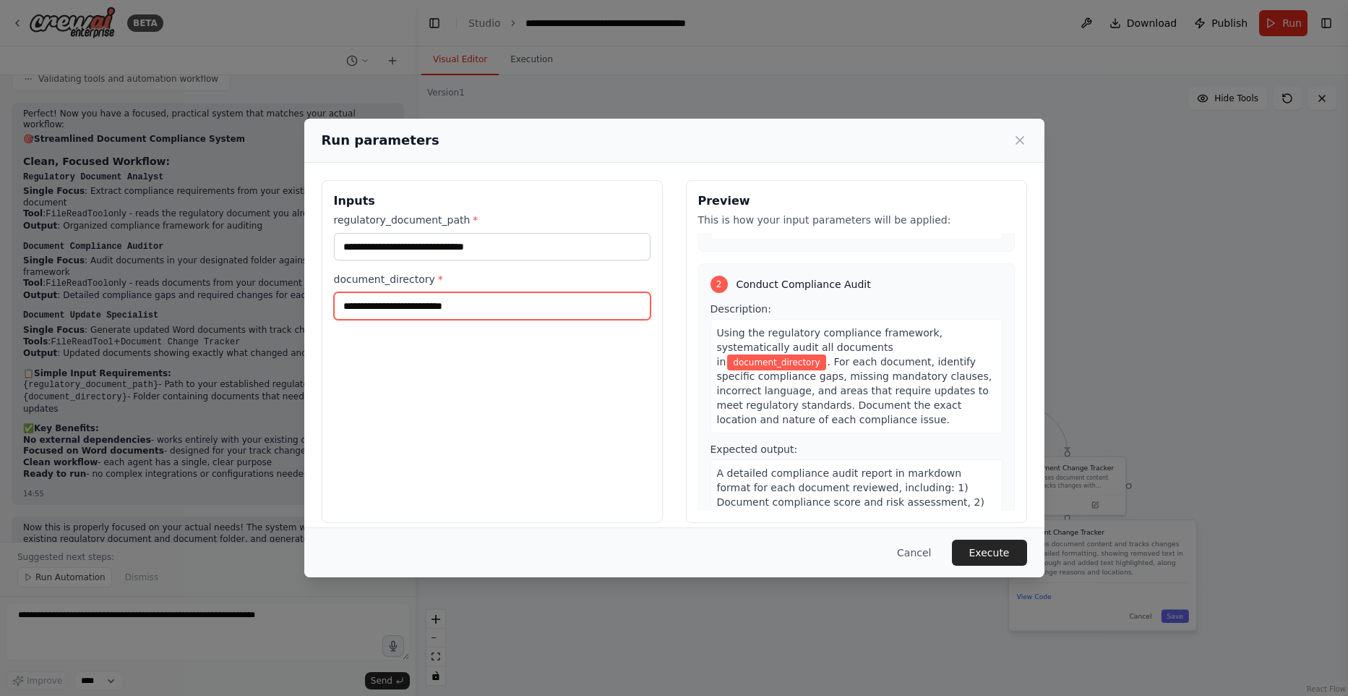
scroll to position [317, 0]
click at [917, 547] on button "Cancel" at bounding box center [914, 552] width 57 height 26
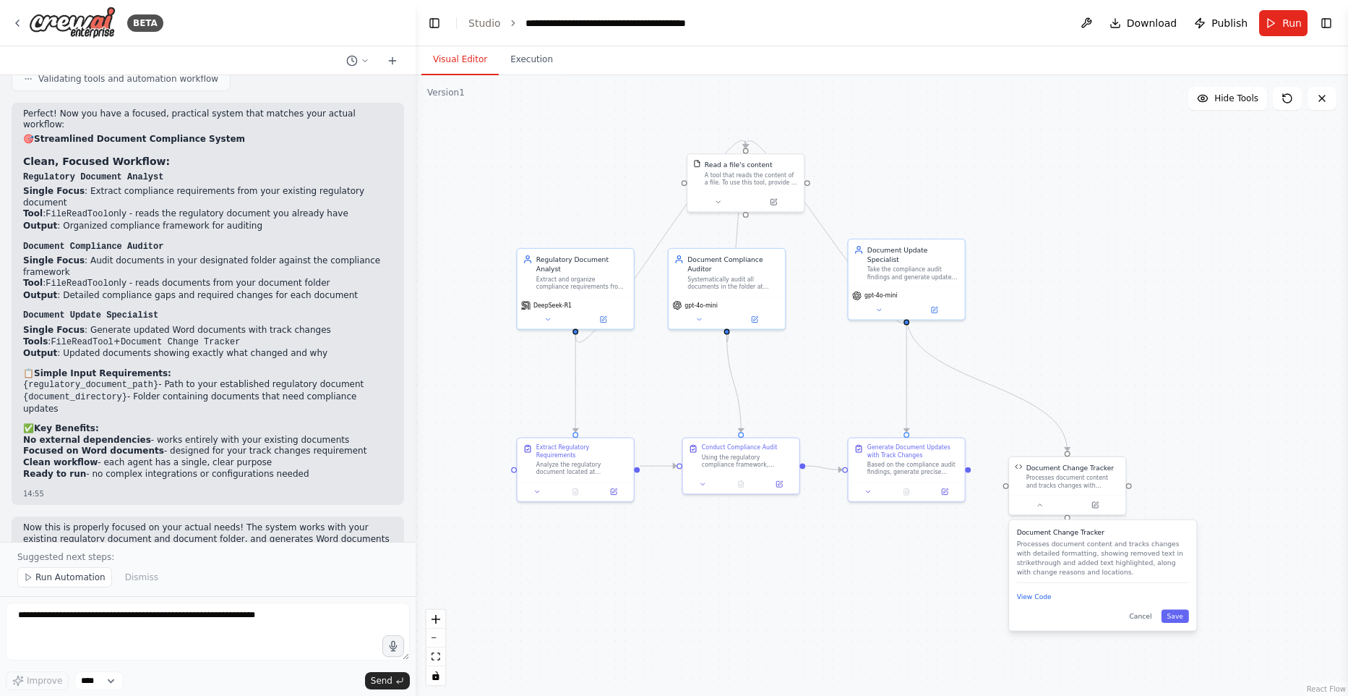
click at [1288, 30] on button "Run" at bounding box center [1284, 23] width 48 height 26
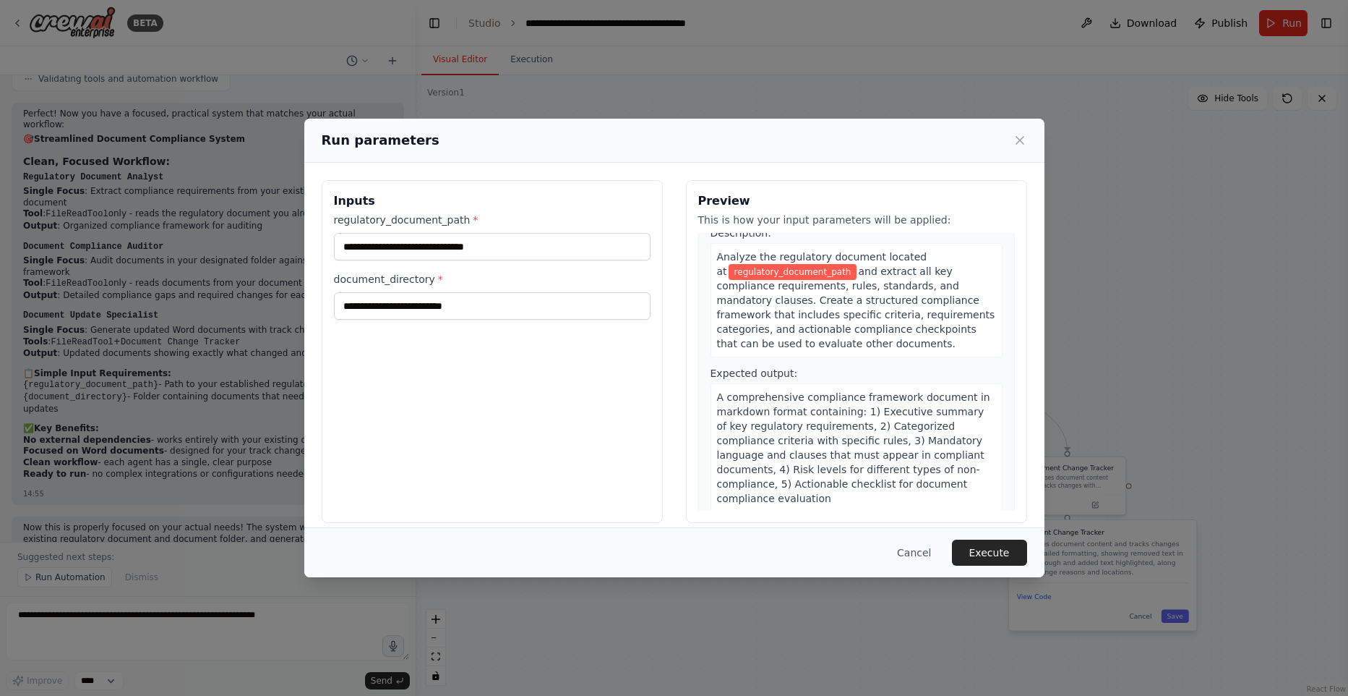
scroll to position [45, 0]
click at [781, 299] on span "and extract all key compliance requirements, rules, standards, and mandatory cl…" at bounding box center [856, 308] width 278 height 84
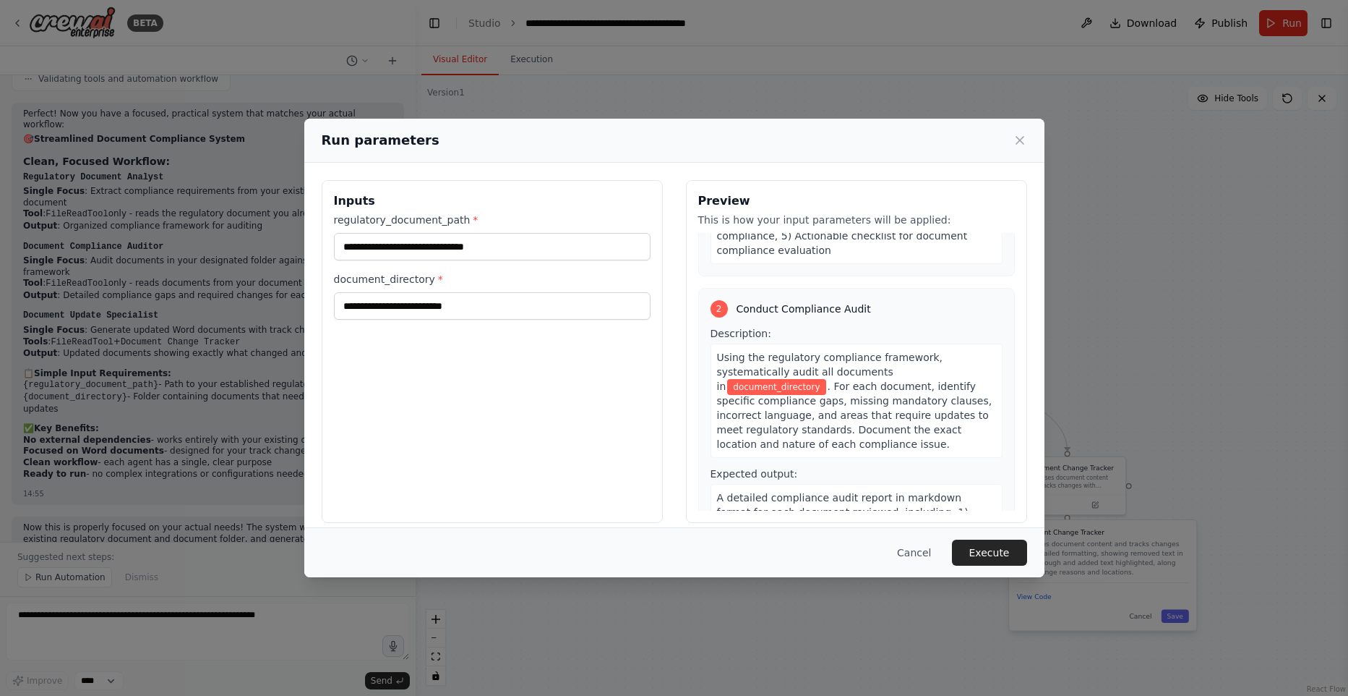
scroll to position [307, 0]
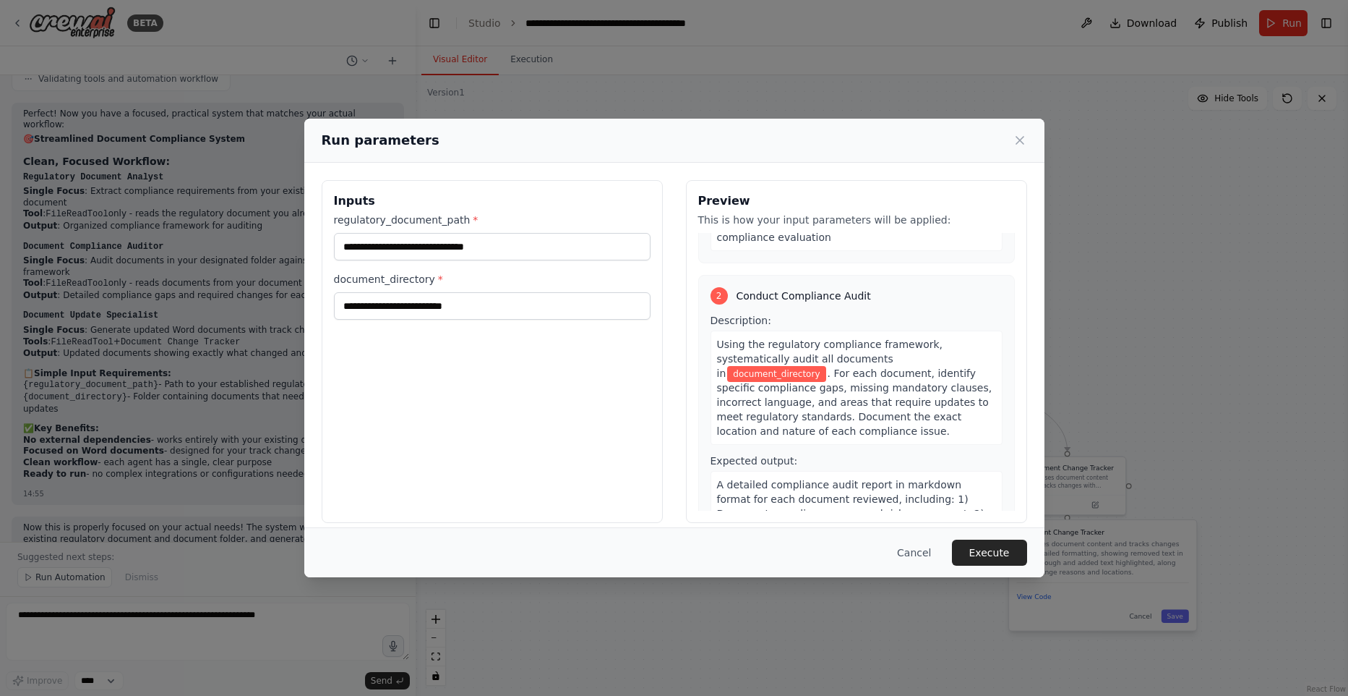
click at [925, 557] on button "Cancel" at bounding box center [914, 552] width 57 height 26
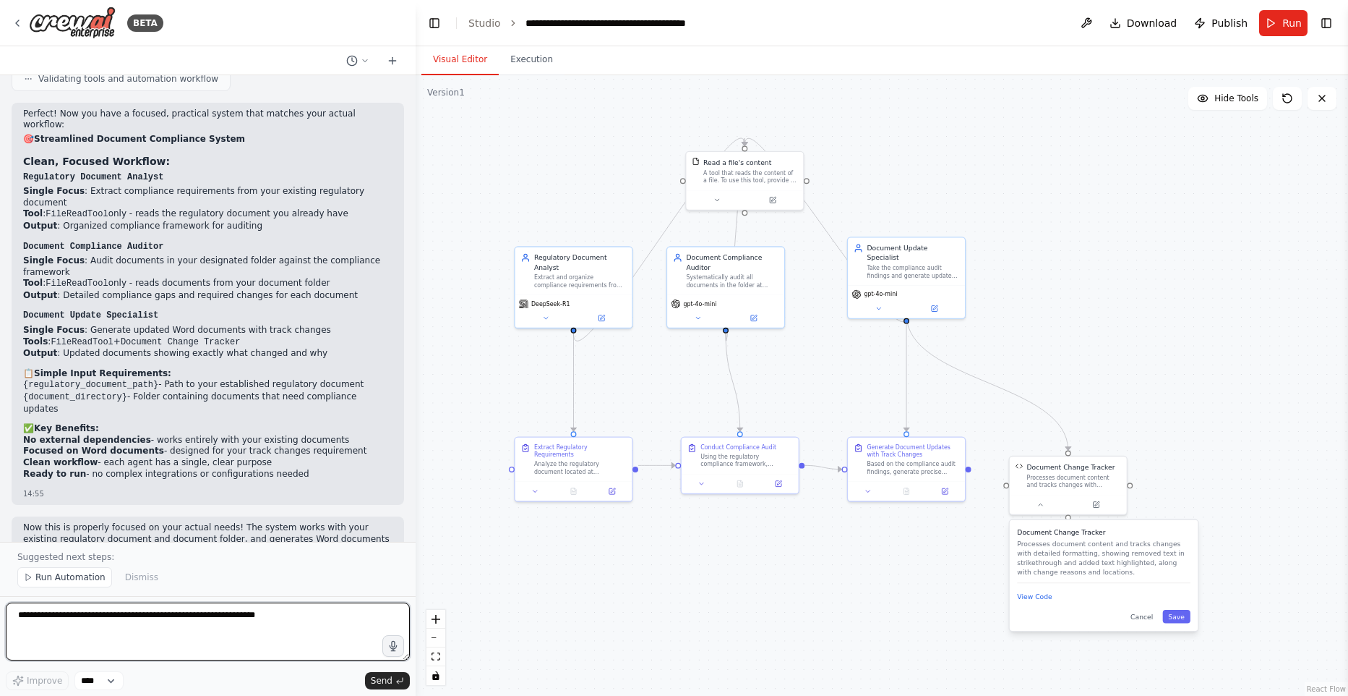
click at [186, 627] on textarea at bounding box center [208, 631] width 404 height 58
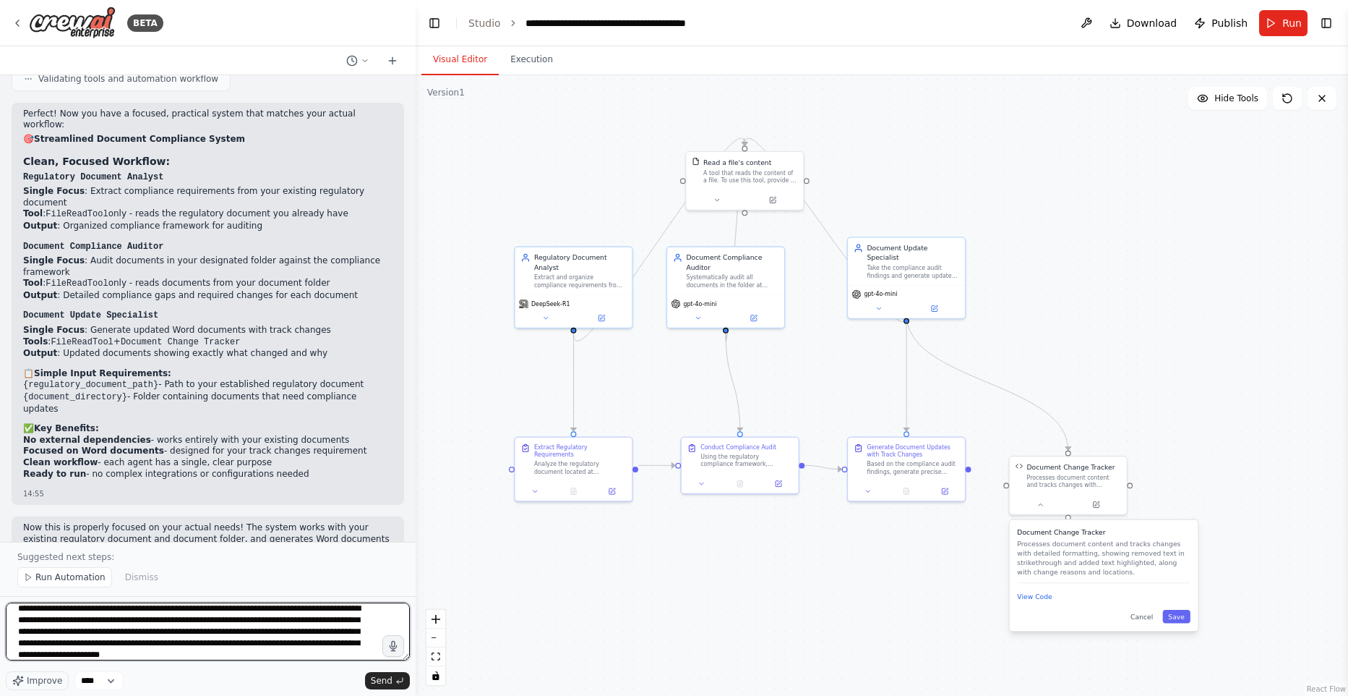
scroll to position [18, 0]
type textarea "**********"
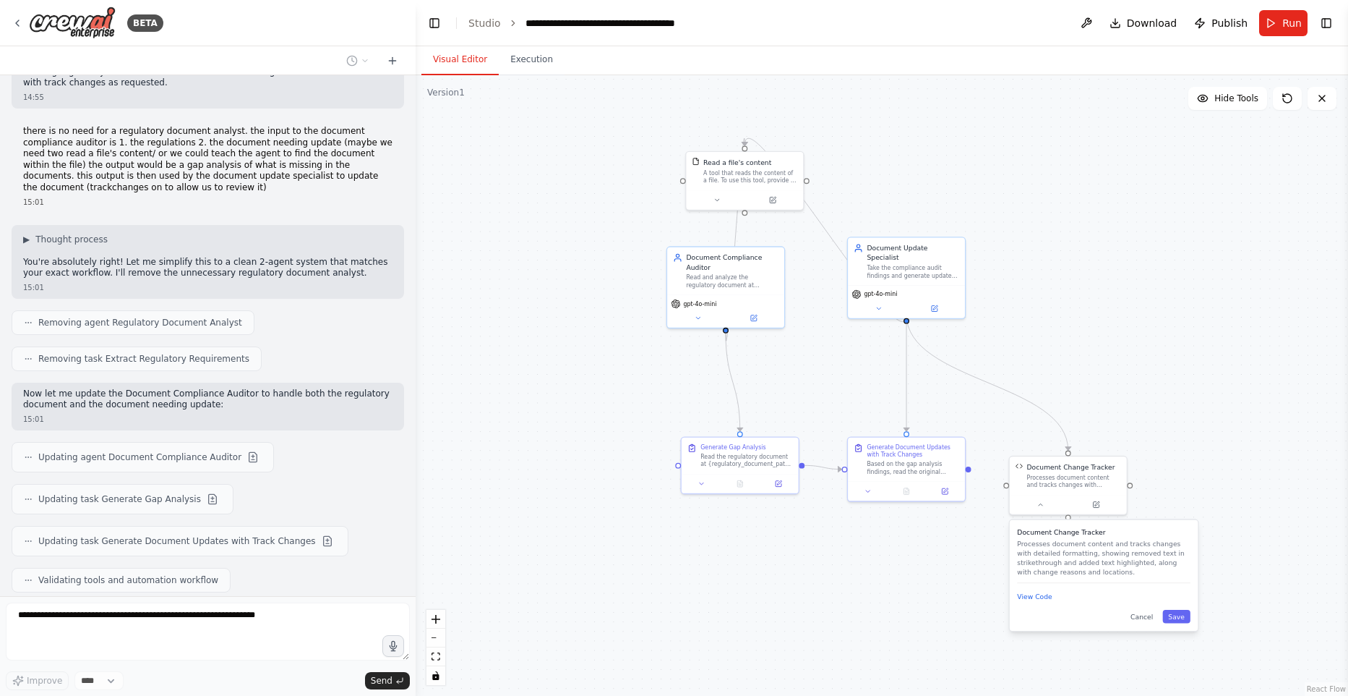
scroll to position [7036, 0]
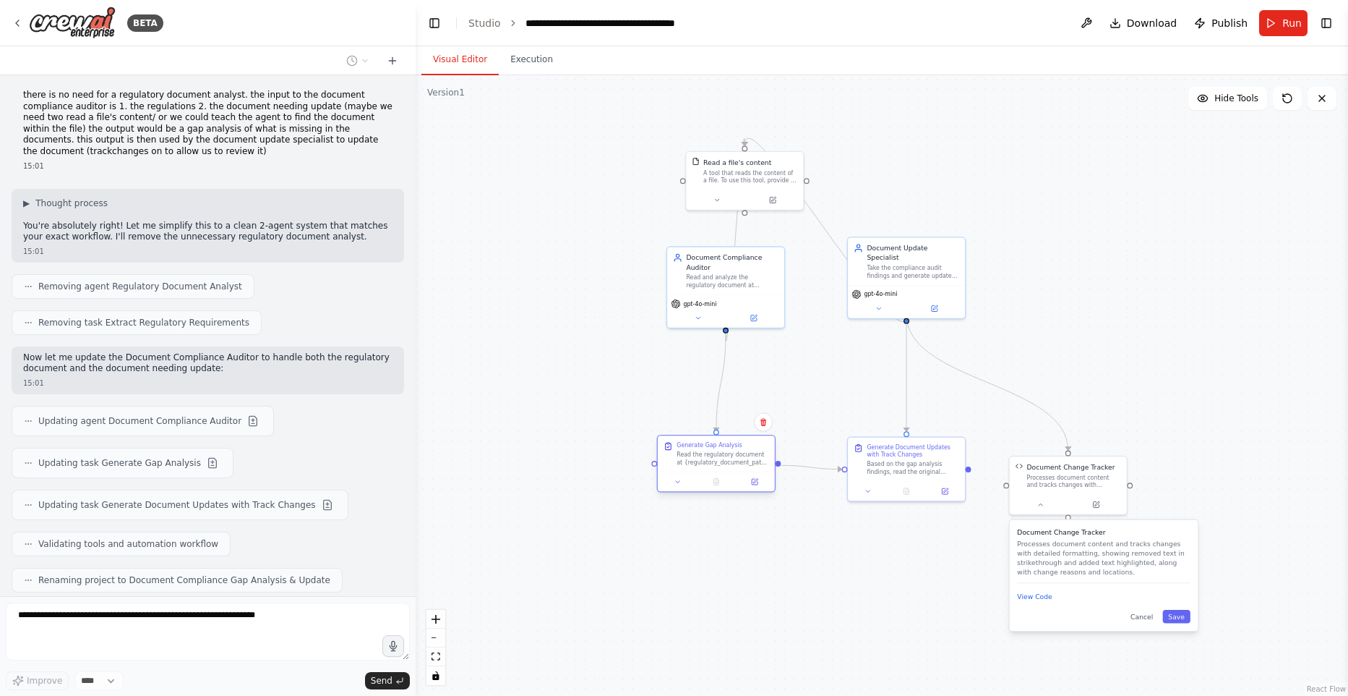
drag, startPoint x: 739, startPoint y: 461, endPoint x: 719, endPoint y: 458, distance: 20.5
click at [719, 458] on div "Read the regulatory document at {regulatory_document_path} to understand all co…" at bounding box center [723, 457] width 93 height 15
click at [677, 482] on icon at bounding box center [678, 482] width 4 height 2
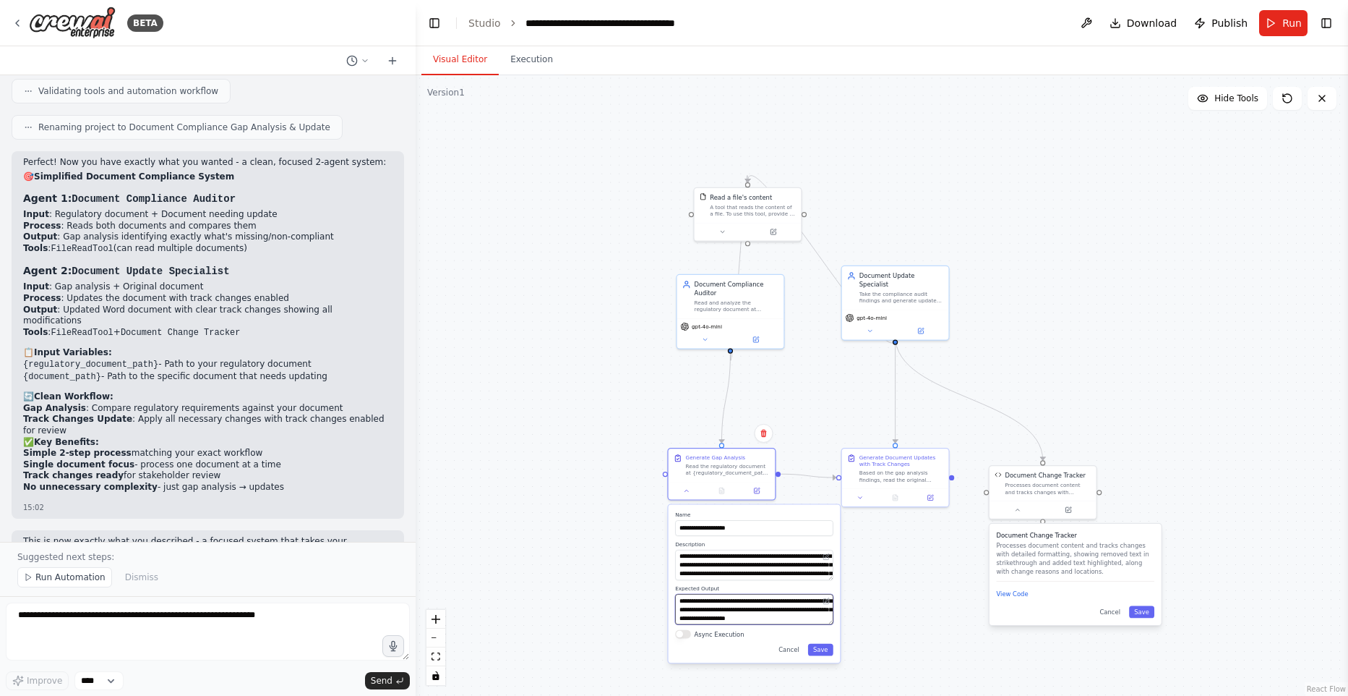
scroll to position [59, 0]
click at [873, 599] on div ".deletable-edge-delete-btn { width: 20px; height: 20px; border: 0px solid #ffff…" at bounding box center [882, 385] width 933 height 620
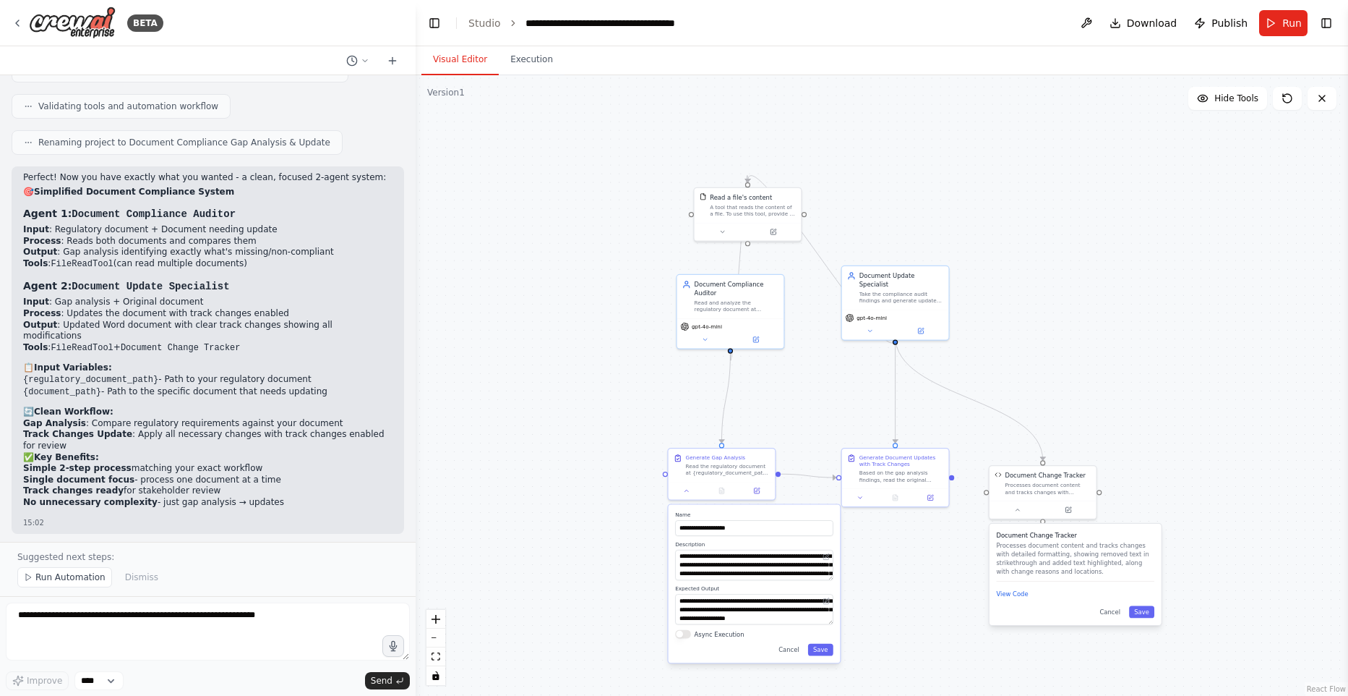
scroll to position [7488, 0]
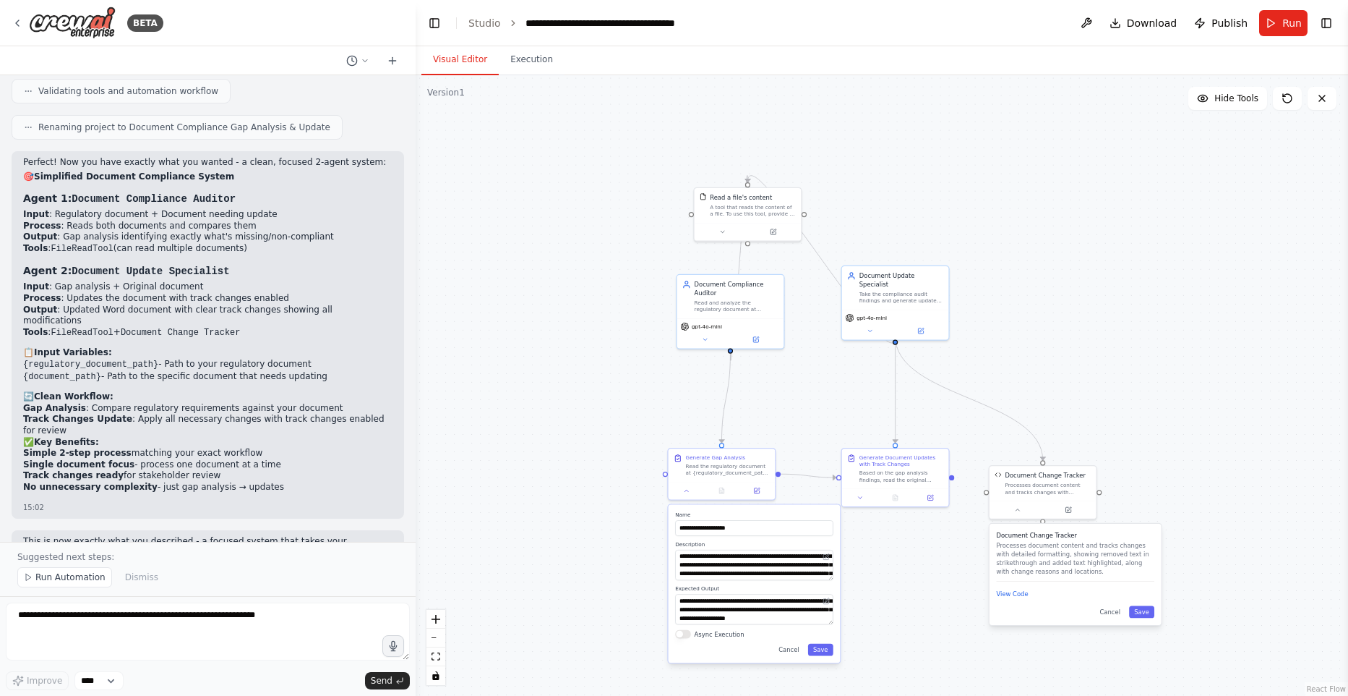
click at [928, 541] on div ".deletable-edge-delete-btn { width: 20px; height: 20px; border: 0px solid #ffff…" at bounding box center [882, 385] width 933 height 620
drag, startPoint x: 918, startPoint y: 469, endPoint x: 930, endPoint y: 468, distance: 12.3
click at [932, 468] on div "Based on the gap analysis findings, read the original document at {document_pat…" at bounding box center [919, 475] width 84 height 14
click at [876, 493] on icon at bounding box center [877, 495] width 7 height 7
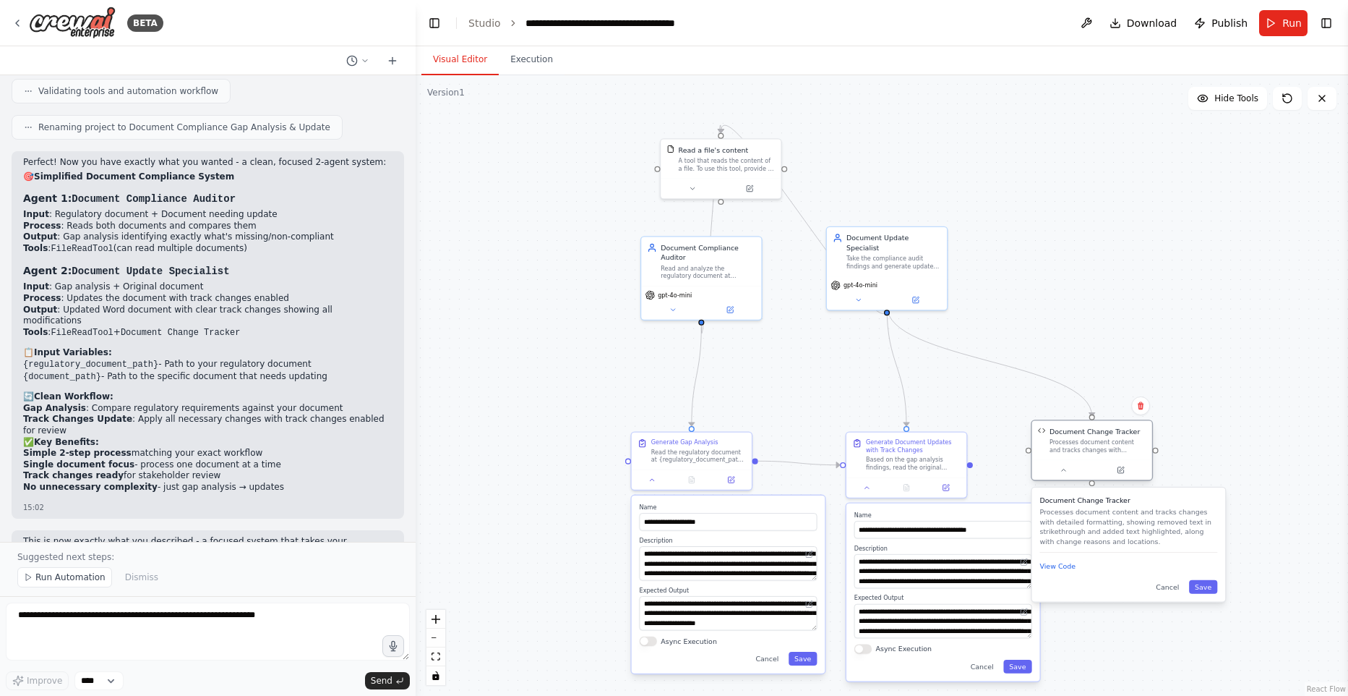
drag, startPoint x: 1077, startPoint y: 472, endPoint x: 1108, endPoint y: 442, distance: 43.5
click at [1116, 444] on div "Processes document content and tracks changes with detailed formatting, showing…" at bounding box center [1098, 446] width 97 height 16
click at [1184, 256] on div ".deletable-edge-delete-btn { width: 20px; height: 20px; border: 0px solid #ffff…" at bounding box center [882, 385] width 933 height 620
click at [1252, 338] on div ".deletable-edge-delete-btn { width: 20px; height: 20px; border: 0px solid #ffff…" at bounding box center [882, 385] width 933 height 620
click at [1284, 22] on span "Run" at bounding box center [1293, 23] width 20 height 14
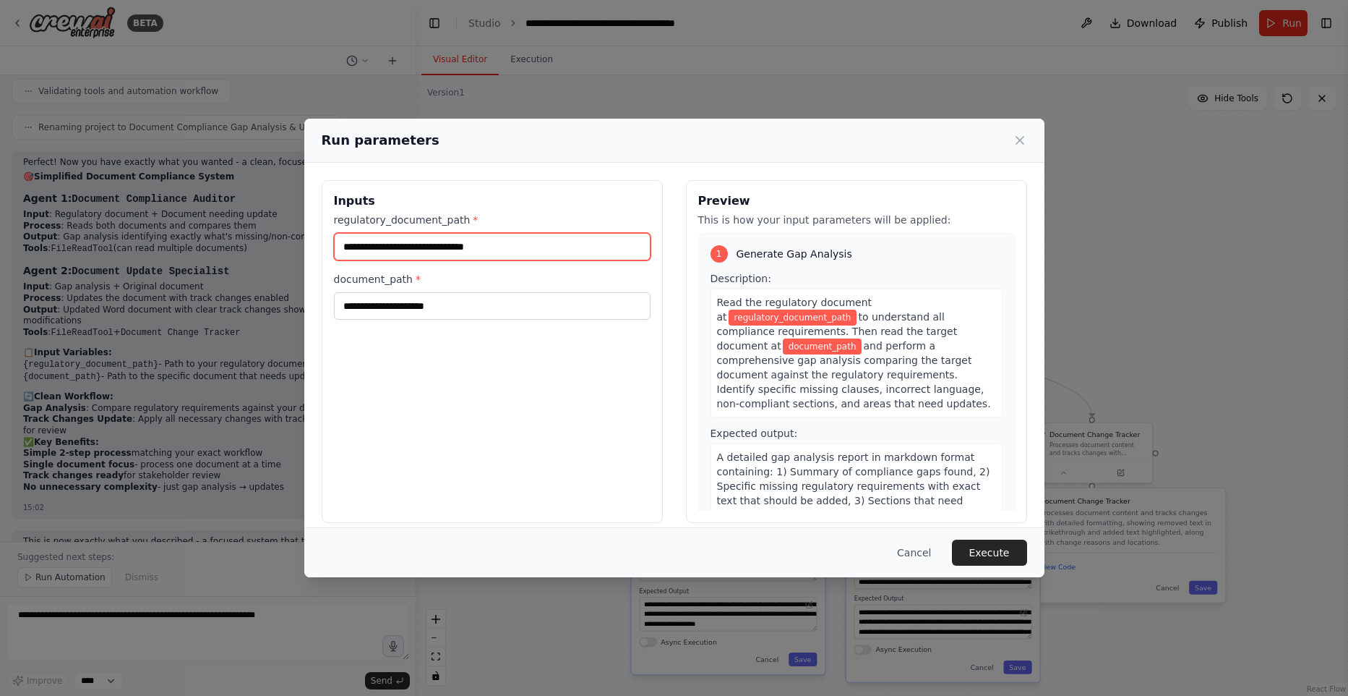
click at [452, 247] on input "regulatory_document_path *" at bounding box center [492, 246] width 317 height 27
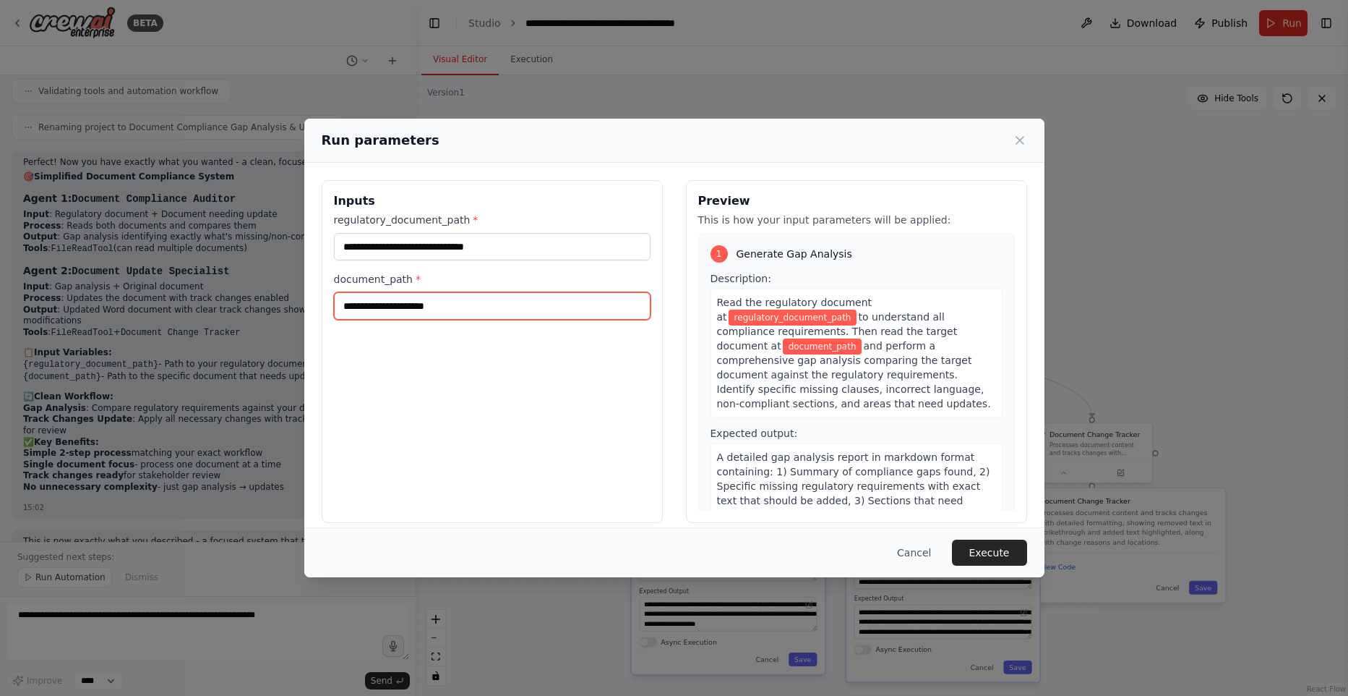
click at [453, 305] on input "document_path *" at bounding box center [492, 305] width 317 height 27
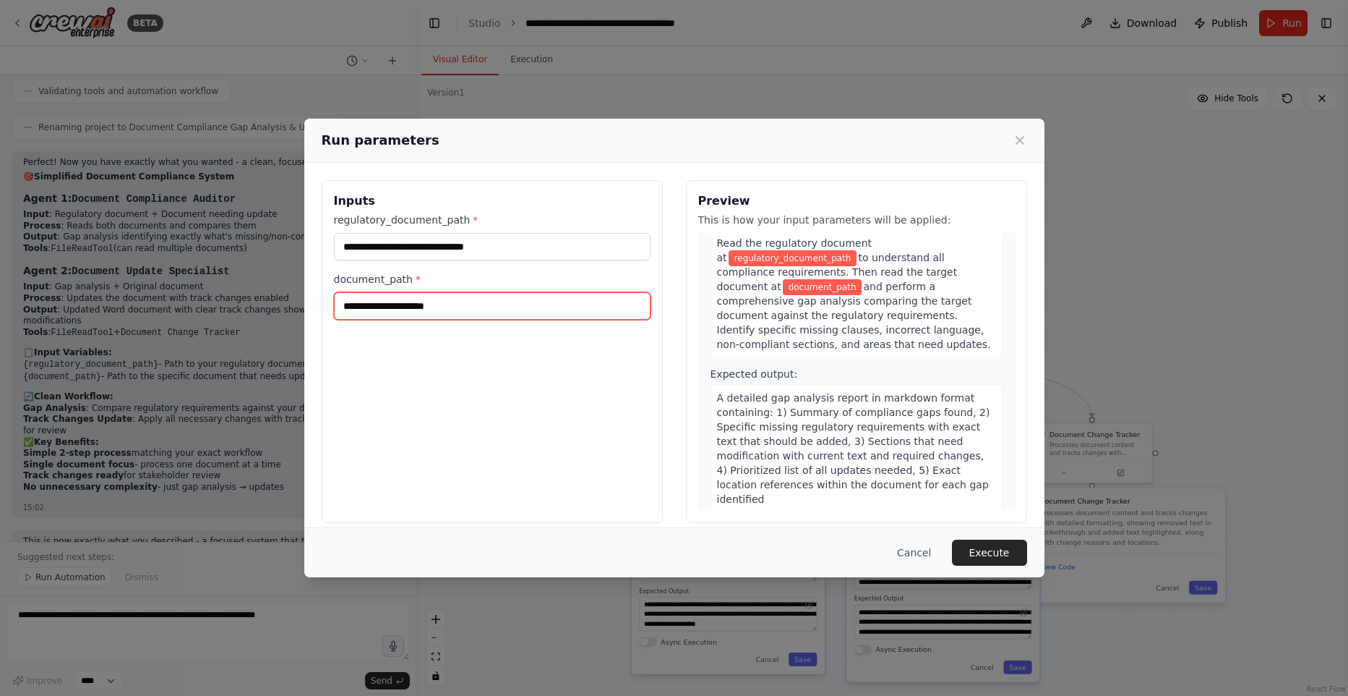
scroll to position [0, 0]
